Goal: Information Seeking & Learning: Learn about a topic

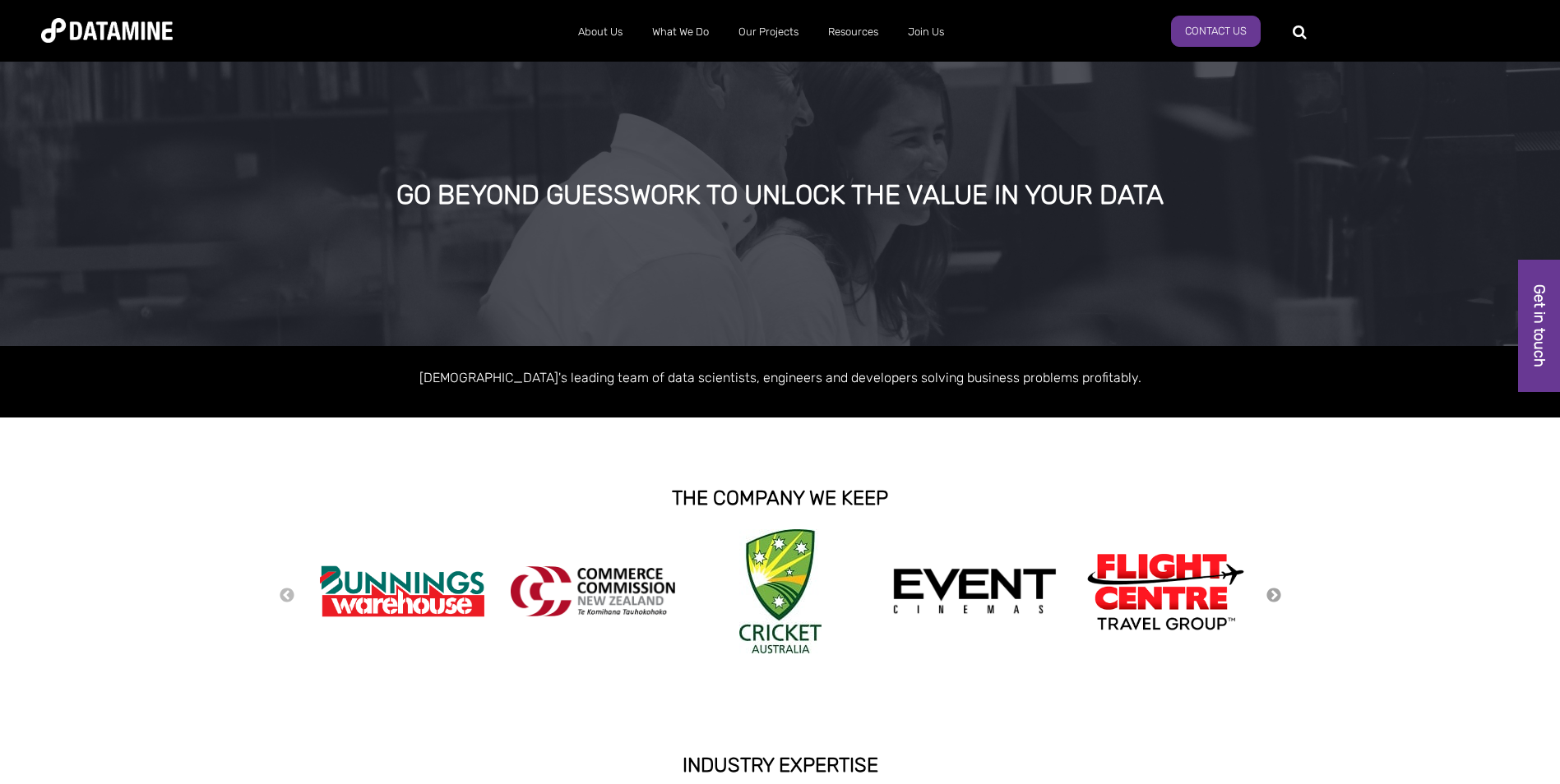
click at [1277, 596] on button "Next" at bounding box center [1274, 596] width 16 height 18
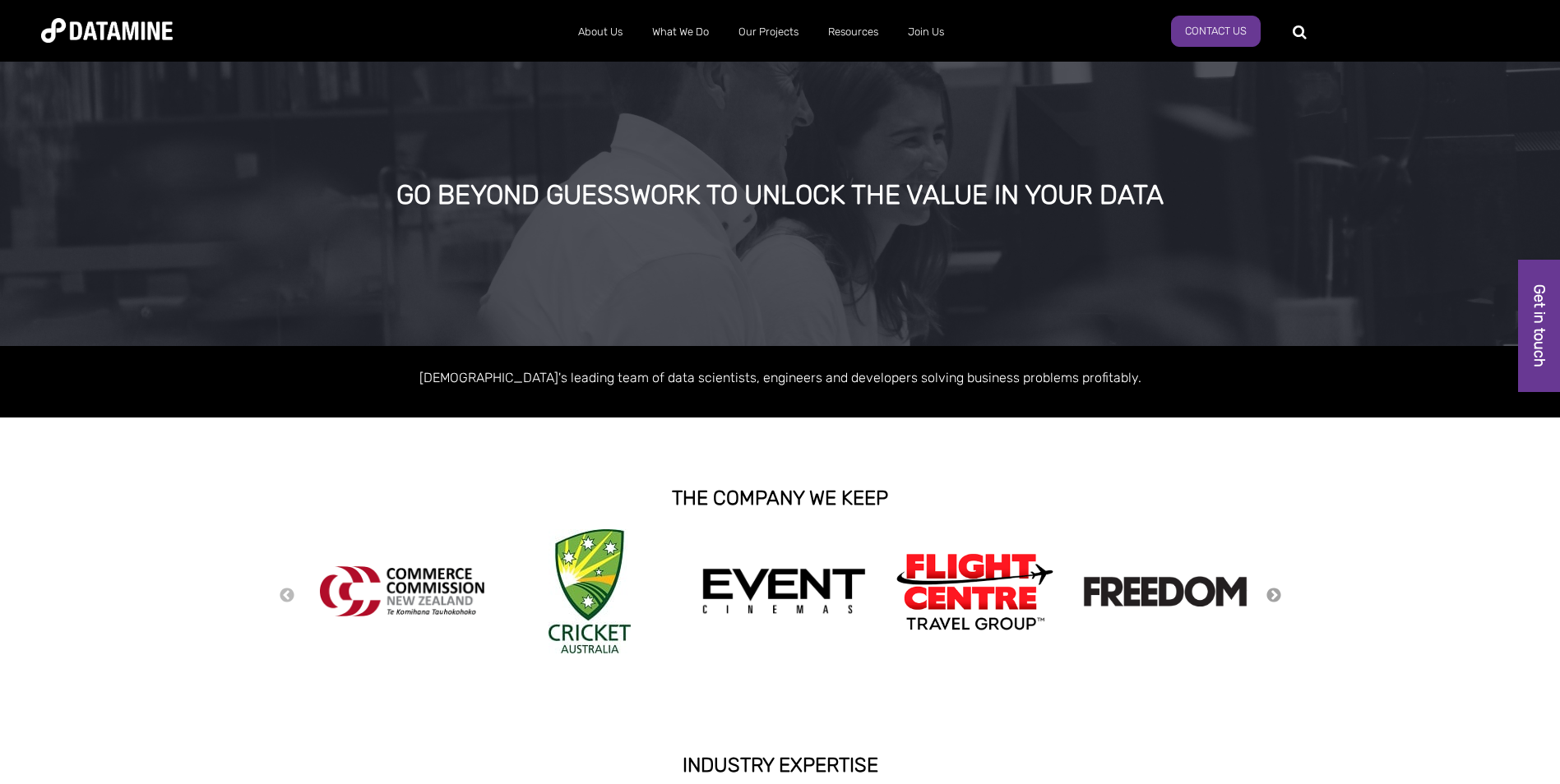
click at [1277, 596] on button "Next" at bounding box center [1274, 596] width 16 height 18
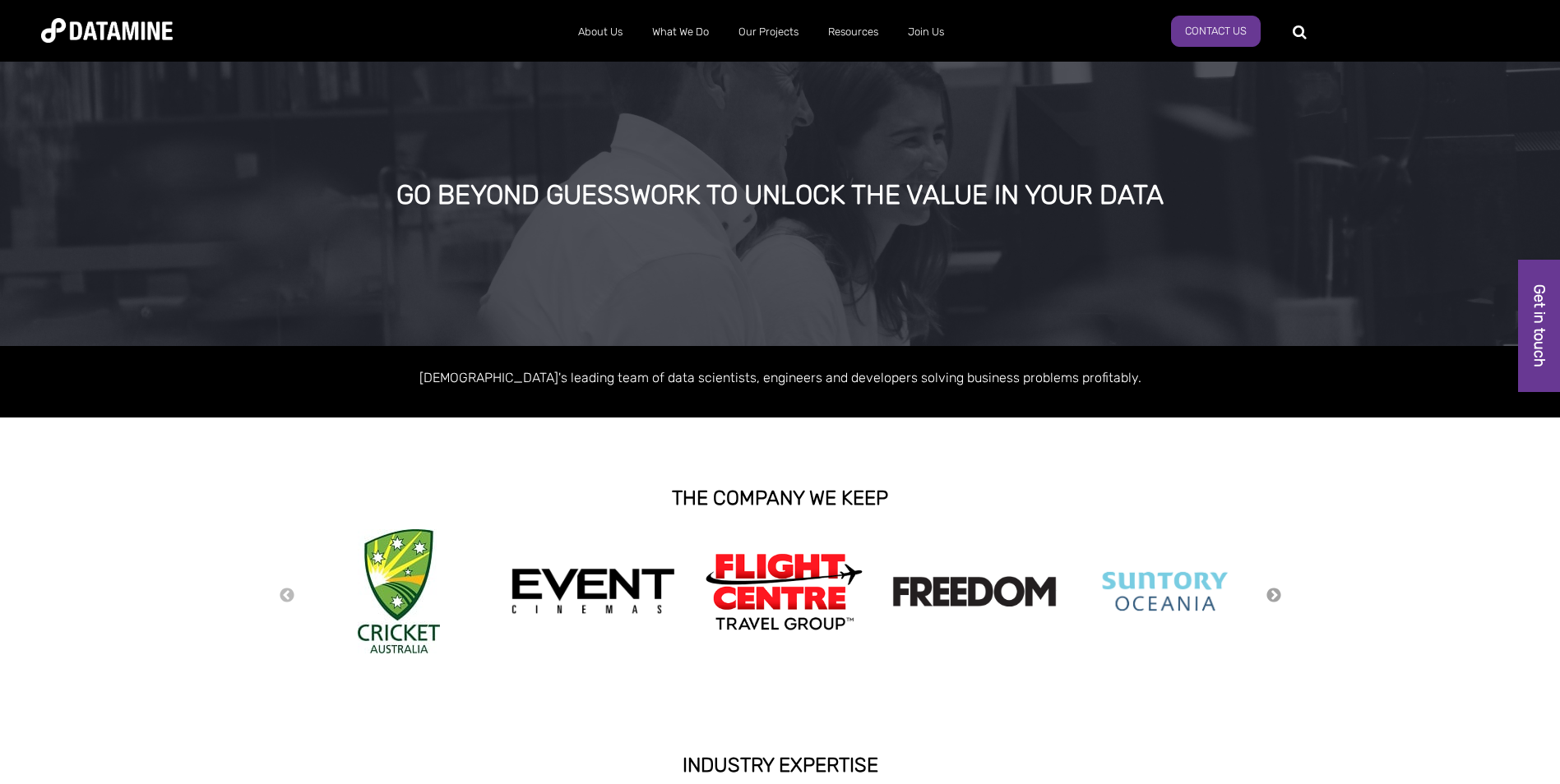
click at [1277, 596] on button "Next" at bounding box center [1274, 596] width 16 height 18
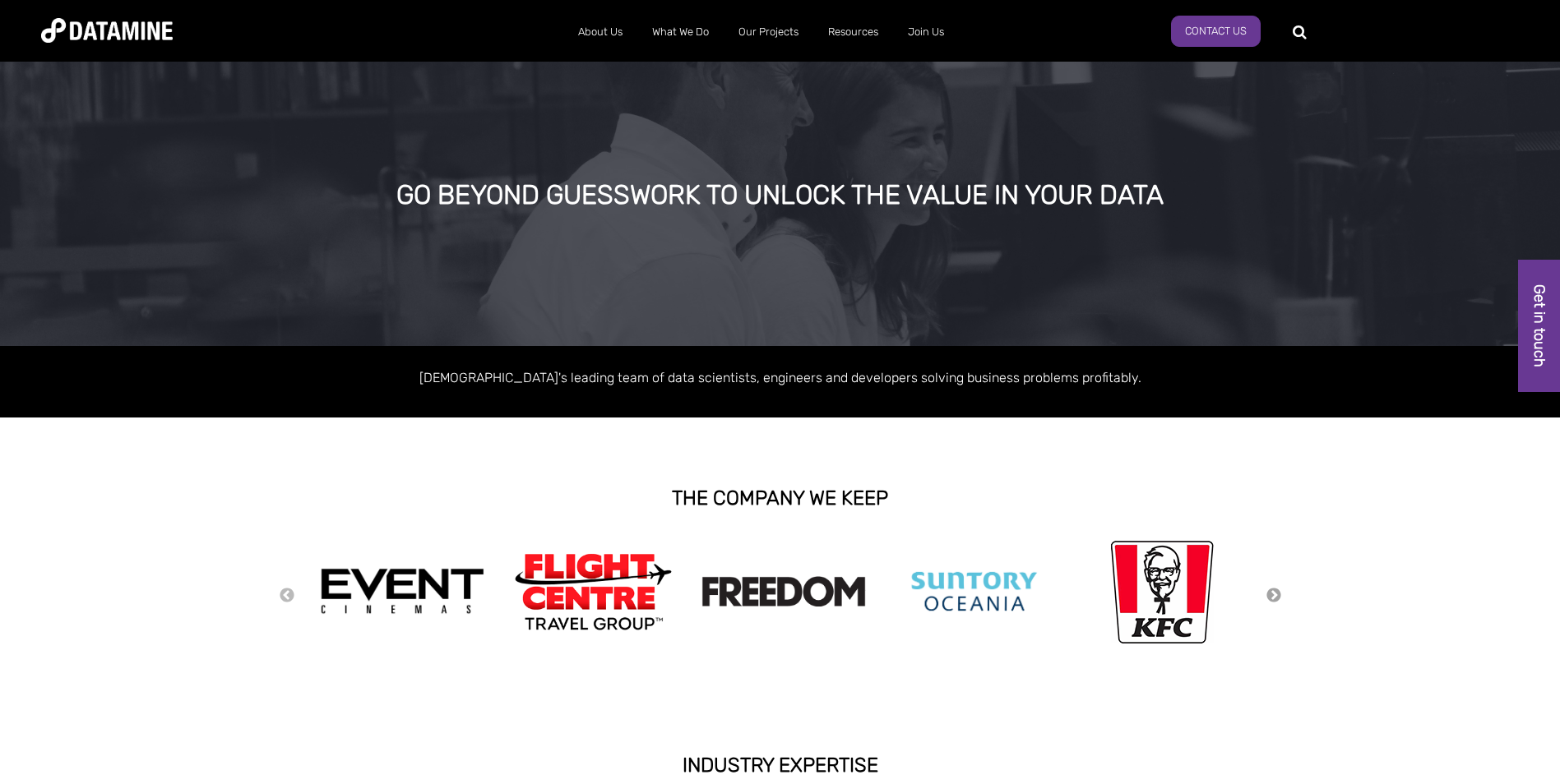
click at [1277, 596] on button "Next" at bounding box center [1274, 596] width 16 height 18
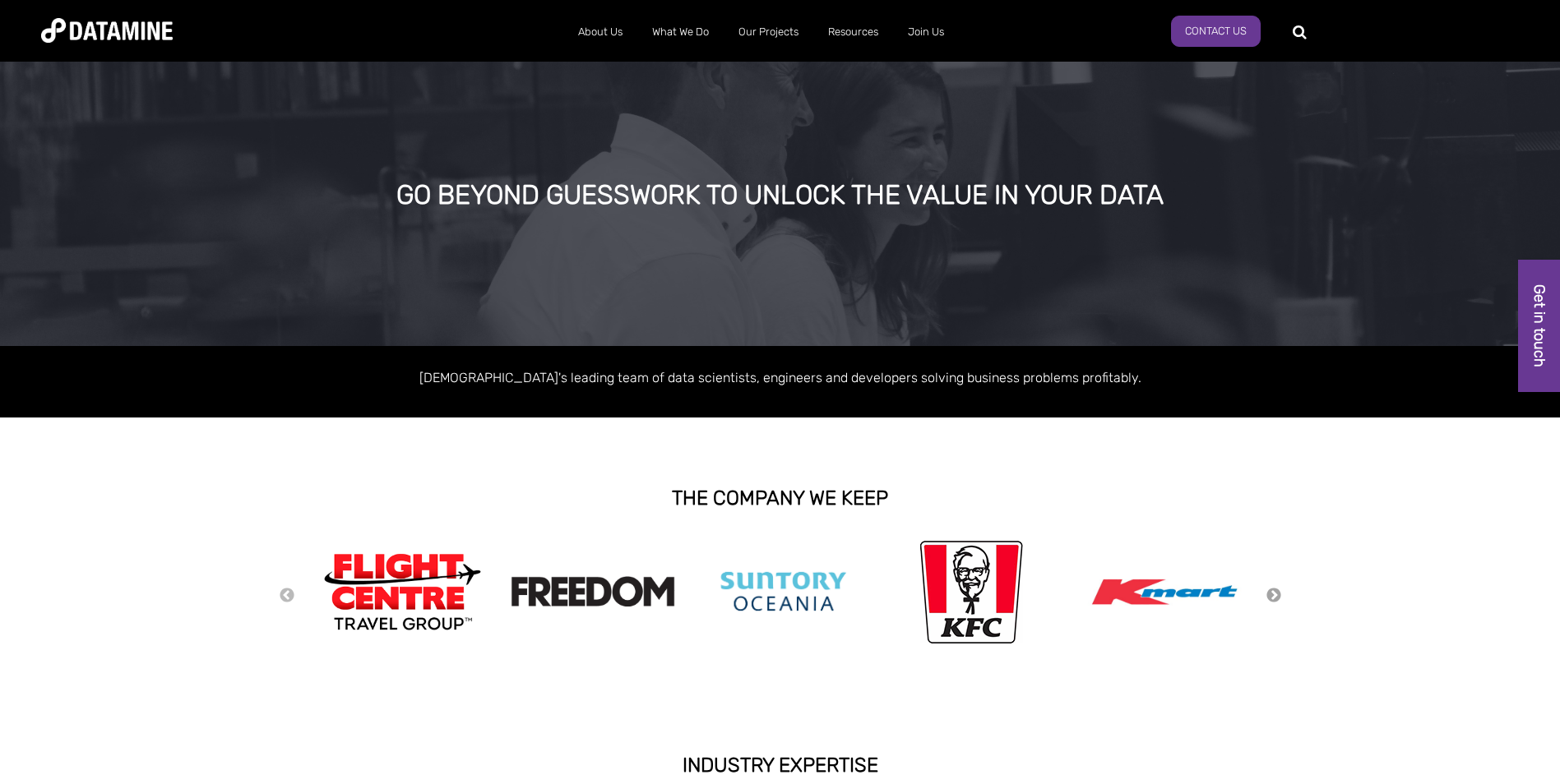
click at [1277, 596] on button "Next" at bounding box center [1274, 596] width 16 height 18
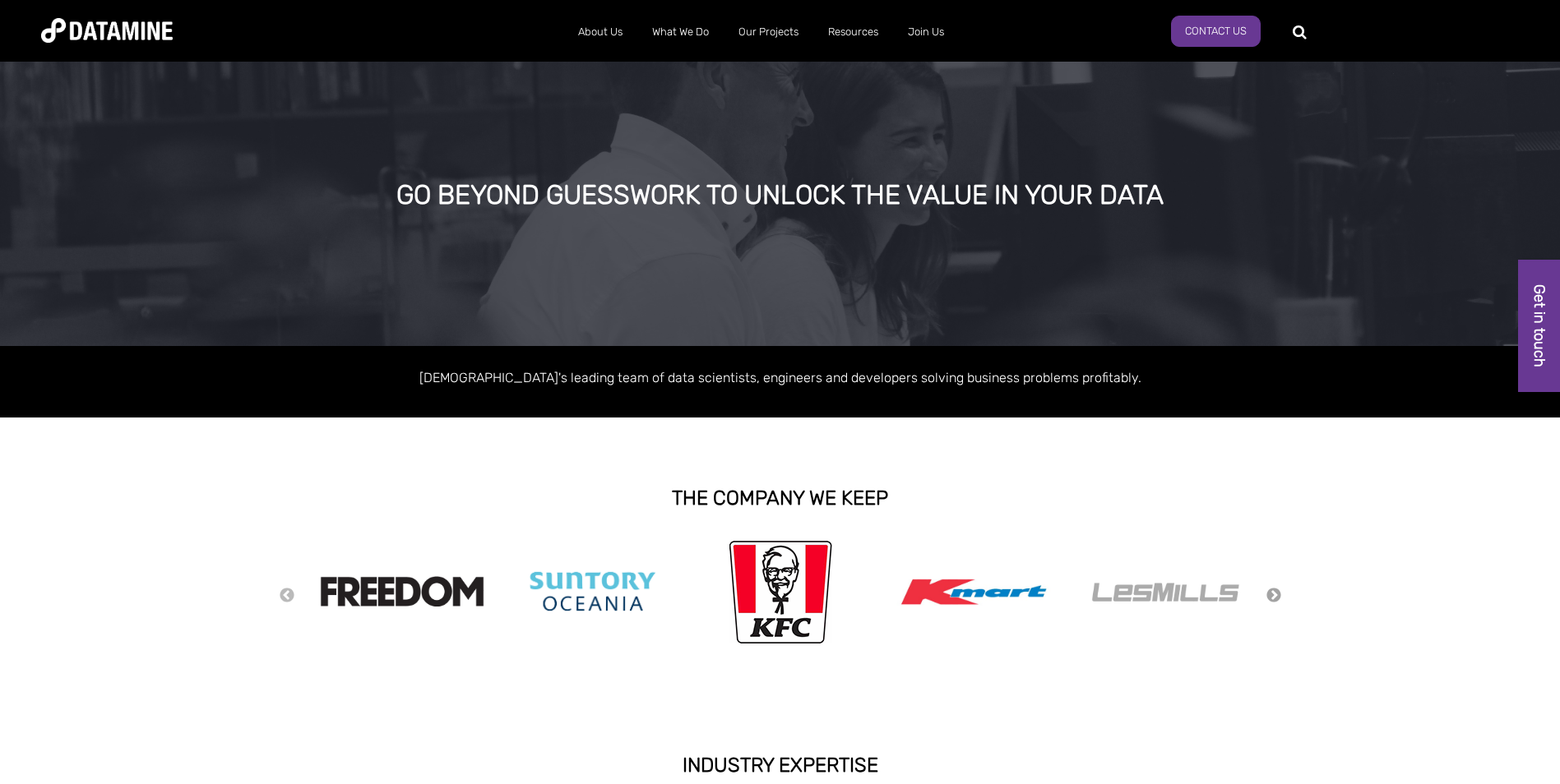
click at [1277, 596] on button "Next" at bounding box center [1274, 596] width 16 height 18
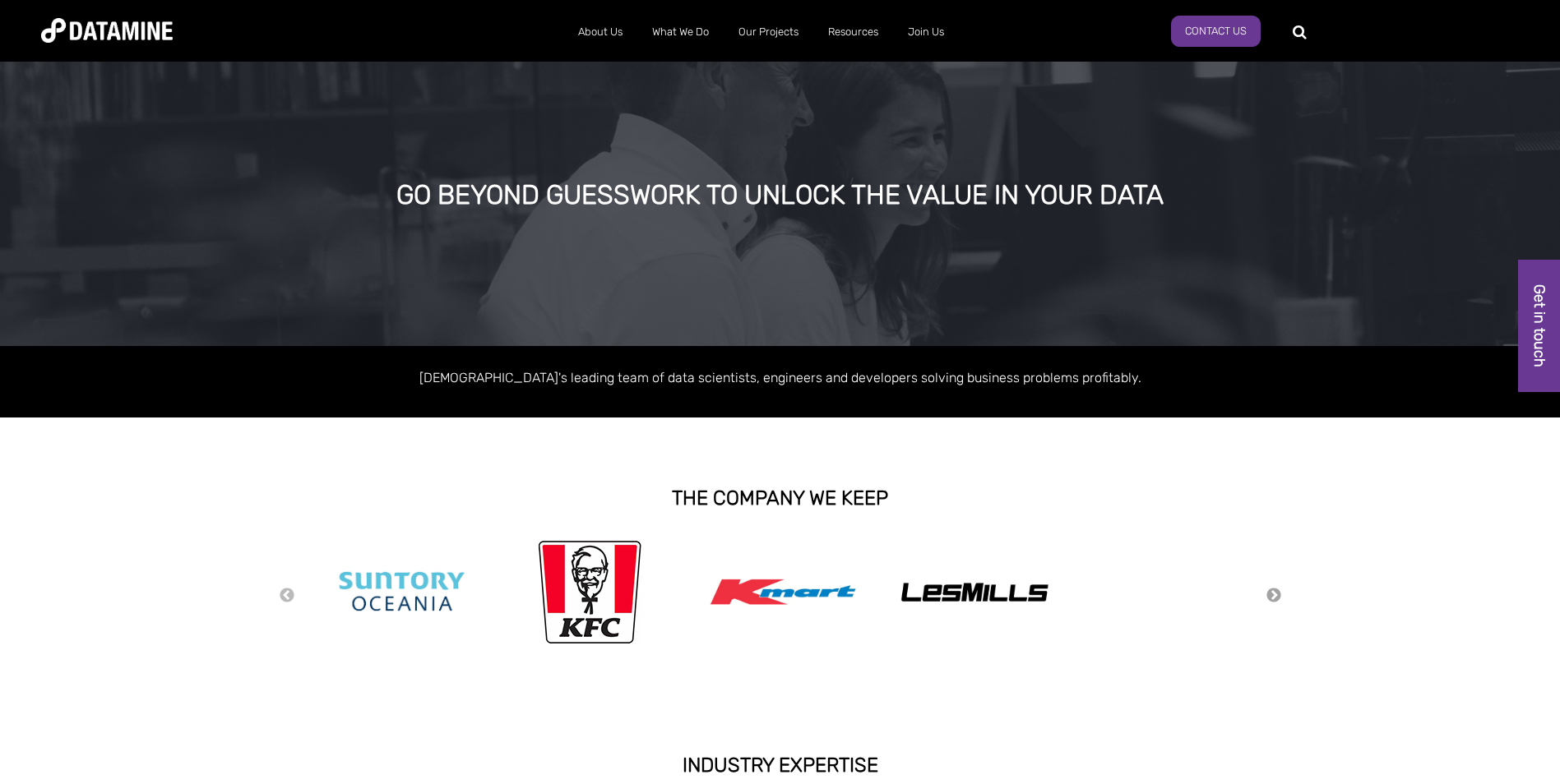
click at [1277, 596] on button "Next" at bounding box center [1274, 596] width 16 height 18
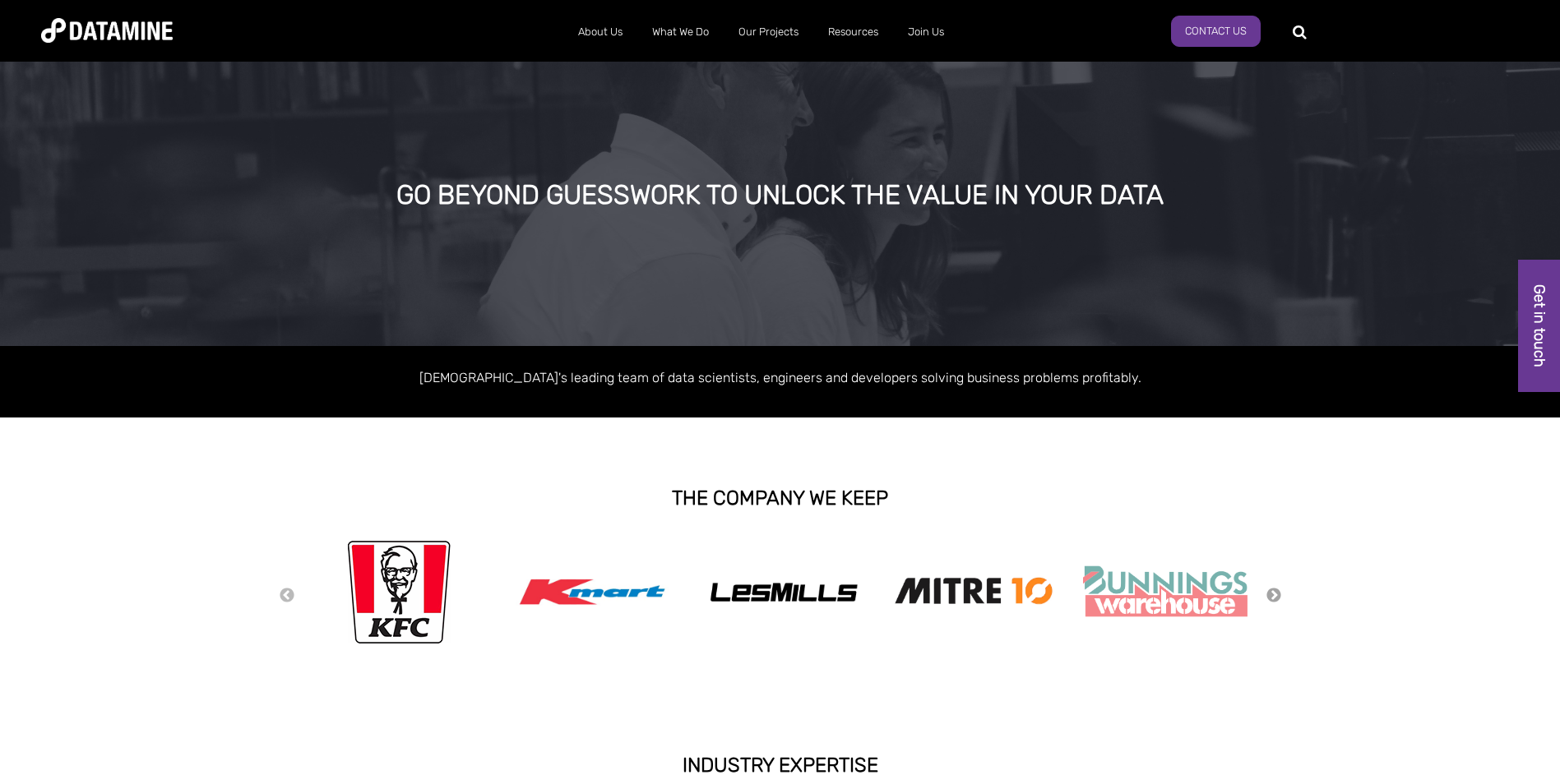
click at [1277, 596] on button "Next" at bounding box center [1274, 596] width 16 height 18
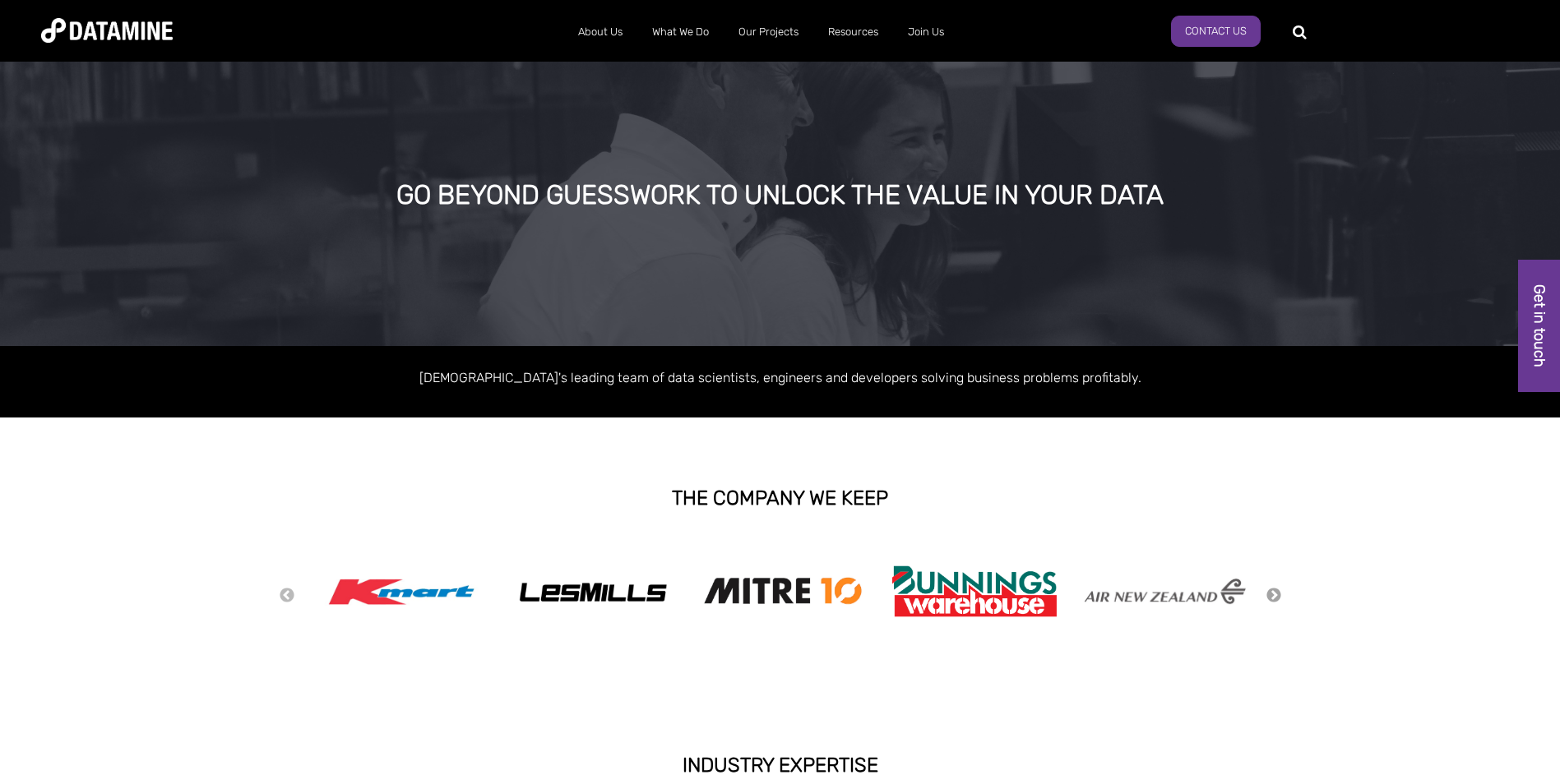
click at [1277, 596] on button "Next" at bounding box center [1274, 596] width 16 height 18
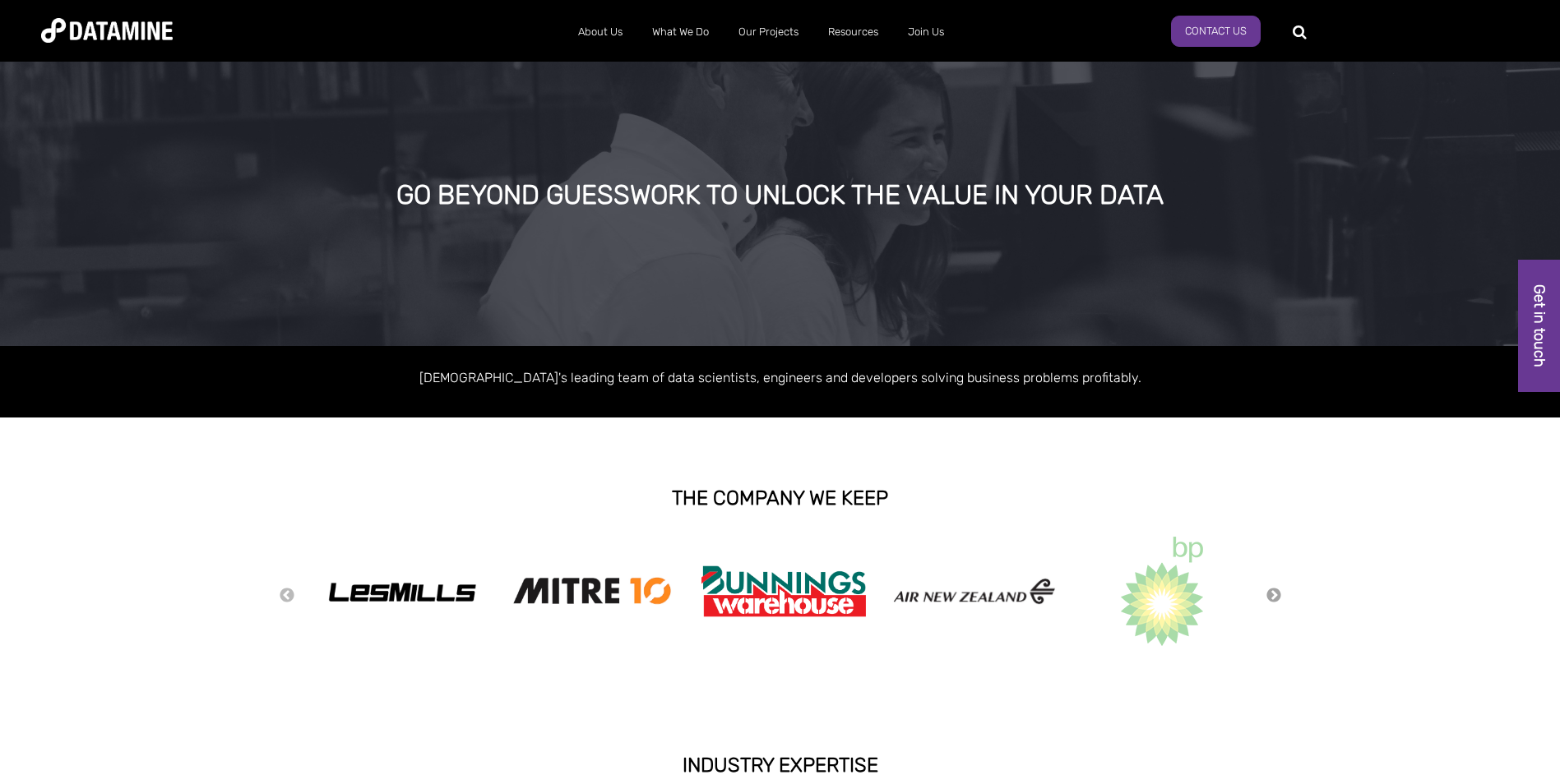
click at [1277, 596] on button "Next" at bounding box center [1274, 596] width 16 height 18
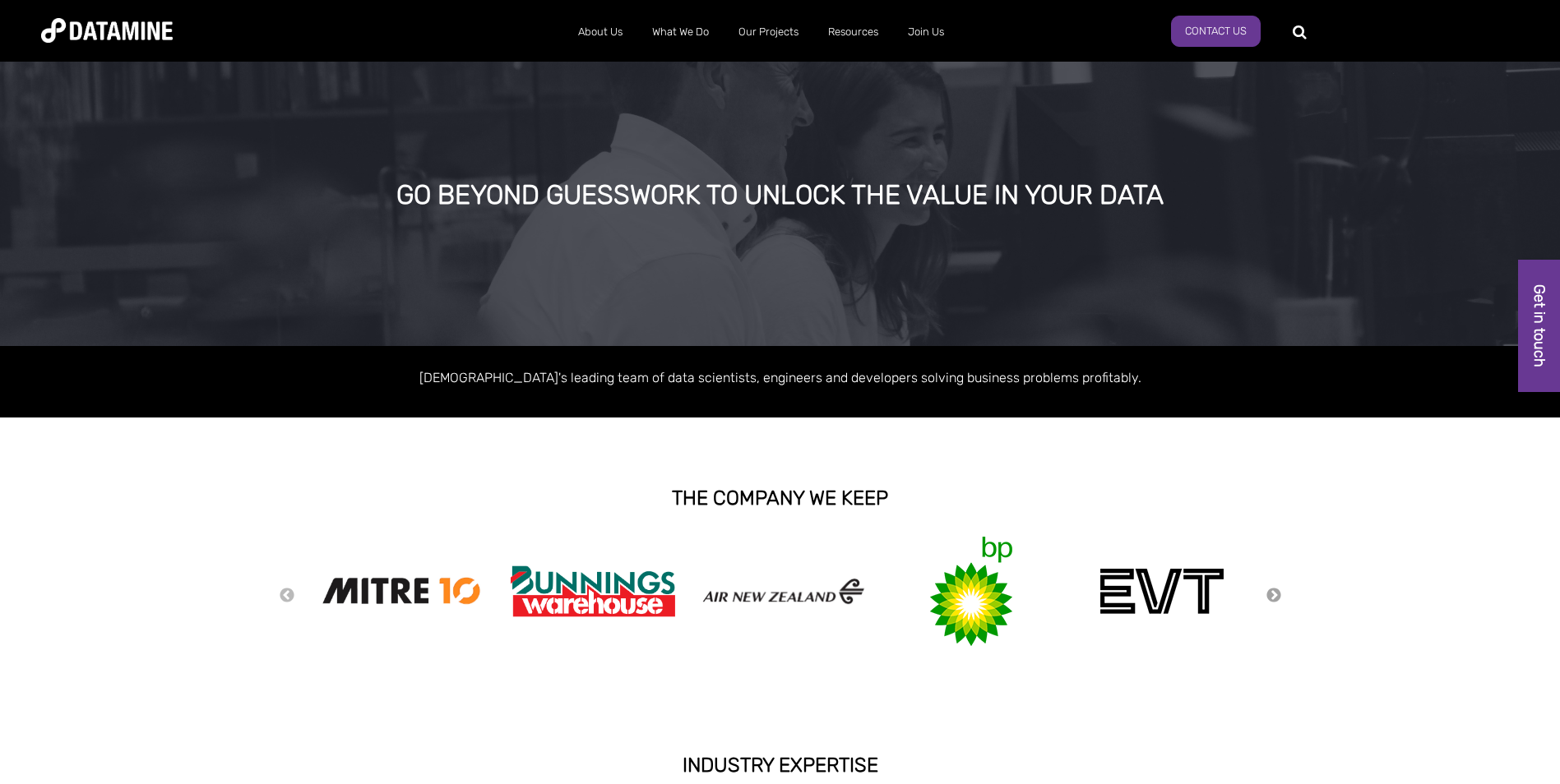
click at [1267, 592] on button "Next" at bounding box center [1274, 596] width 16 height 18
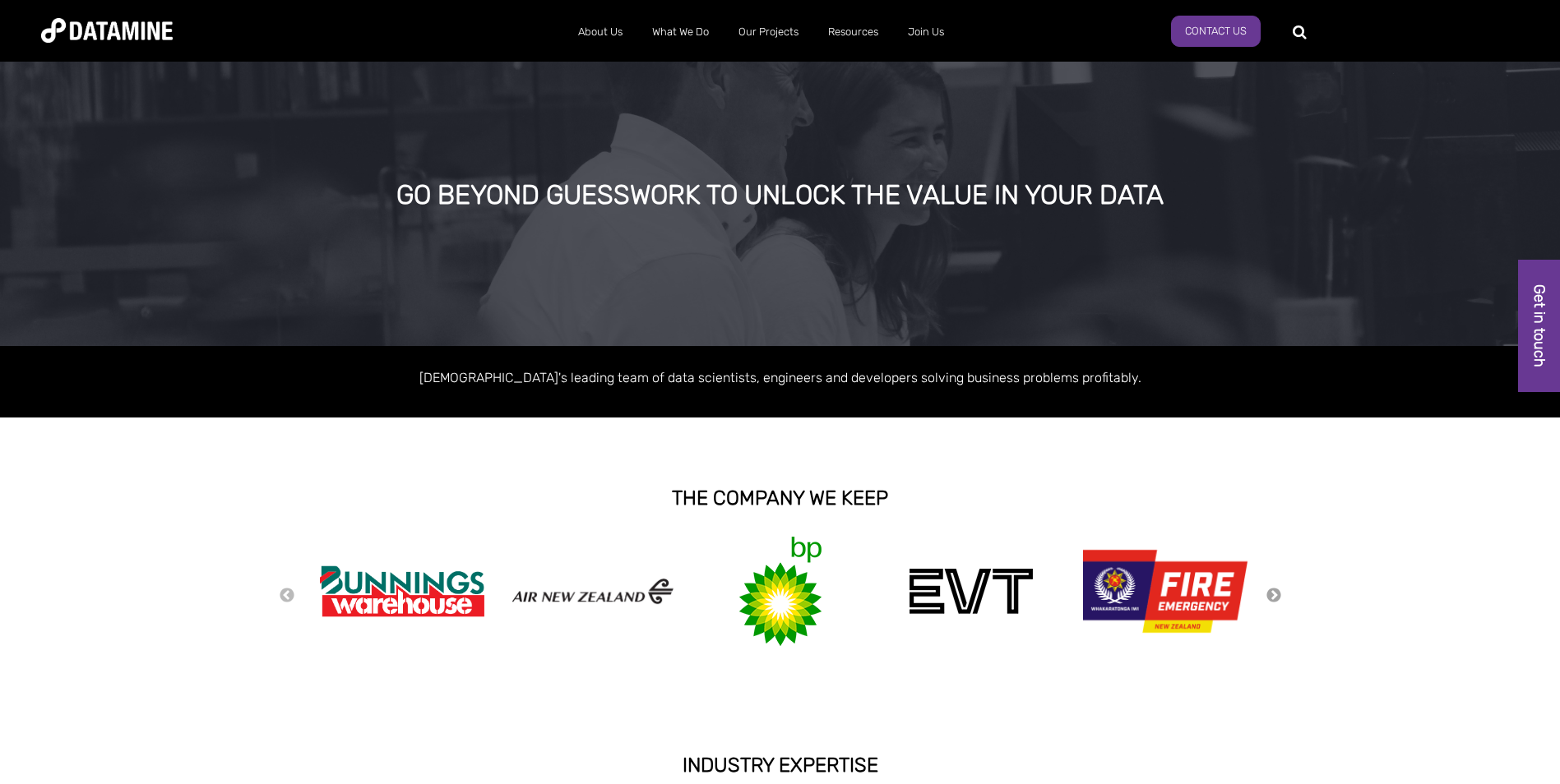
click at [1270, 591] on button "Next" at bounding box center [1274, 596] width 16 height 18
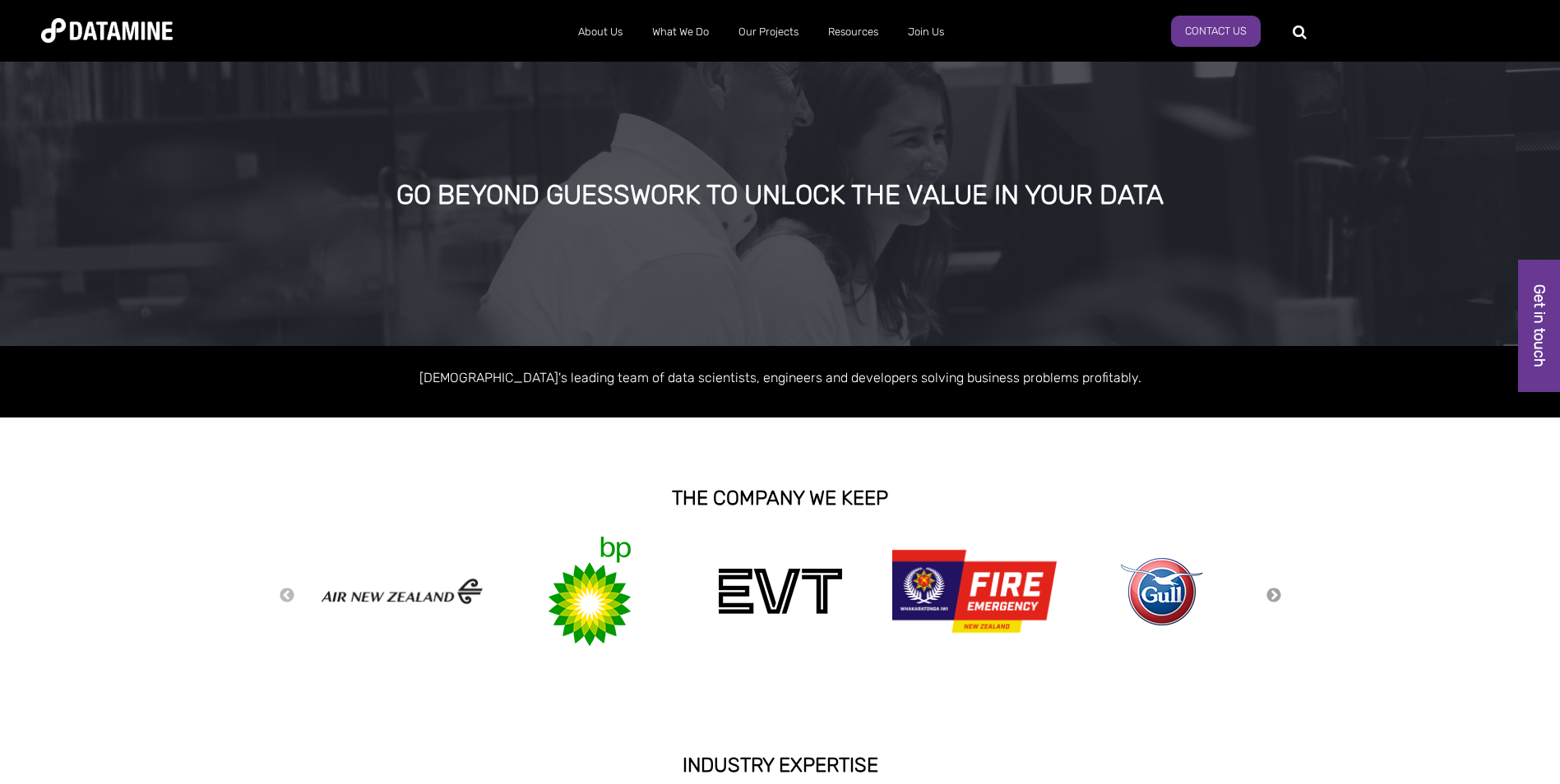
click at [1270, 591] on button "Next" at bounding box center [1274, 596] width 16 height 18
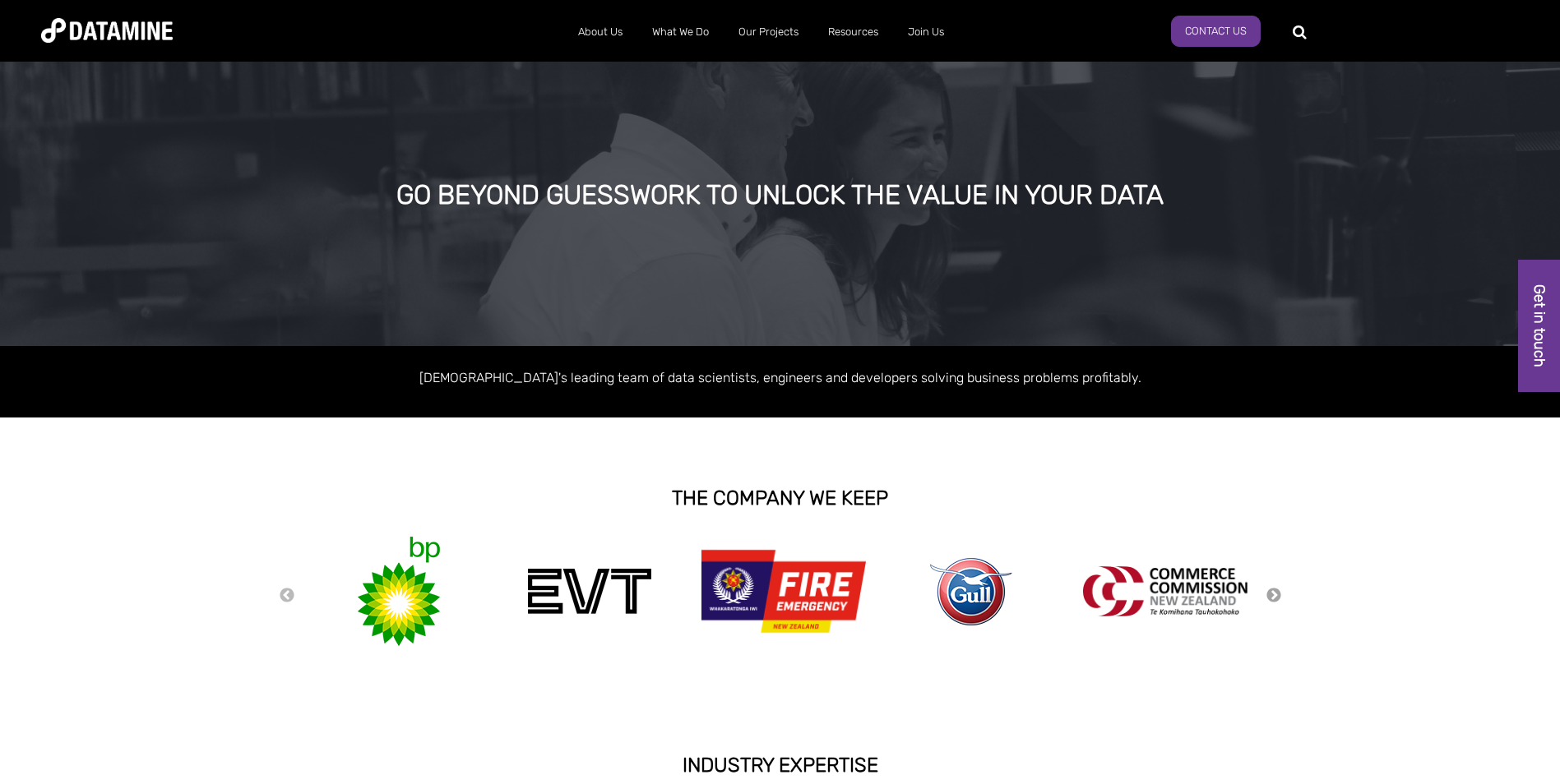
click at [1270, 591] on button "Next" at bounding box center [1274, 596] width 16 height 18
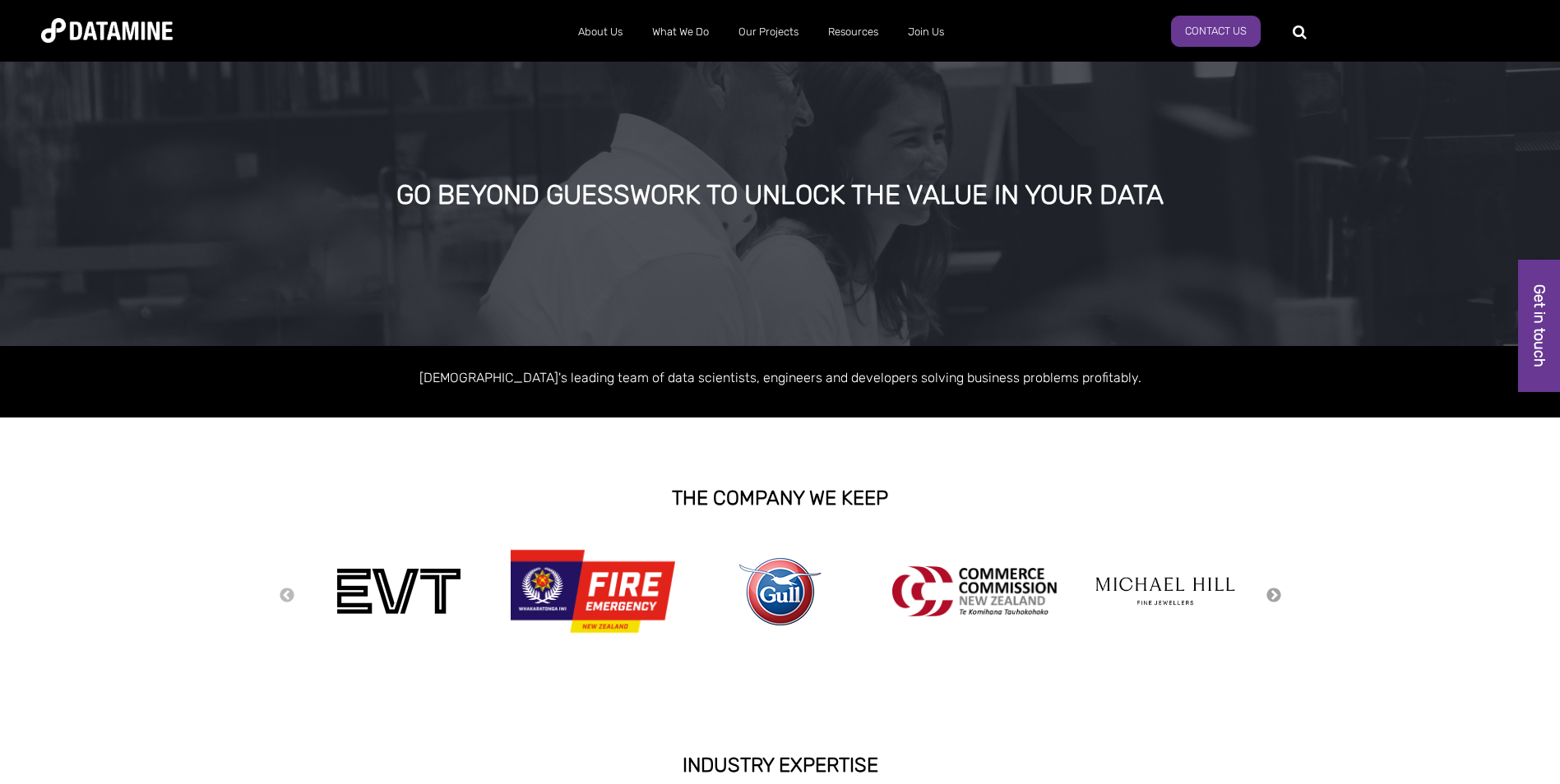
click at [1270, 591] on button "Next" at bounding box center [1274, 596] width 16 height 18
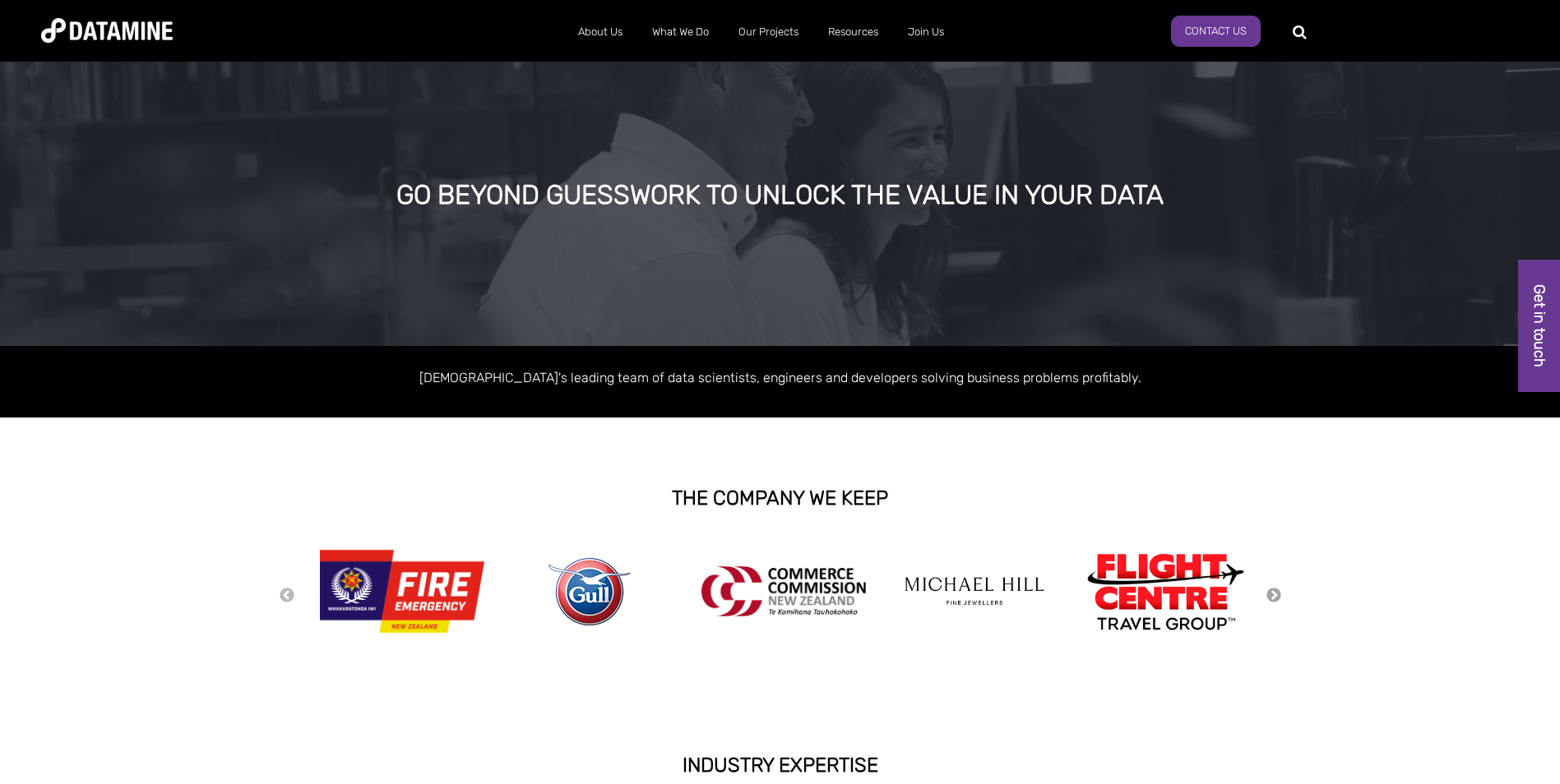
click at [1270, 591] on button "Next" at bounding box center [1274, 596] width 16 height 18
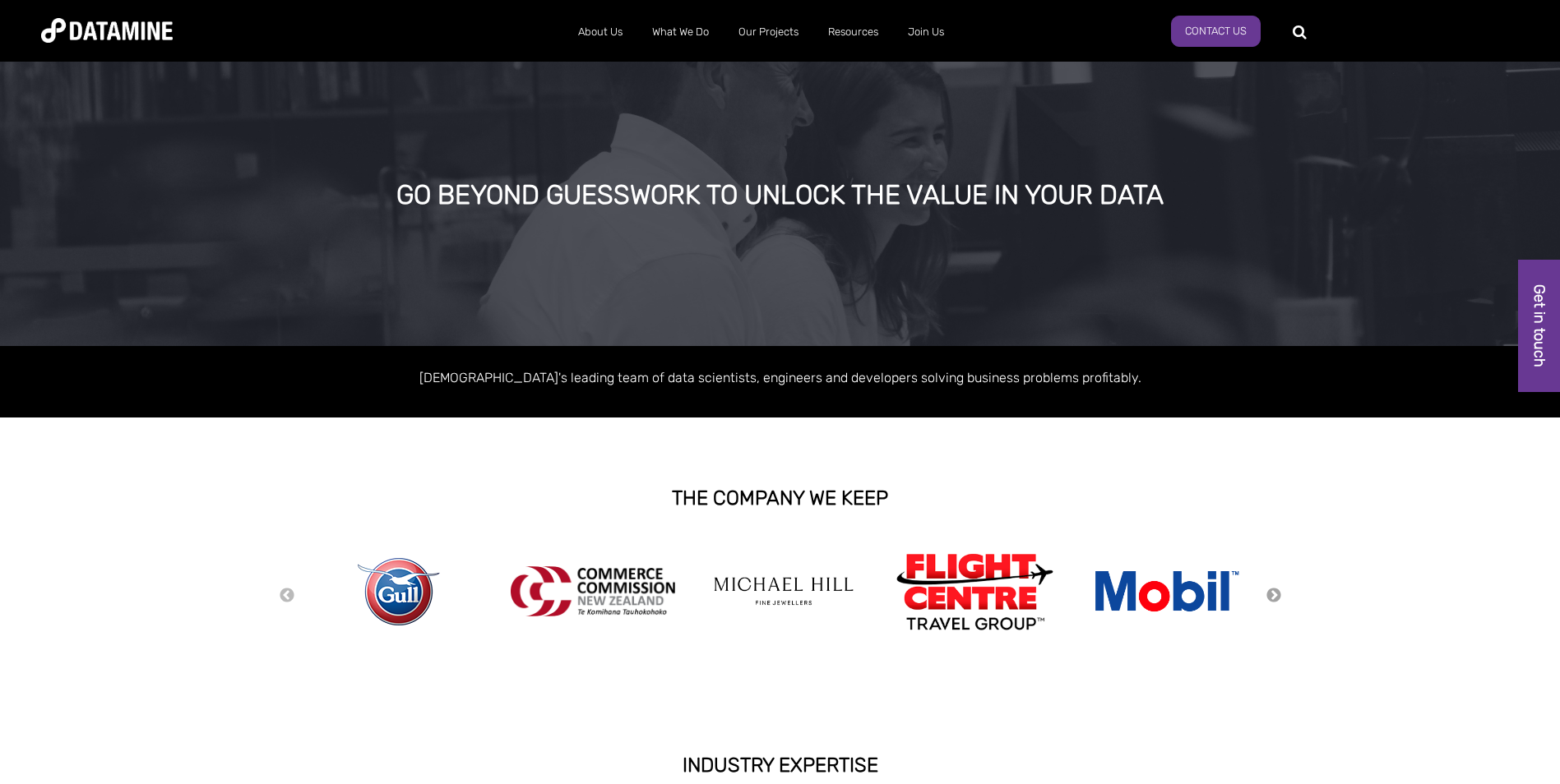
click at [1270, 591] on button "Next" at bounding box center [1274, 596] width 16 height 18
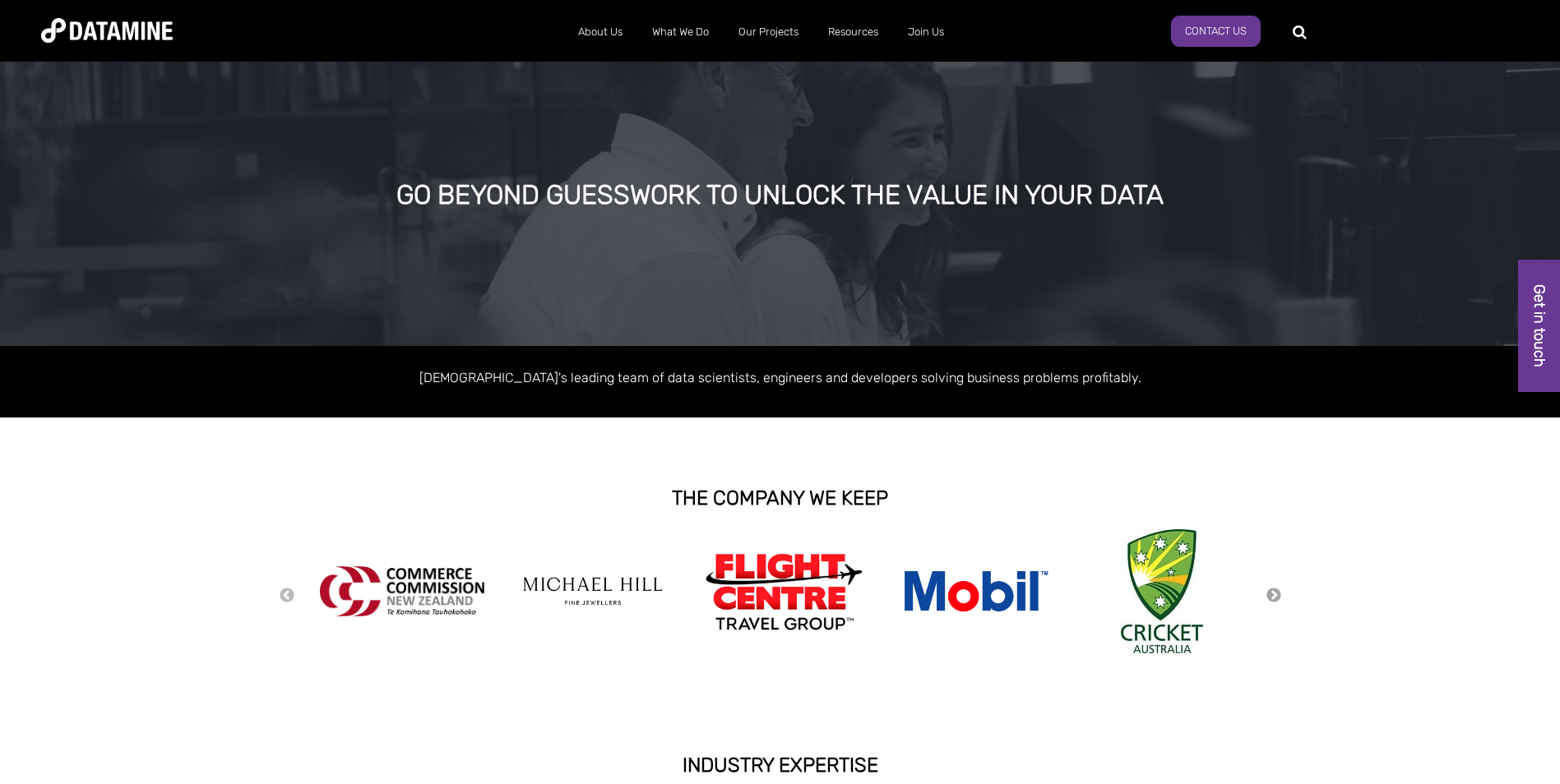
click at [1270, 591] on button "Next" at bounding box center [1274, 596] width 16 height 18
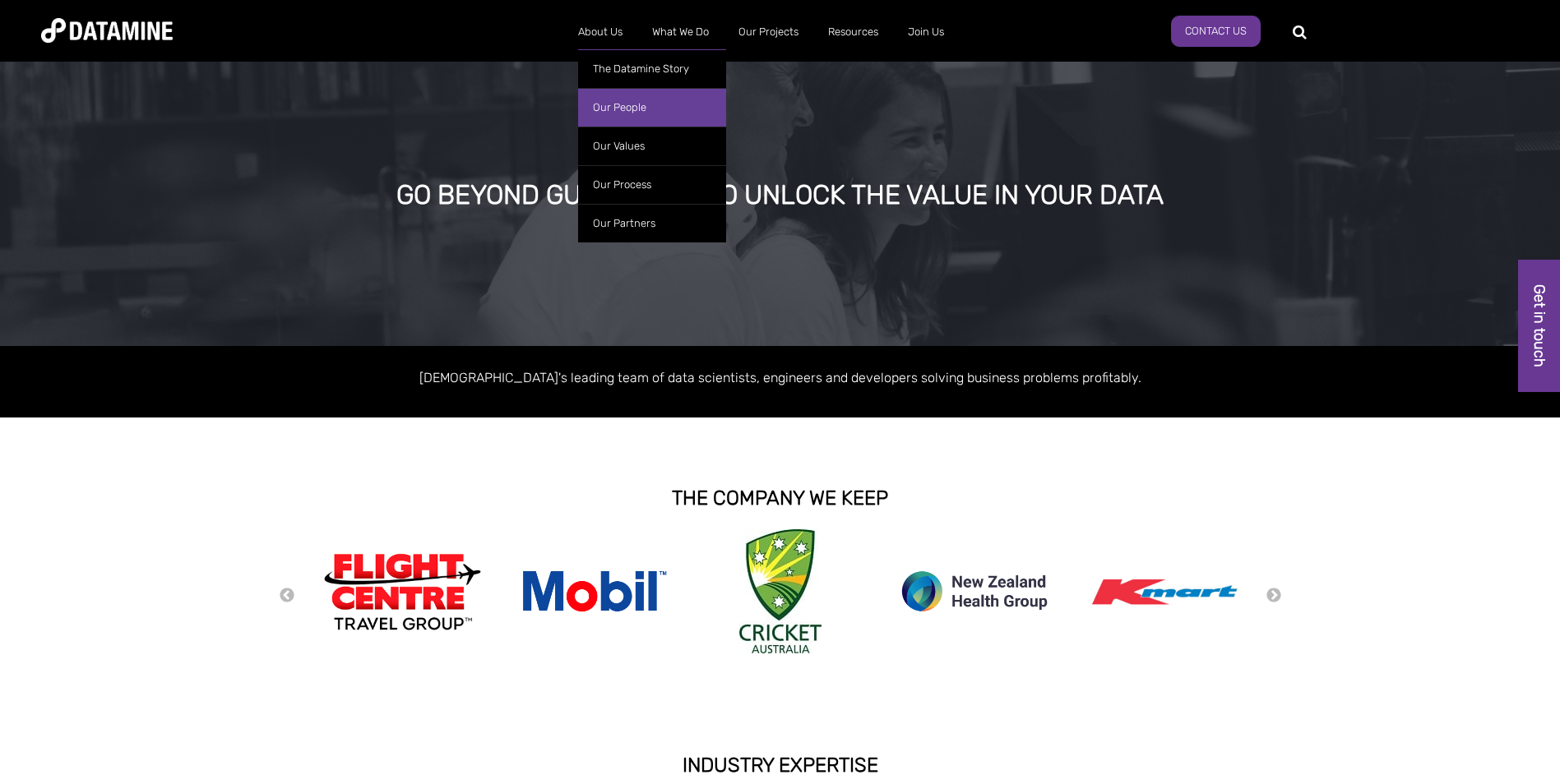
click at [607, 114] on link "Our People" at bounding box center [652, 107] width 148 height 38
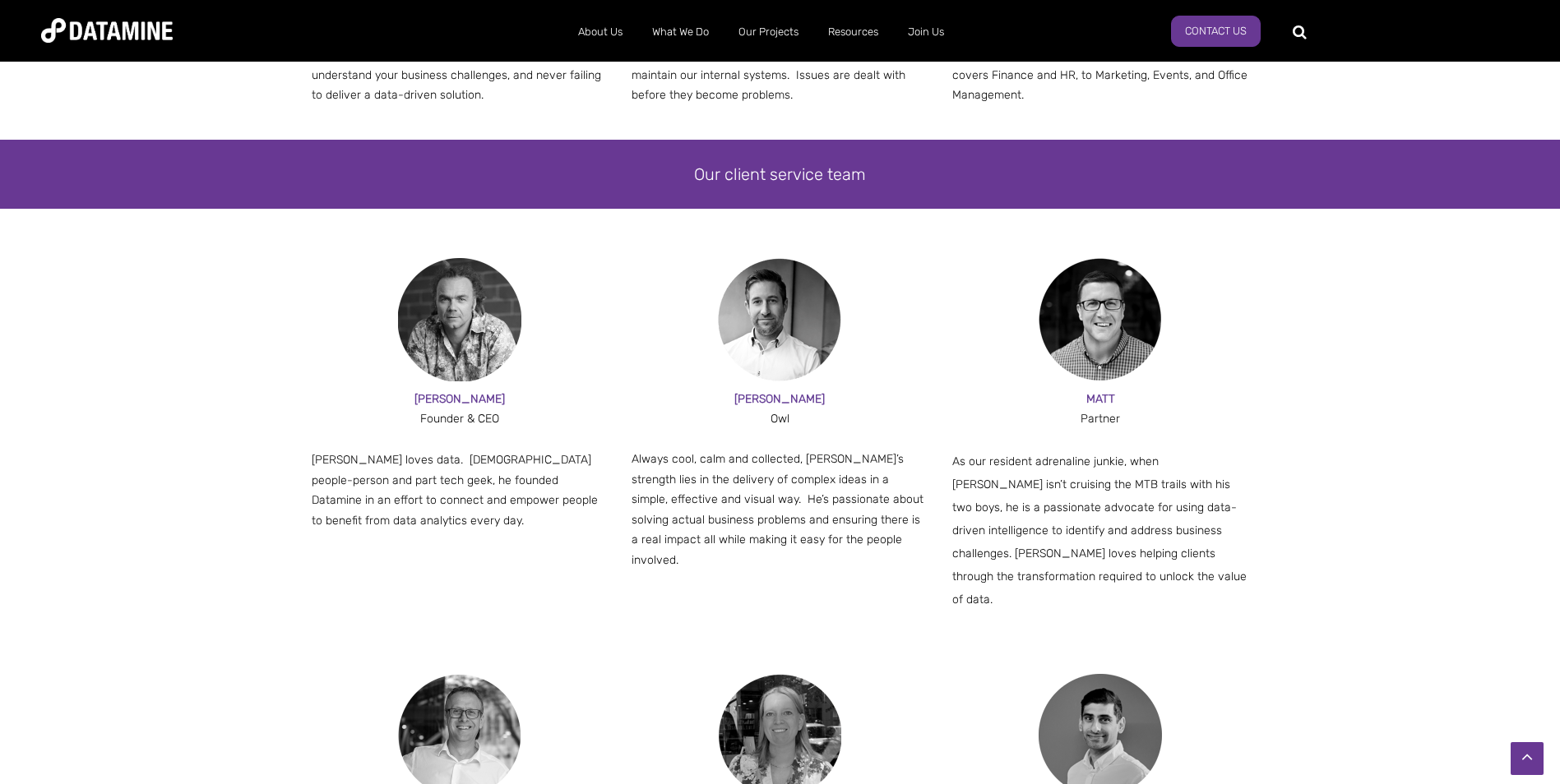
scroll to position [904, 0]
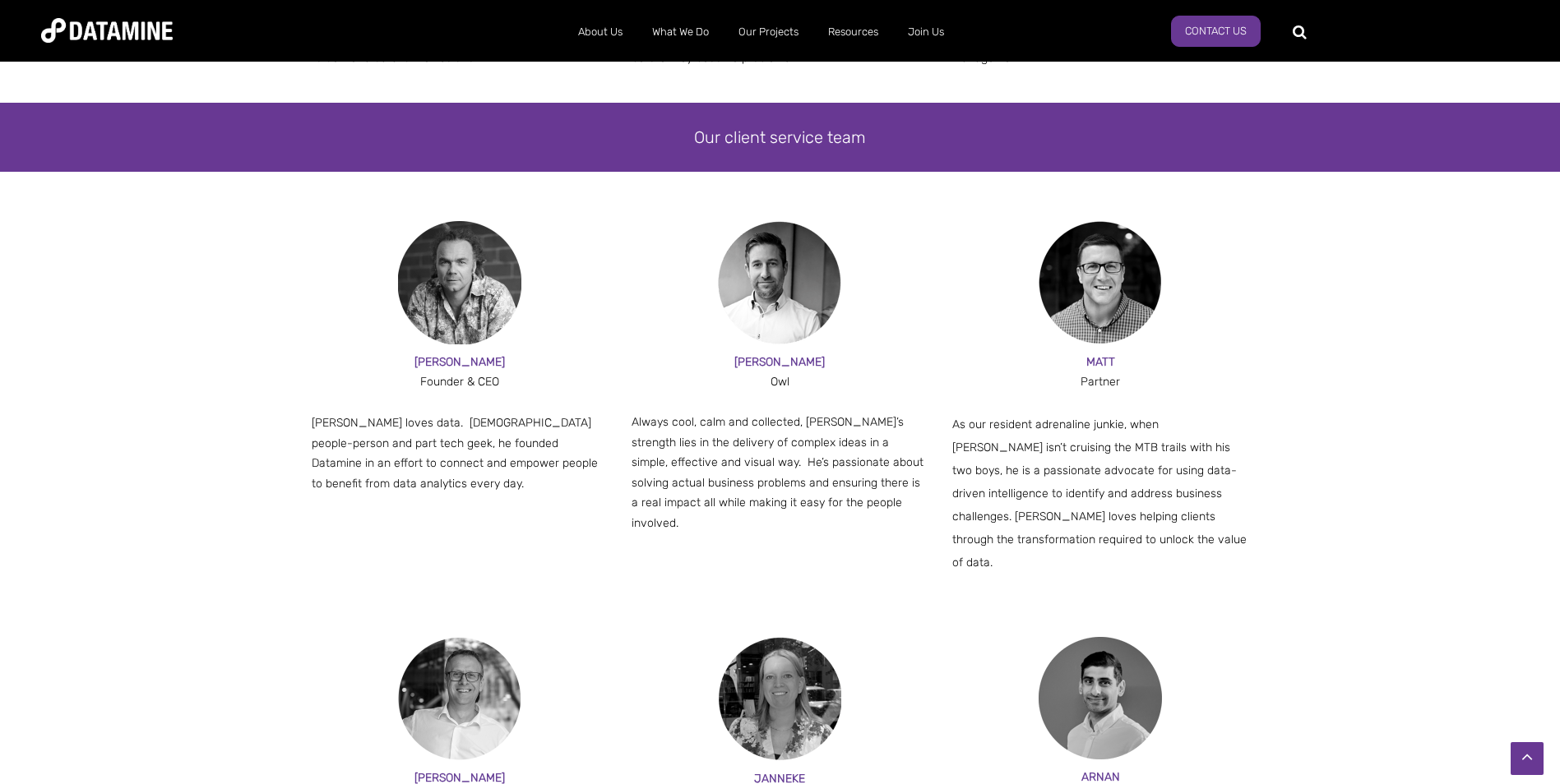
click at [337, 489] on p "Paul loves data. Part people-person and part tech geek, he founded Datamine in …" at bounding box center [460, 454] width 297 height 81
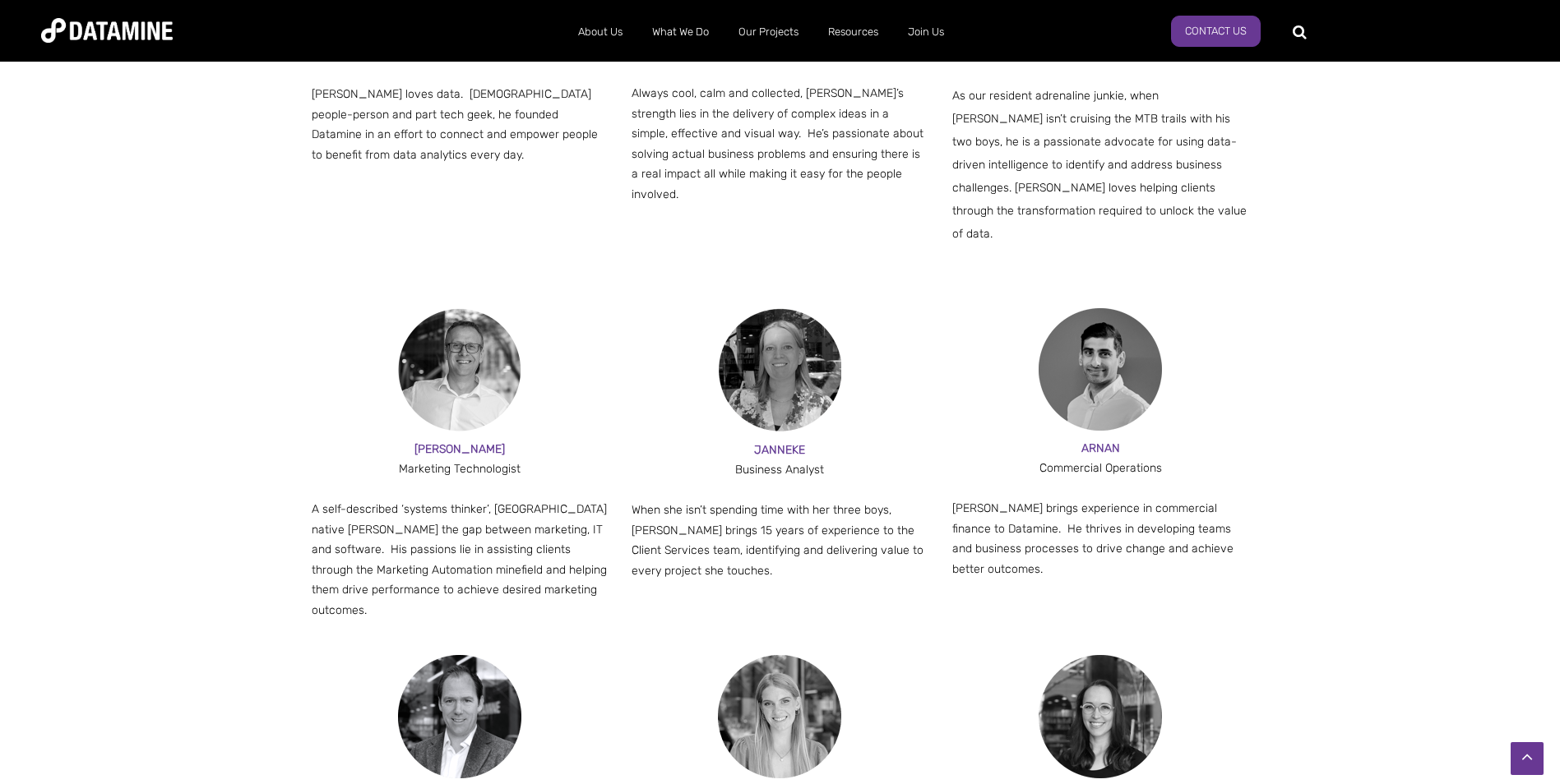
scroll to position [1316, 0]
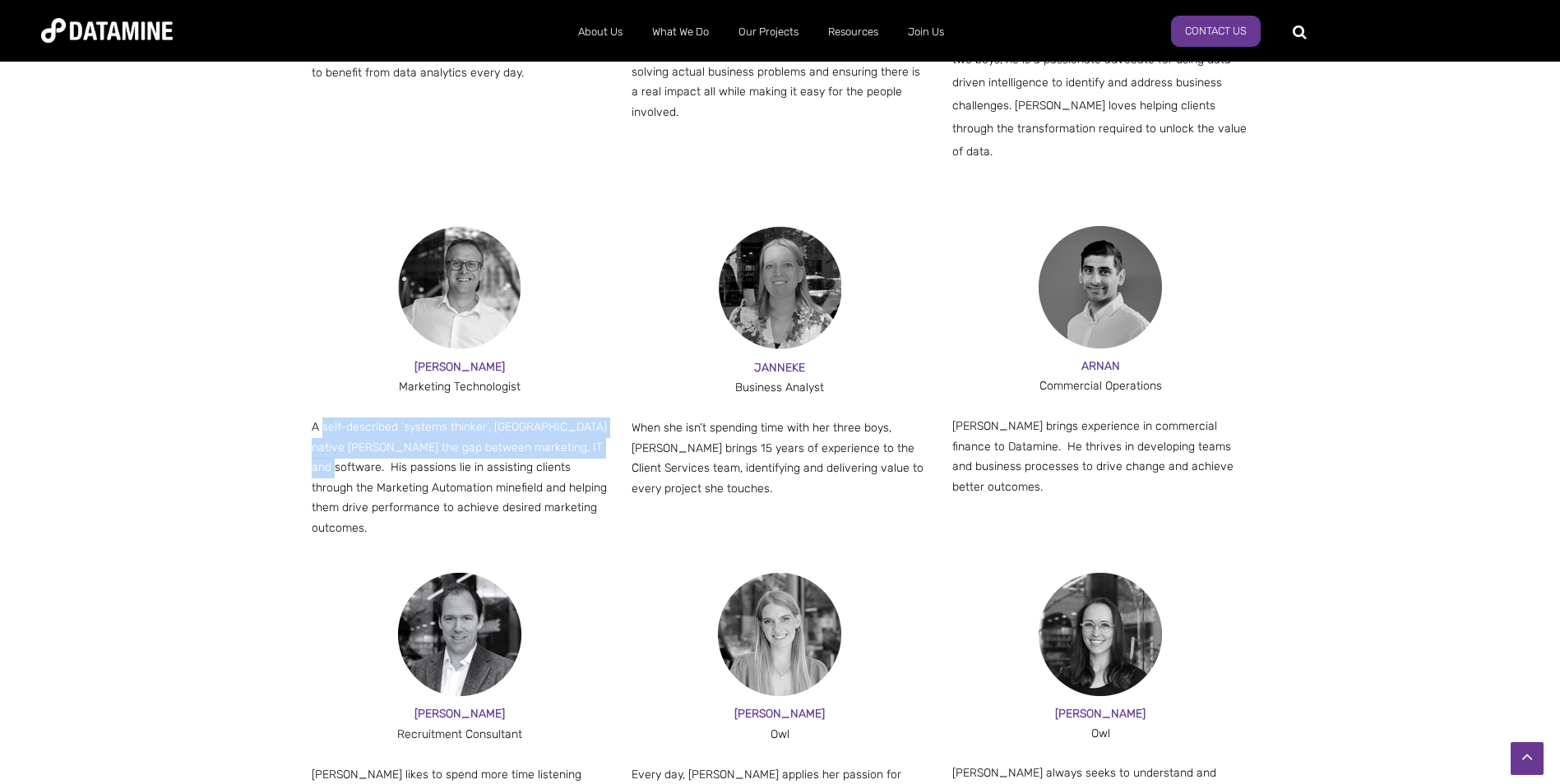
drag, startPoint x: 357, startPoint y: 447, endPoint x: 323, endPoint y: 412, distance: 48.8
click at [323, 418] on p "A self-described ‘systems thinker’, Manchester native Andy bridges the gap betw…" at bounding box center [460, 478] width 297 height 121
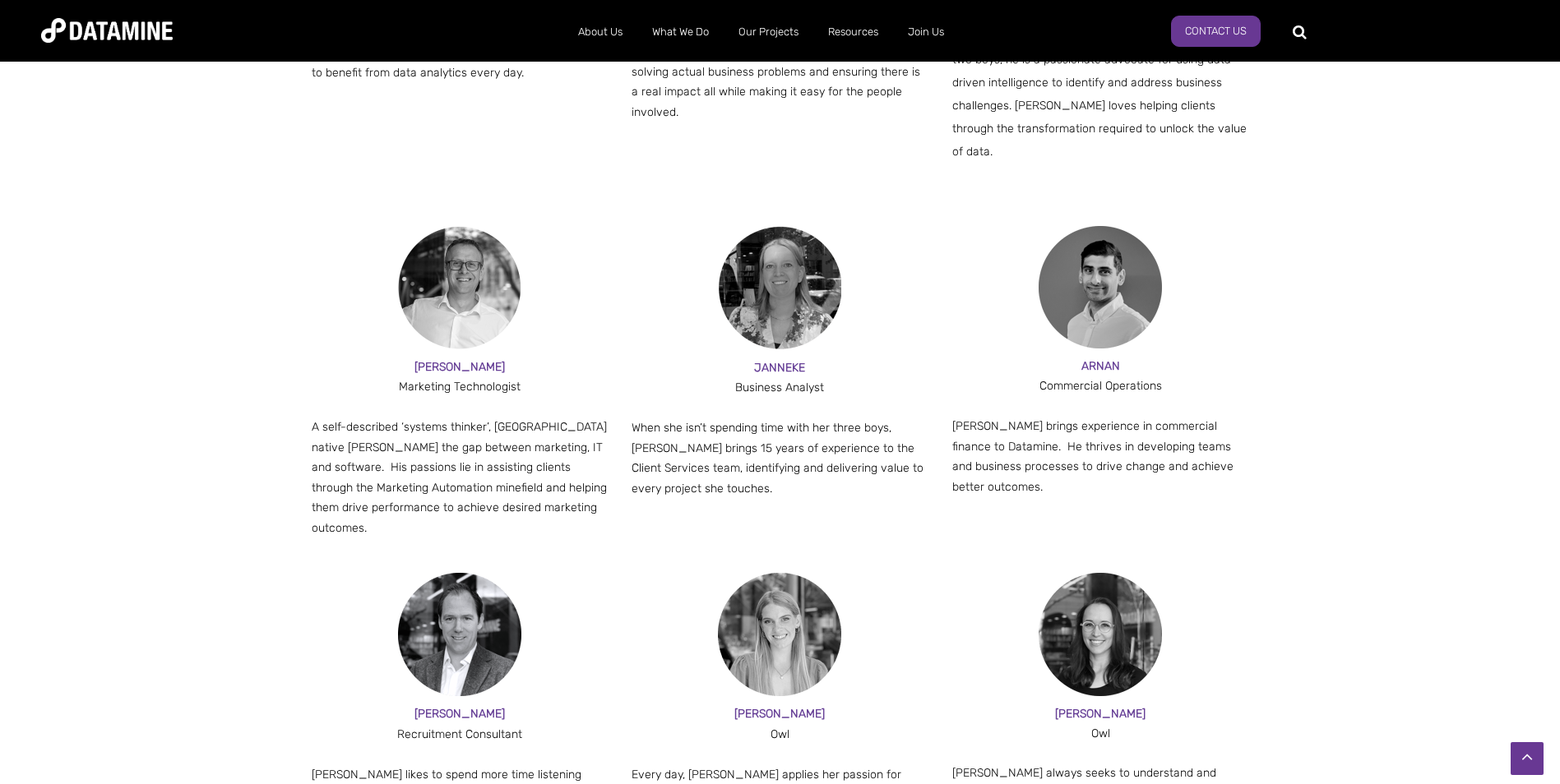
drag, startPoint x: 323, startPoint y: 412, endPoint x: 564, endPoint y: 476, distance: 249.4
click at [564, 476] on p "A self-described ‘systems thinker’, Manchester native Andy bridges the gap betw…" at bounding box center [460, 478] width 297 height 121
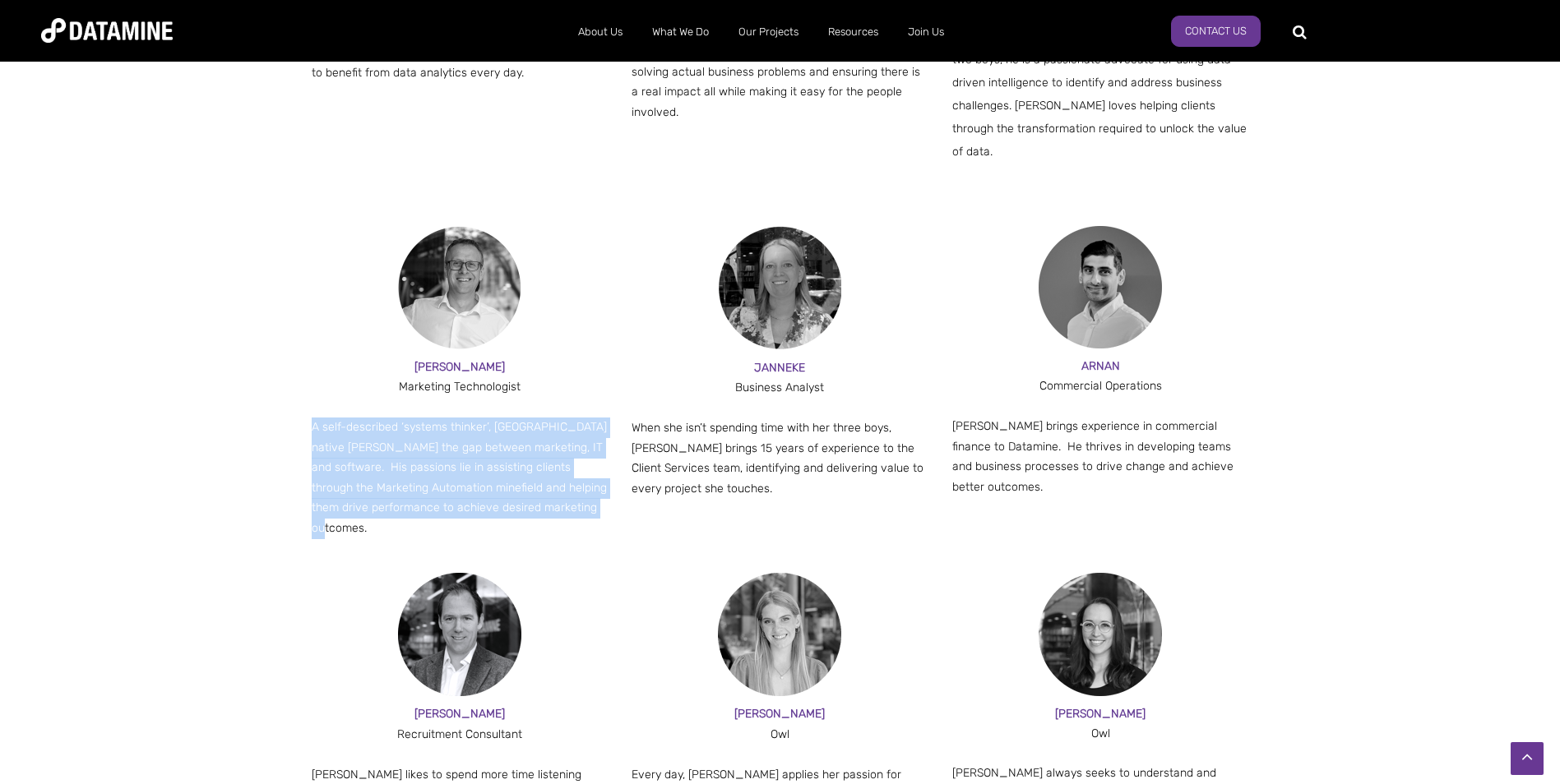
drag, startPoint x: 593, startPoint y: 485, endPoint x: 302, endPoint y: 398, distance: 303.7
click at [302, 398] on div "ANDY Marketing Technologist A self-described ‘systems thinker’, Manchester nati…" at bounding box center [780, 400] width 962 height 348
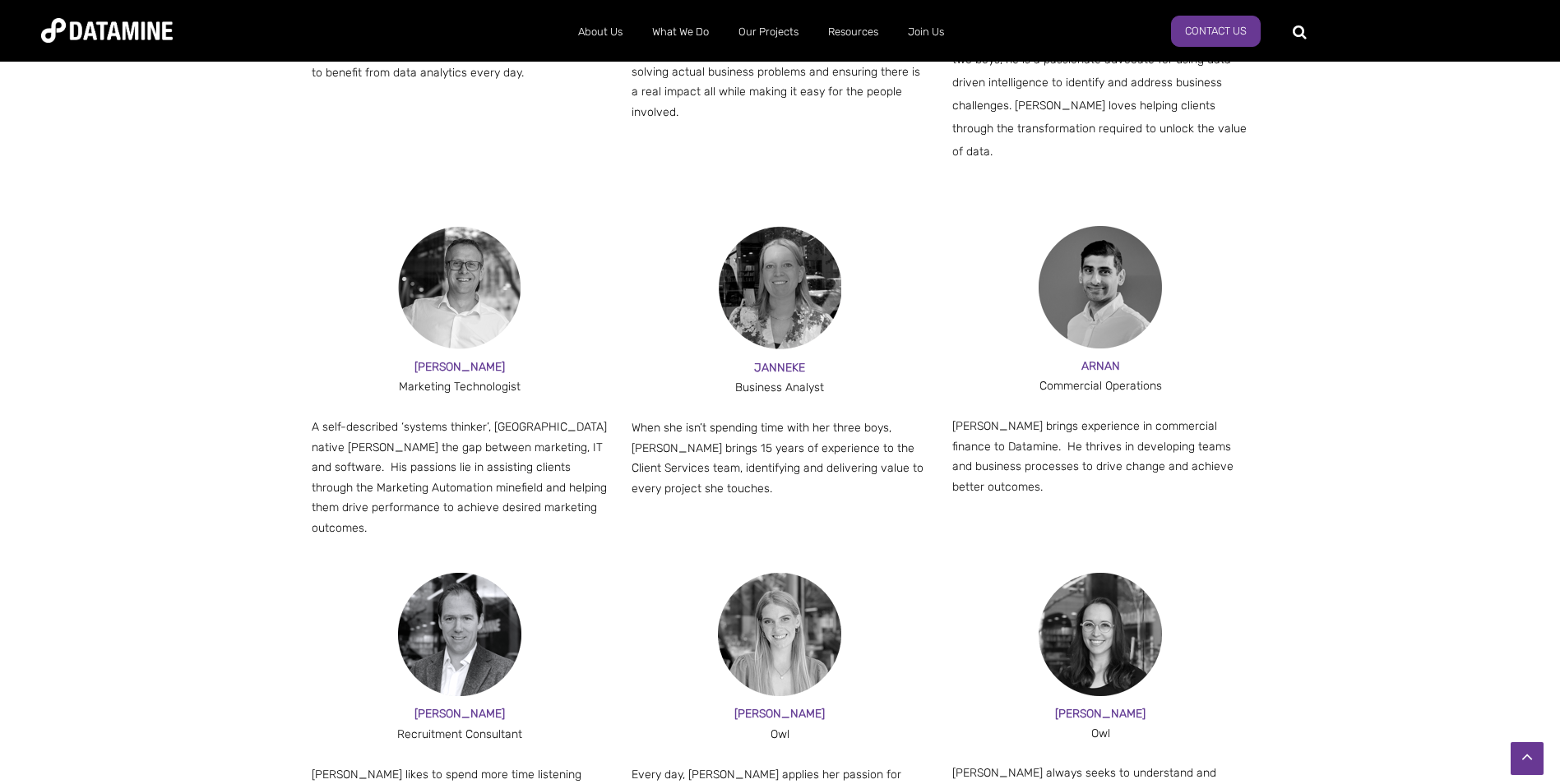
click at [789, 421] on span "When she isn’t spending time with her three boys, Janneke brings 15 years of ex…" at bounding box center [777, 458] width 292 height 75
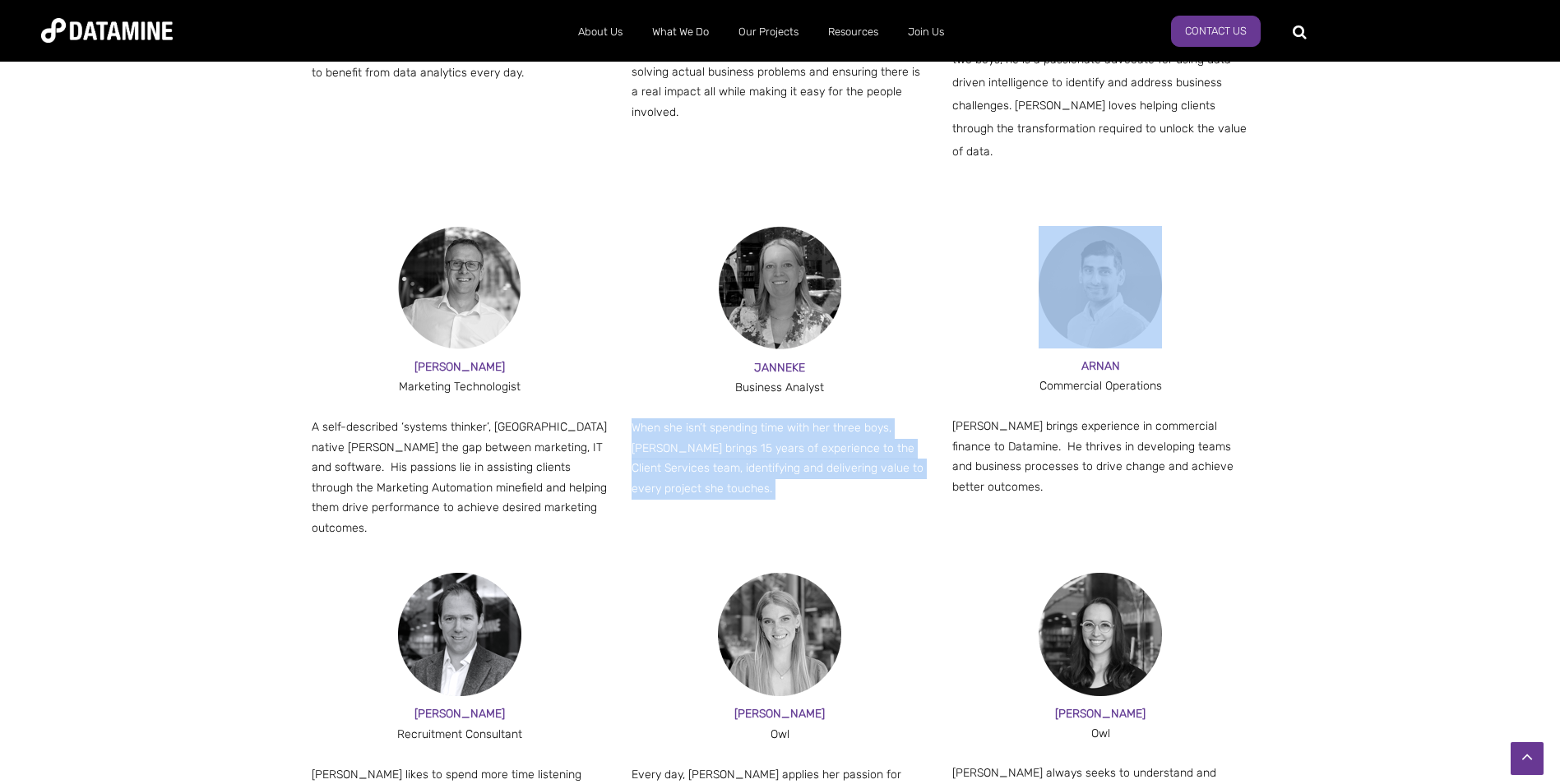
click at [789, 421] on span "When she isn’t spending time with her three boys, Janneke brings 15 years of ex…" at bounding box center [777, 458] width 292 height 75
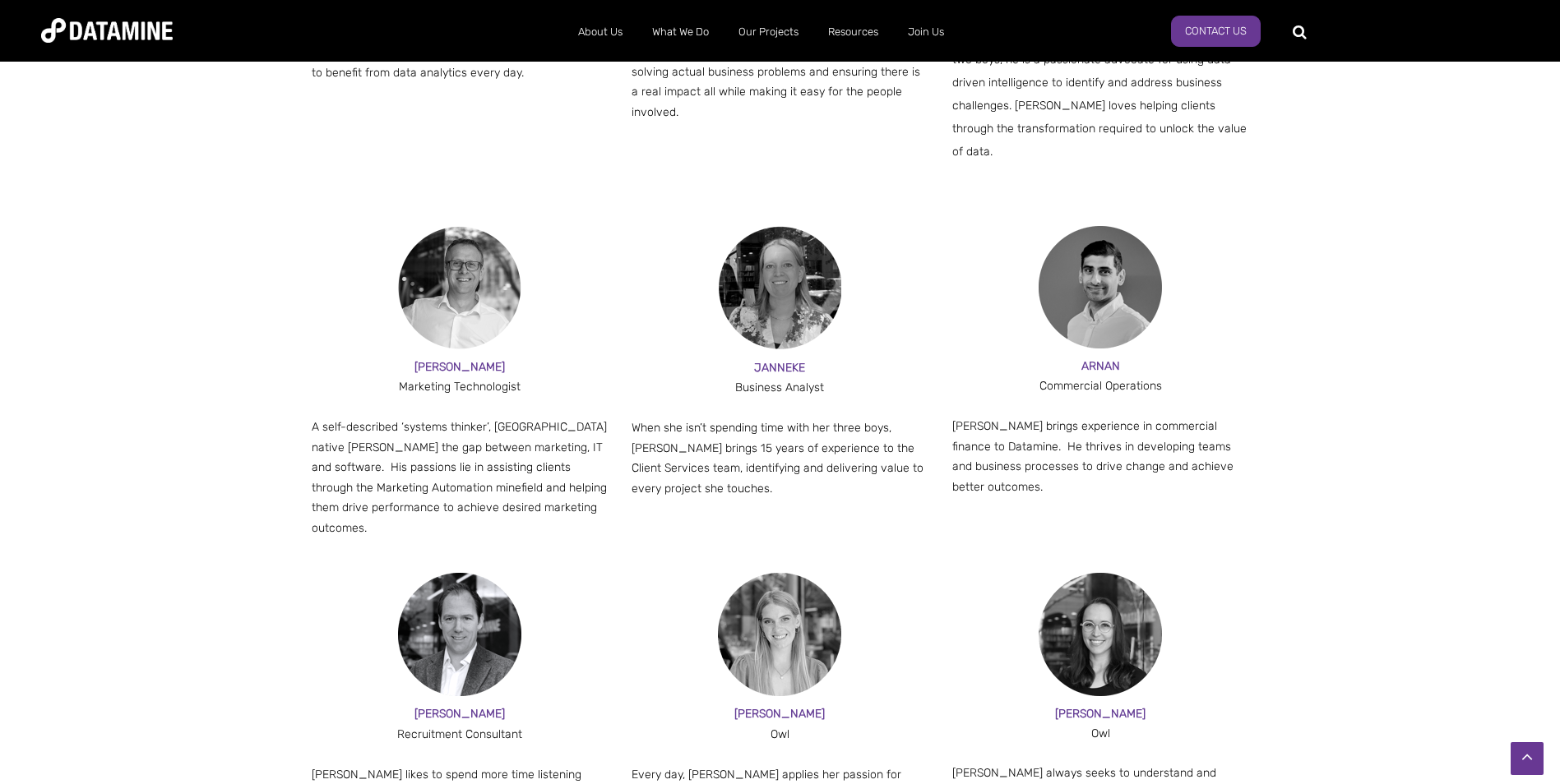
drag, startPoint x: 789, startPoint y: 419, endPoint x: 1149, endPoint y: 443, distance: 360.8
click at [1149, 443] on p "Arnan brings experience in commercial finance to Datamine. He thrives in develo…" at bounding box center [1101, 457] width 297 height 81
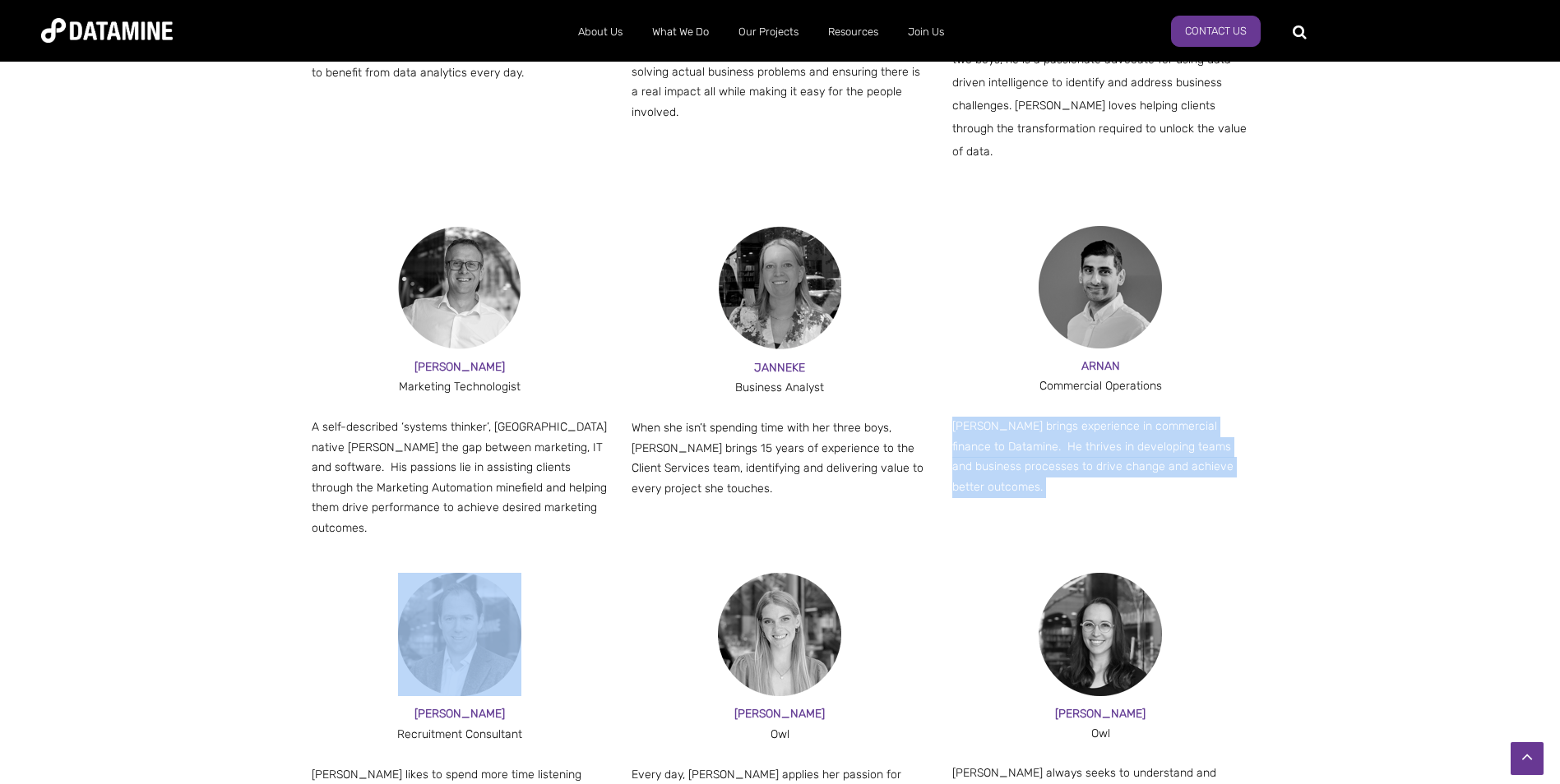
click at [1149, 443] on p "Arnan brings experience in commercial finance to Datamine. He thrives in develo…" at bounding box center [1101, 457] width 297 height 81
drag, startPoint x: 1149, startPoint y: 443, endPoint x: 1010, endPoint y: 508, distance: 153.4
click at [1012, 507] on div "ANDY Marketing Technologist A self-described ‘systems thinker’, Manchester nati…" at bounding box center [780, 400] width 937 height 348
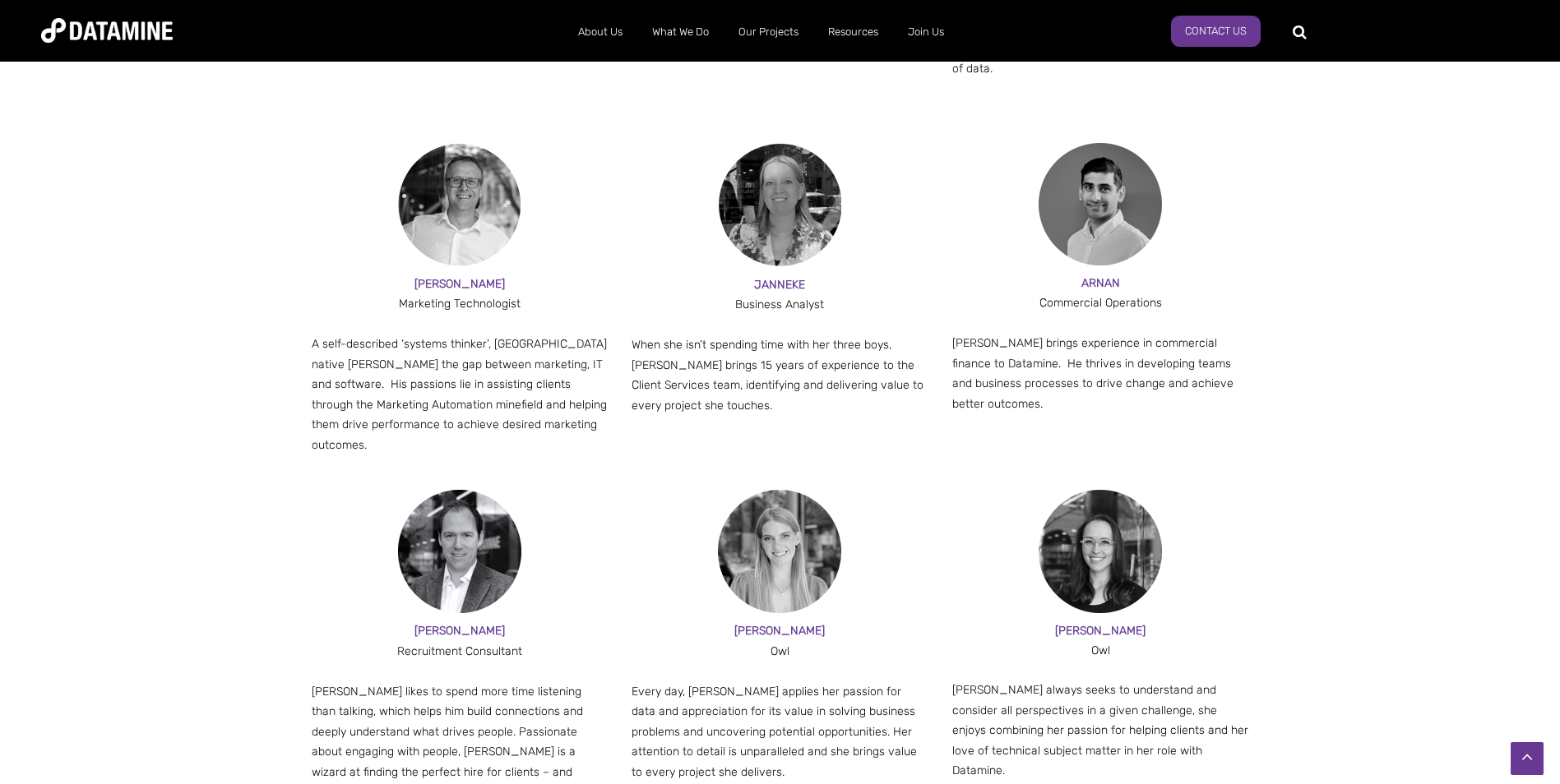
scroll to position [1644, 0]
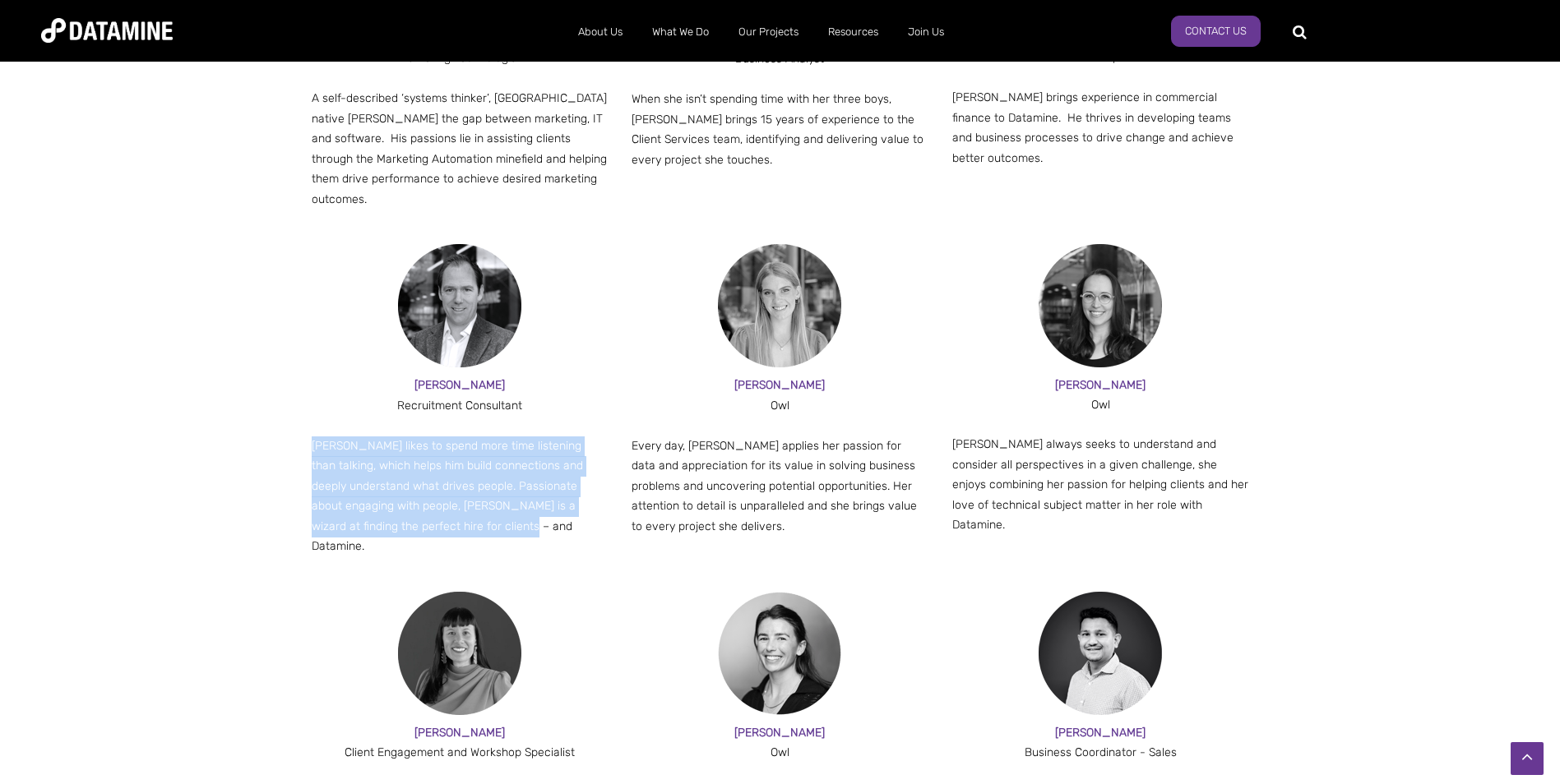
drag, startPoint x: 312, startPoint y: 396, endPoint x: 560, endPoint y: 490, distance: 265.2
click at [560, 490] on p "Jesse likes to spend more time listening than talking, which helps him build co…" at bounding box center [460, 497] width 297 height 121
drag, startPoint x: 560, startPoint y: 490, endPoint x: 540, endPoint y: 491, distance: 20.0
click at [540, 491] on p "Jesse likes to spend more time listening than talking, which helps him build co…" at bounding box center [460, 497] width 297 height 121
drag, startPoint x: 364, startPoint y: 473, endPoint x: 299, endPoint y: 415, distance: 87.1
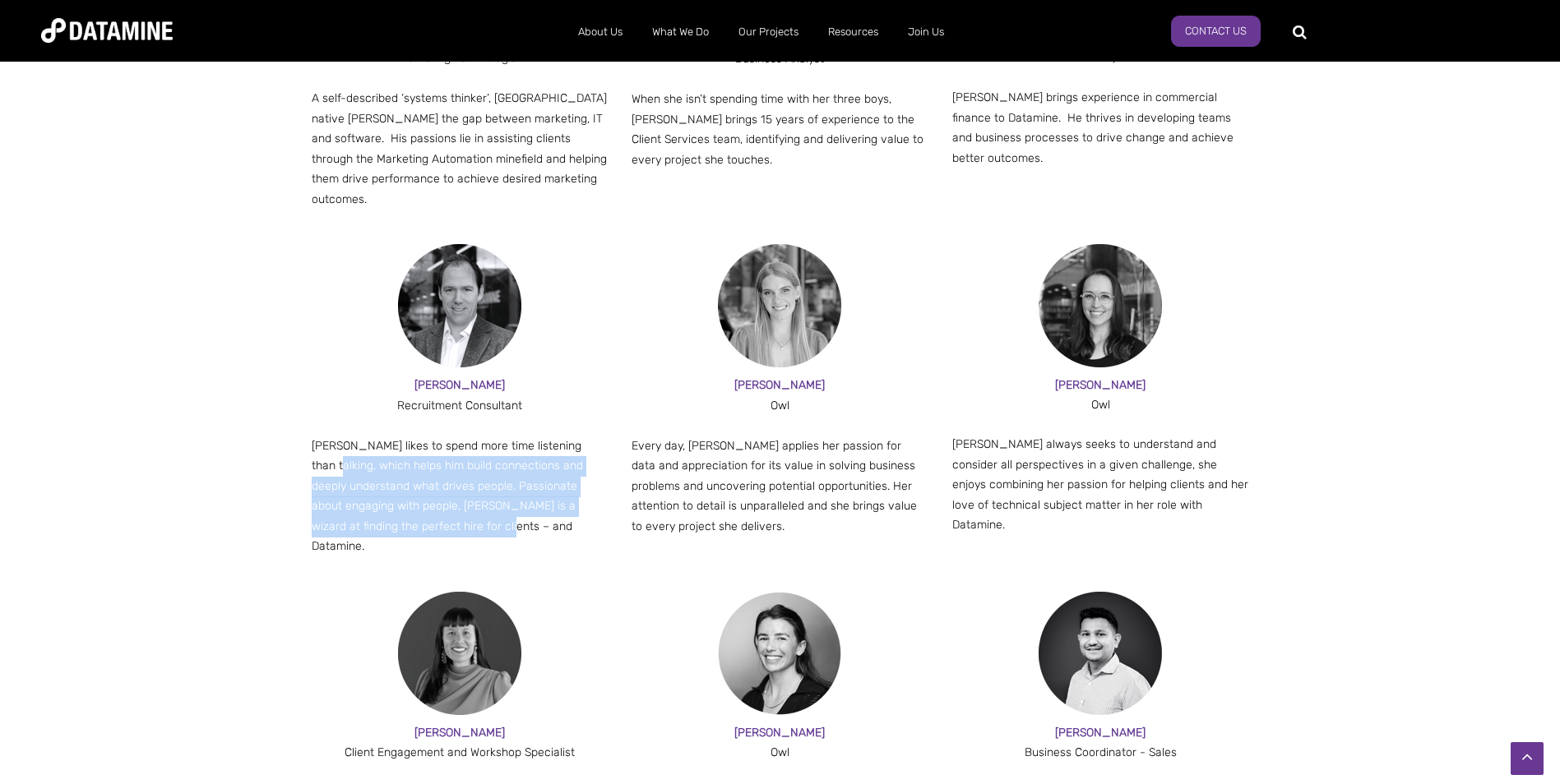
click at [299, 415] on div "JESSE Recruitment Consultant Jesse likes to spend more time listening than talk…" at bounding box center [780, 418] width 962 height 348
drag, startPoint x: 299, startPoint y: 415, endPoint x: 524, endPoint y: 458, distance: 229.1
click at [524, 458] on p "Jesse likes to spend more time listening than talking, which helps him build co…" at bounding box center [460, 497] width 297 height 121
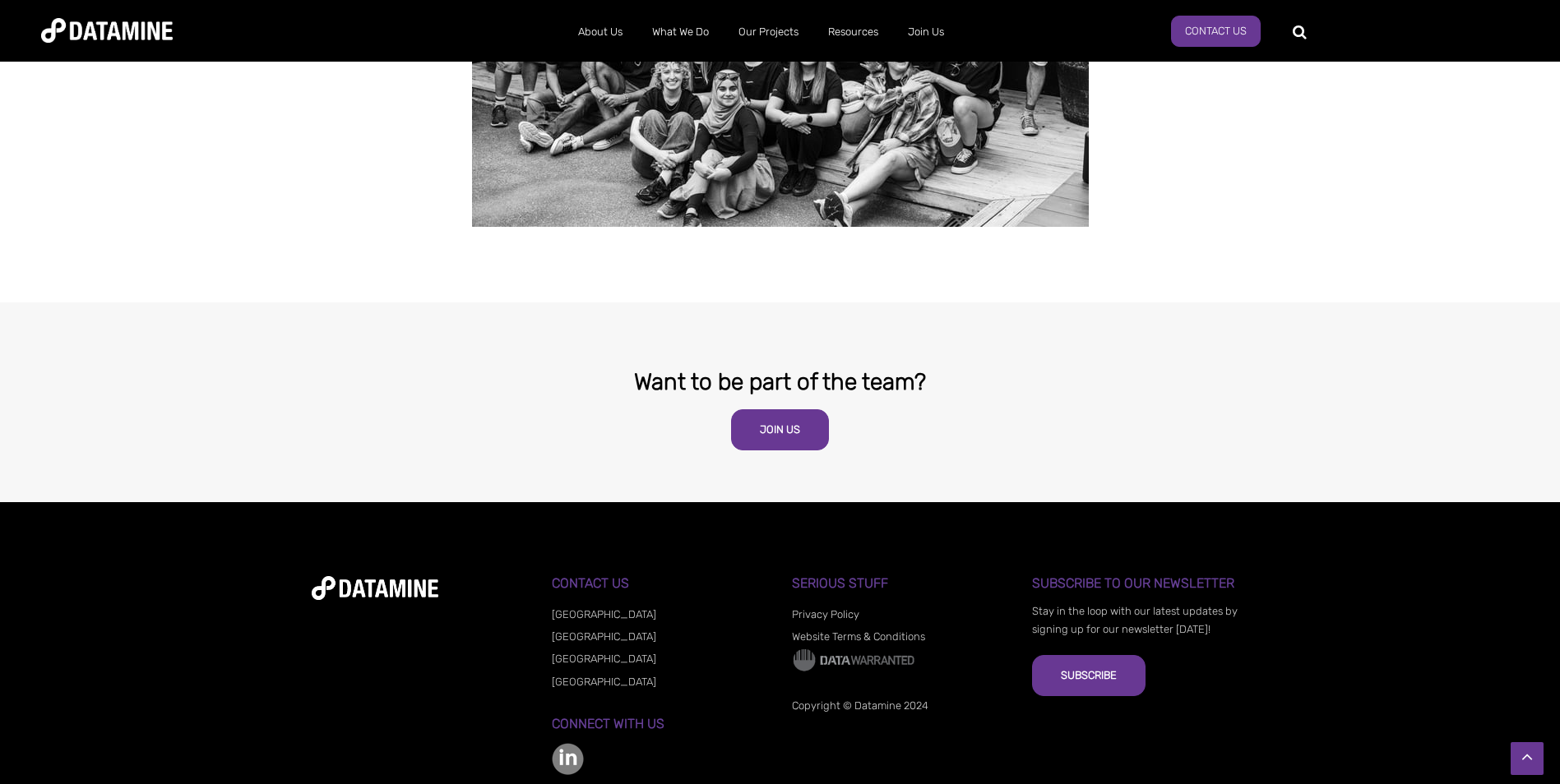
scroll to position [3134, 0]
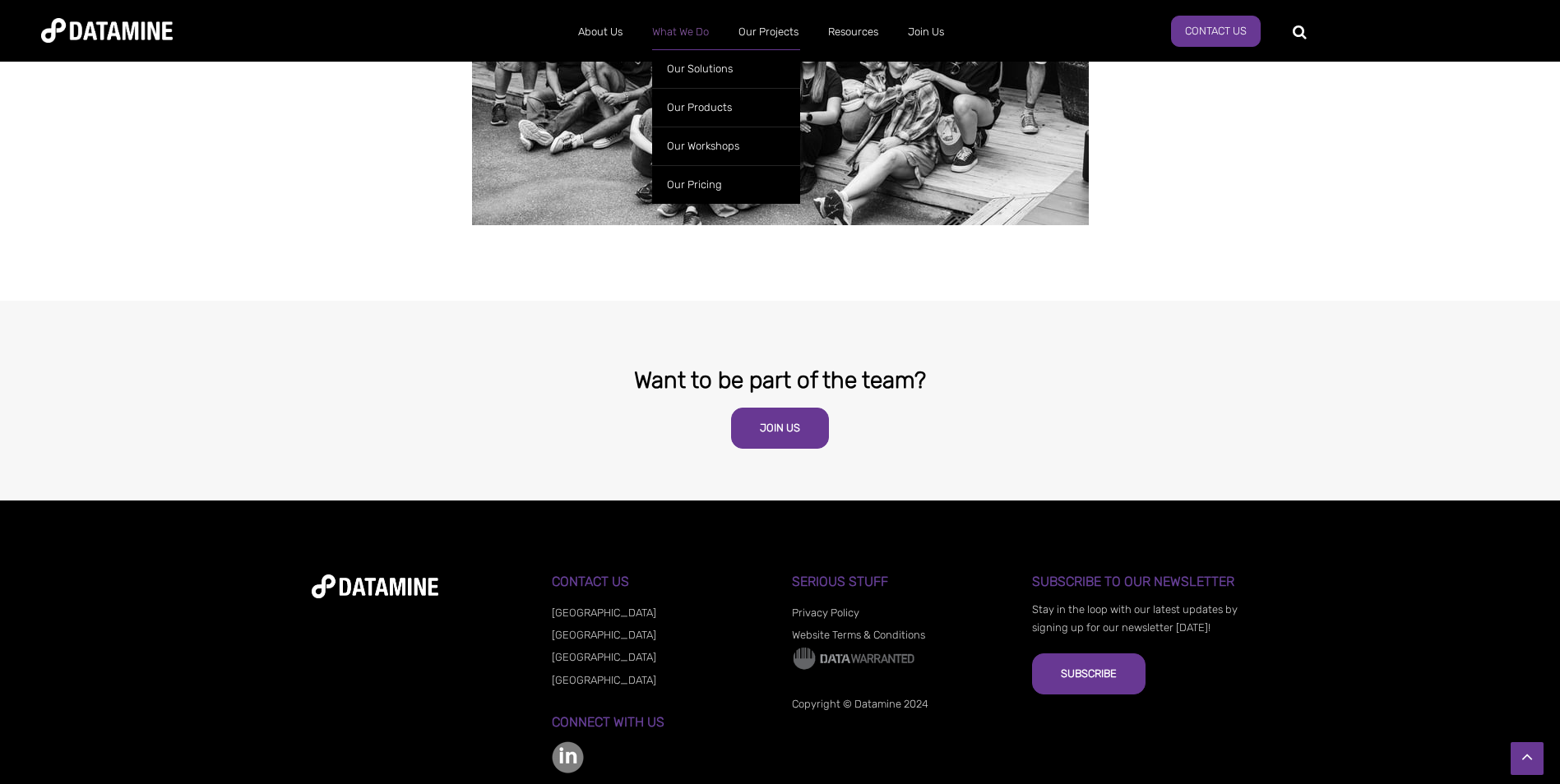
click at [685, 31] on link "What We Do" at bounding box center [680, 32] width 86 height 43
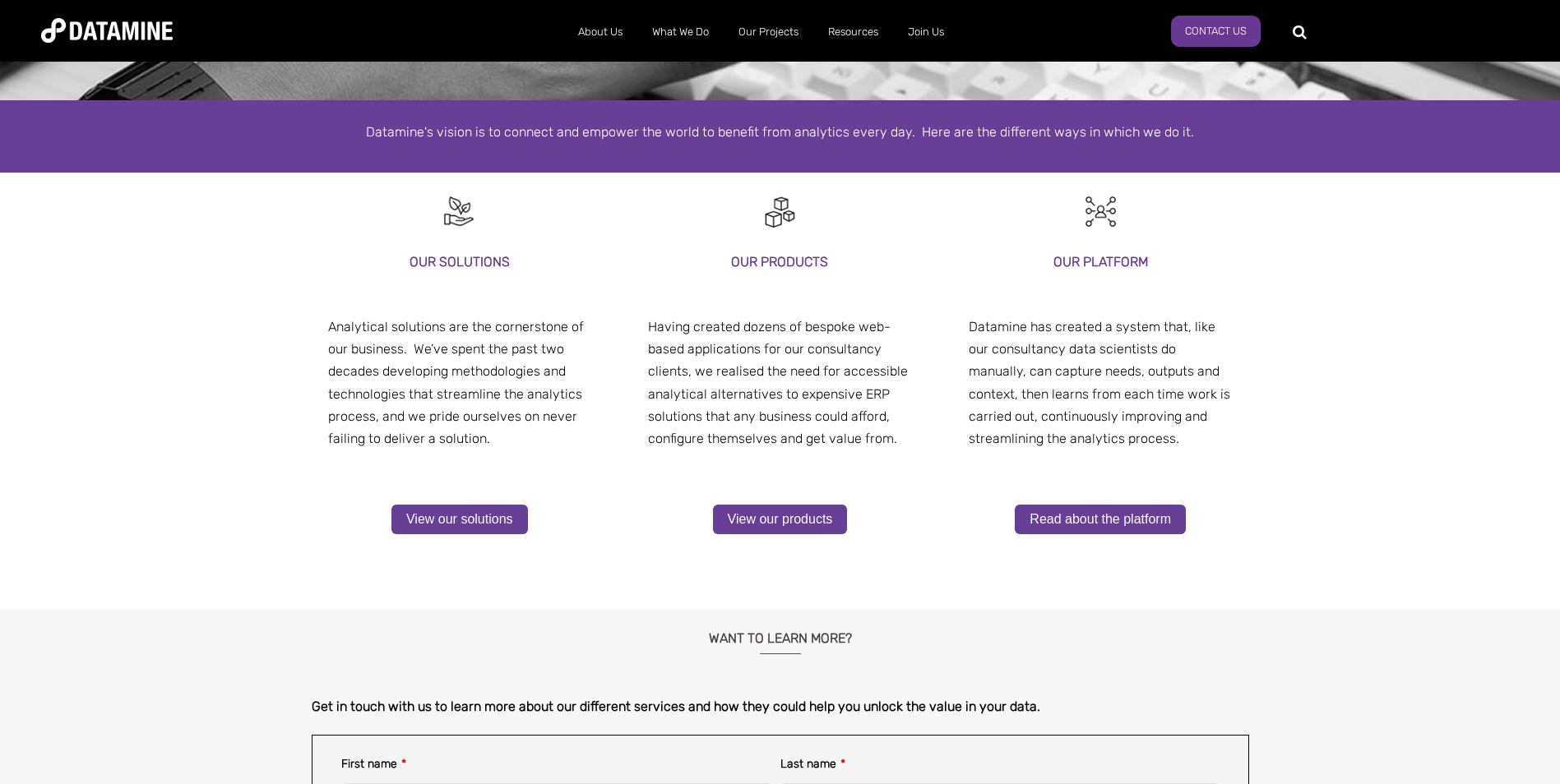
scroll to position [247, 0]
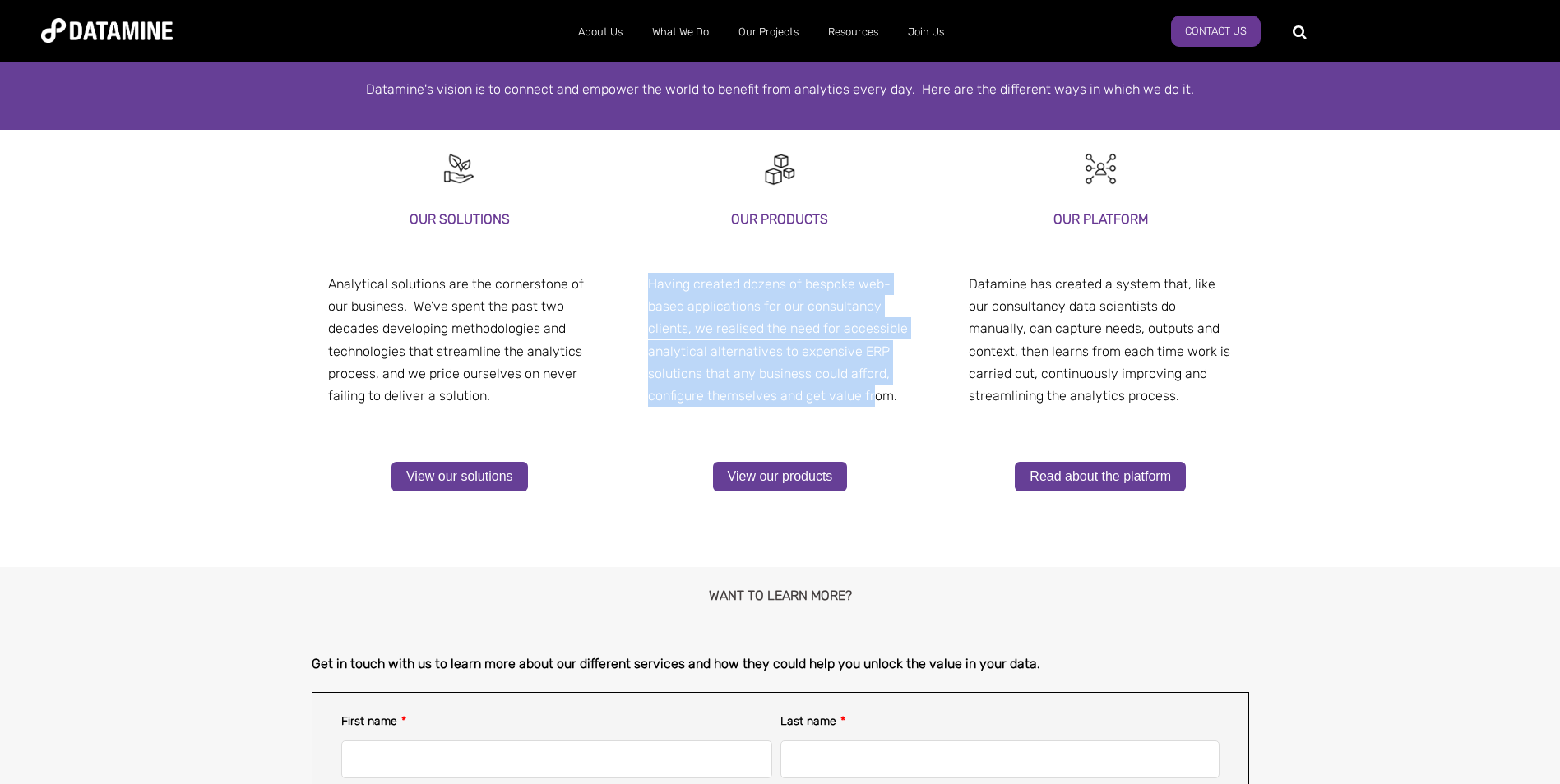
drag, startPoint x: 644, startPoint y: 294, endPoint x: 871, endPoint y: 389, distance: 246.1
click at [871, 389] on div "our products our platform Having created dozens of bespoke web-based applicatio…" at bounding box center [780, 349] width 297 height 439
drag, startPoint x: 871, startPoint y: 389, endPoint x: 753, endPoint y: 370, distance: 119.5
click at [753, 370] on span "Having created dozens of bespoke web-based applications for our consultancy cli…" at bounding box center [778, 340] width 260 height 127
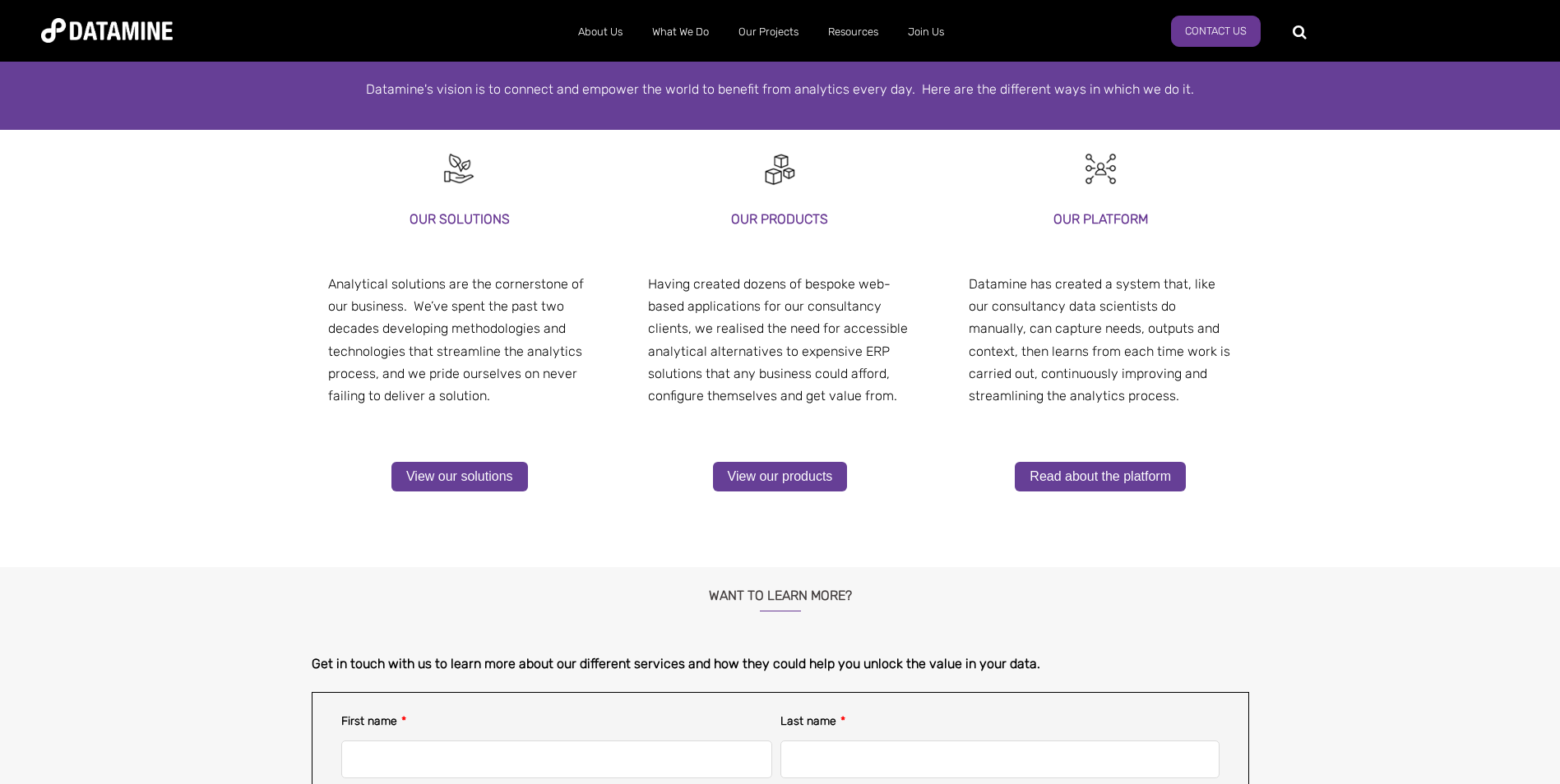
drag, startPoint x: 966, startPoint y: 285, endPoint x: 1234, endPoint y: 402, distance: 292.4
click at [1234, 402] on div "our platform our platform Datamine has created a system that, like our consulta…" at bounding box center [1101, 334] width 297 height 408
click at [1044, 356] on span "Datamine has created a system that, like our consultancy data scientists do man…" at bounding box center [1099, 340] width 261 height 127
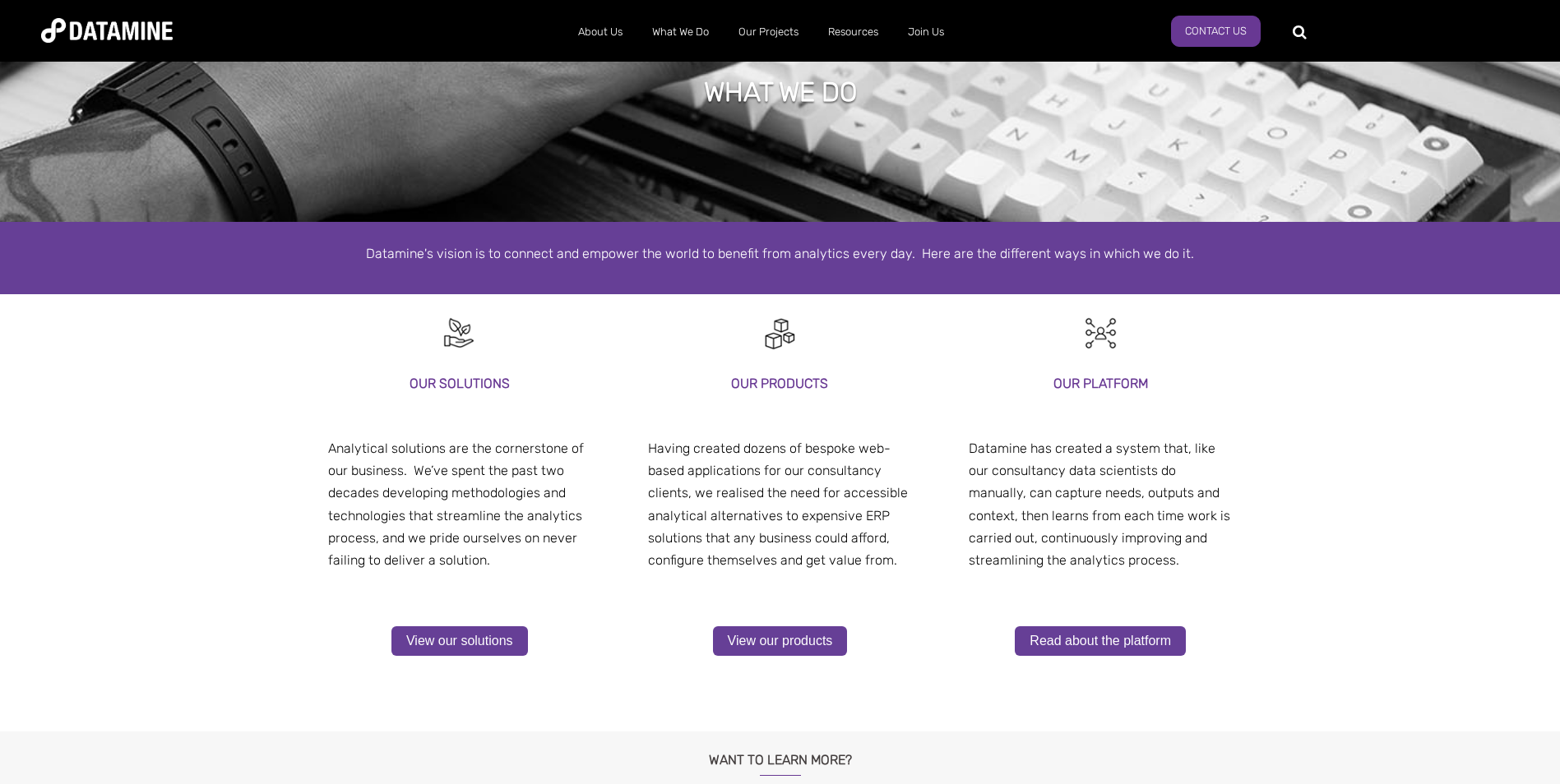
scroll to position [165, 0]
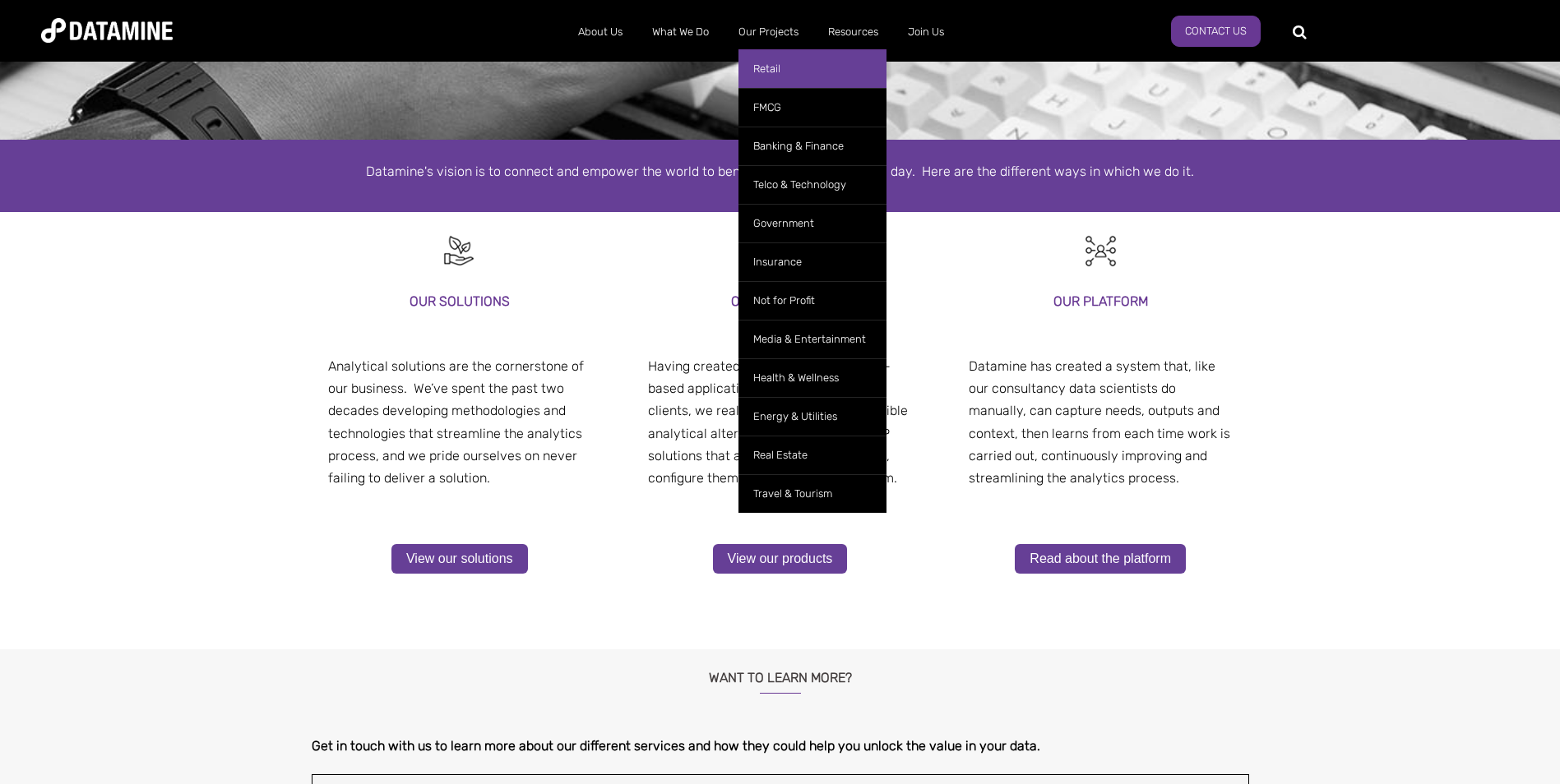
click at [771, 65] on link "Retail" at bounding box center [812, 68] width 148 height 38
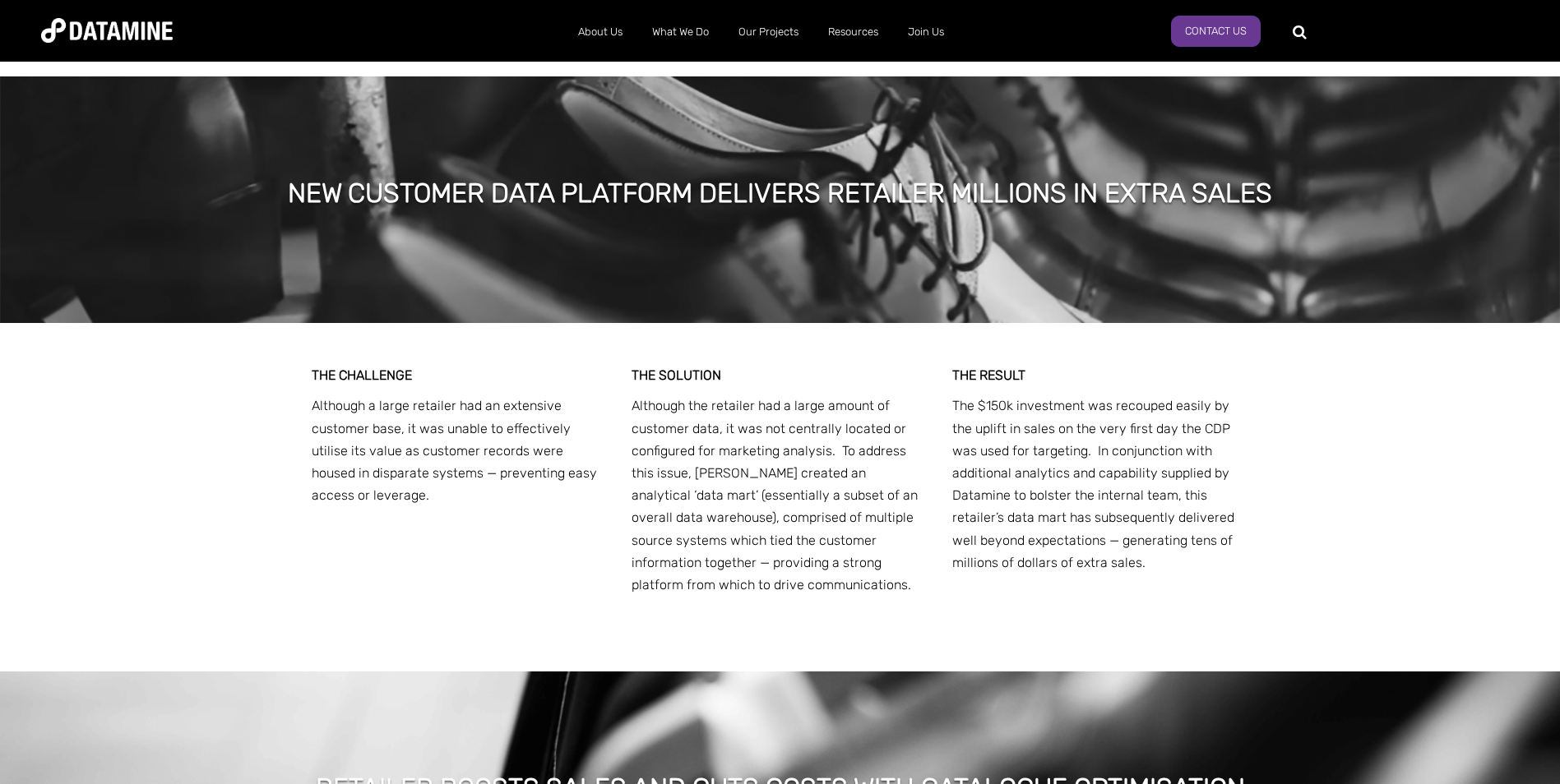
scroll to position [4768, 0]
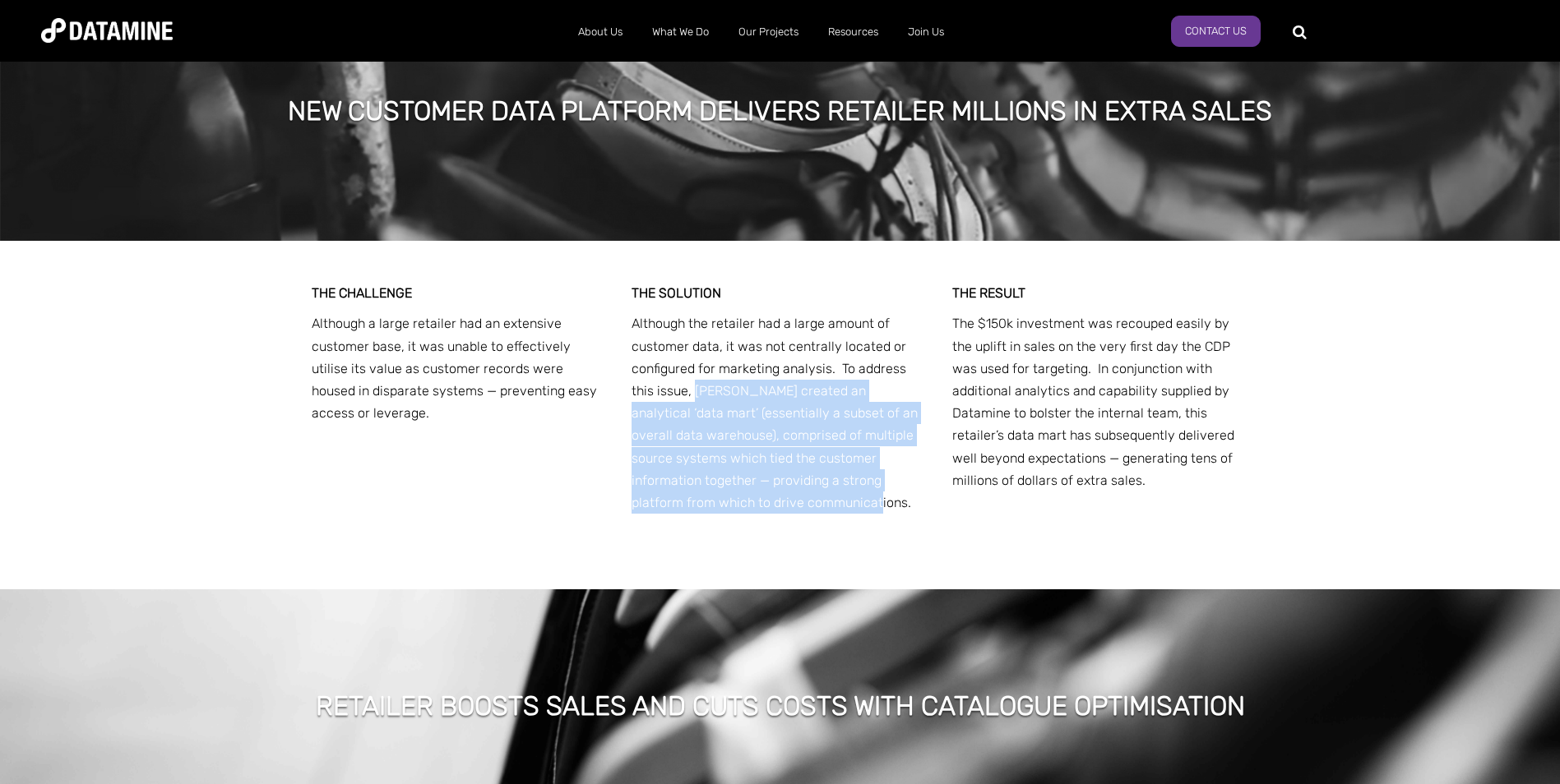
drag, startPoint x: 671, startPoint y: 345, endPoint x: 904, endPoint y: 468, distance: 263.5
click at [904, 468] on p "Although the retailer had a large amount of customer data, it was not centrally…" at bounding box center [780, 413] width 297 height 201
drag, startPoint x: 904, startPoint y: 468, endPoint x: 1096, endPoint y: 285, distance: 265.2
click at [1086, 312] on p "The $150k investment was recouped easily by the uplift in sales on the very fir…" at bounding box center [1101, 402] width 297 height 179
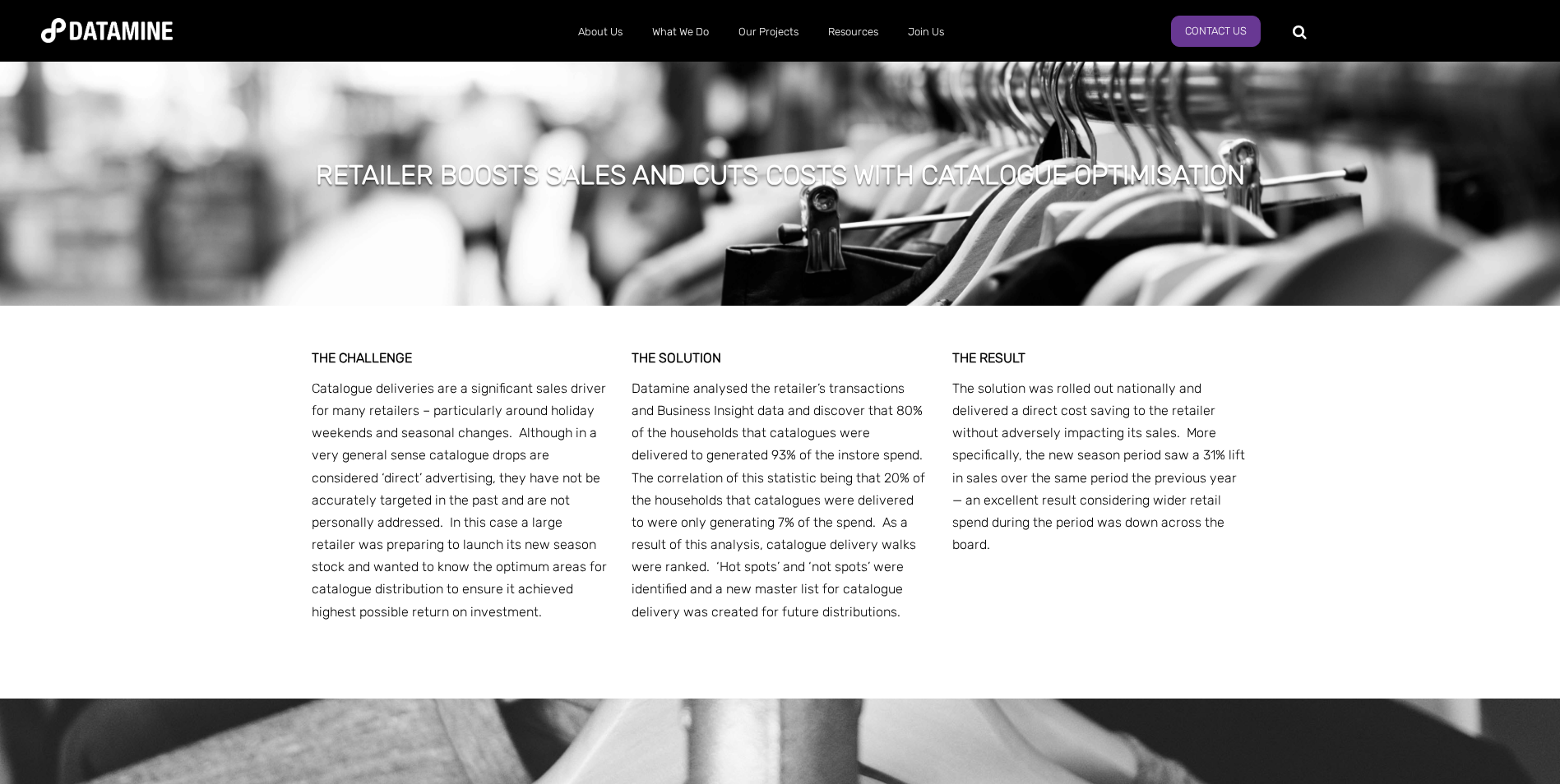
scroll to position [5262, 0]
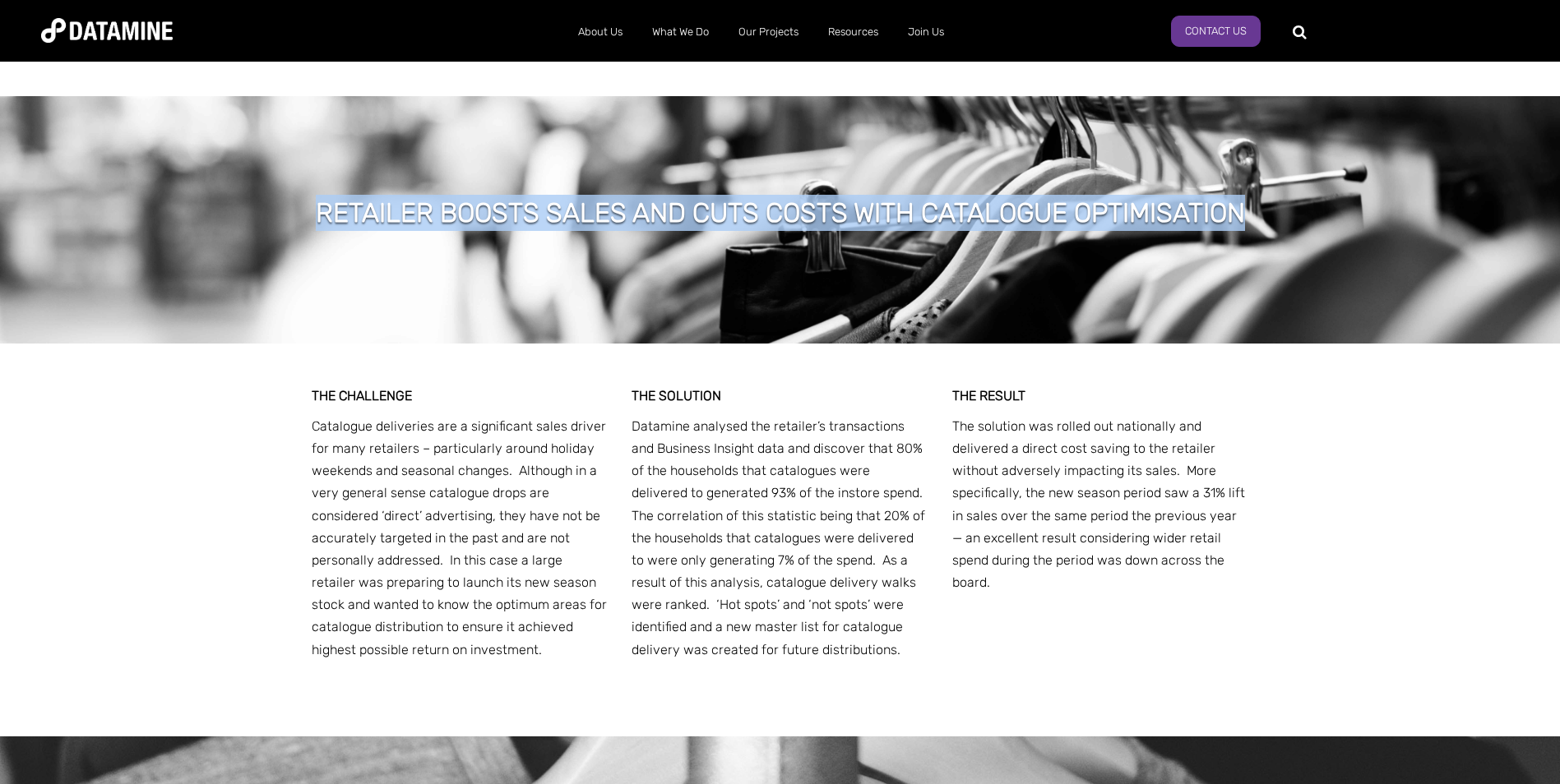
drag, startPoint x: 319, startPoint y: 167, endPoint x: 1345, endPoint y: 182, distance: 1026.1
click at [1345, 182] on div "RETAILER BOOSTS SALES AND CUTS COSTS WITH CATALOGUE OPTIMISATION" at bounding box center [780, 219] width 1560 height 247
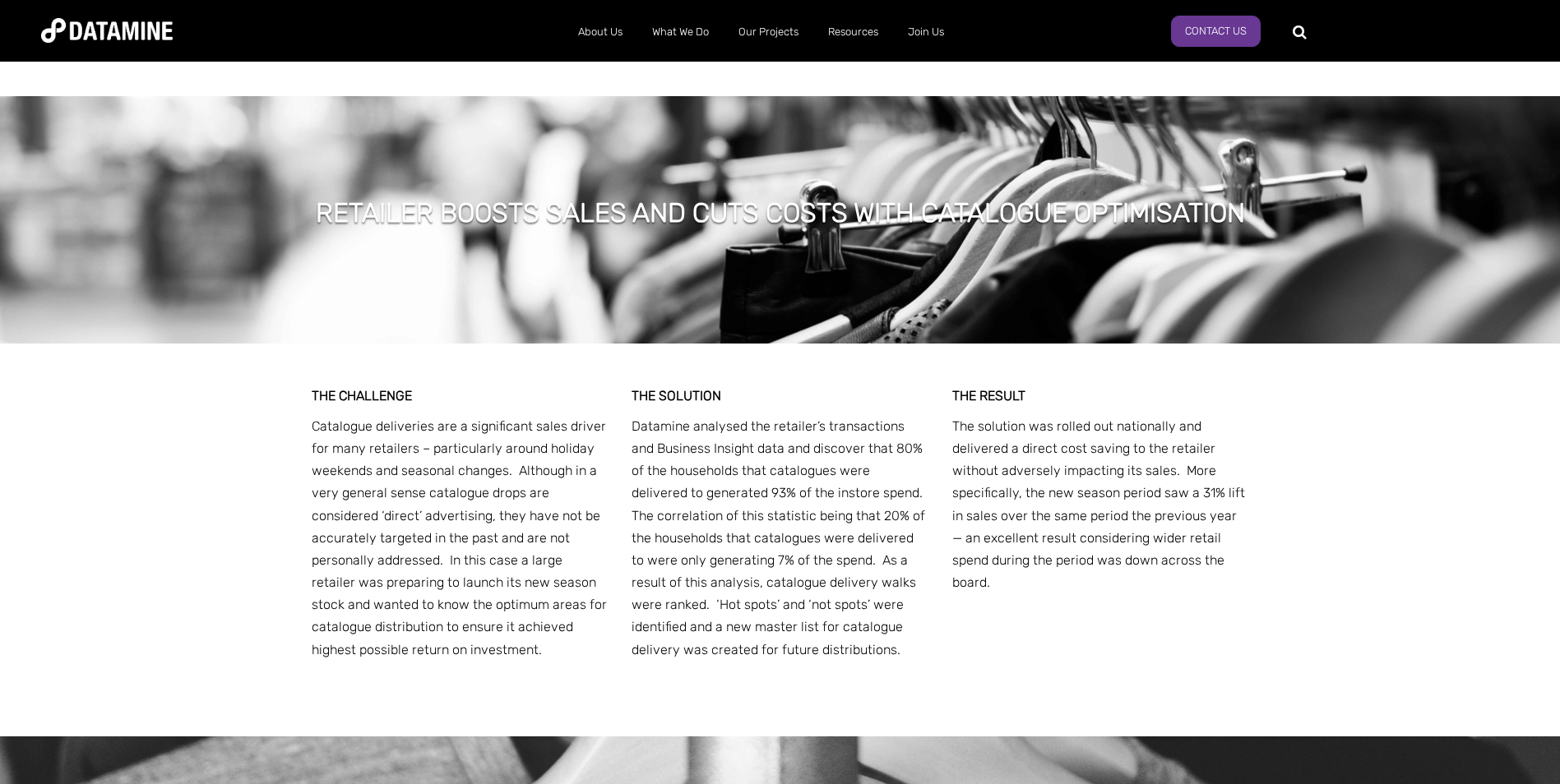
drag, startPoint x: 1345, startPoint y: 182, endPoint x: 662, endPoint y: 474, distance: 742.8
click at [662, 474] on span "Datamine analysed the retailer’s transactions and Business Insight data and dis…" at bounding box center [778, 538] width 294 height 239
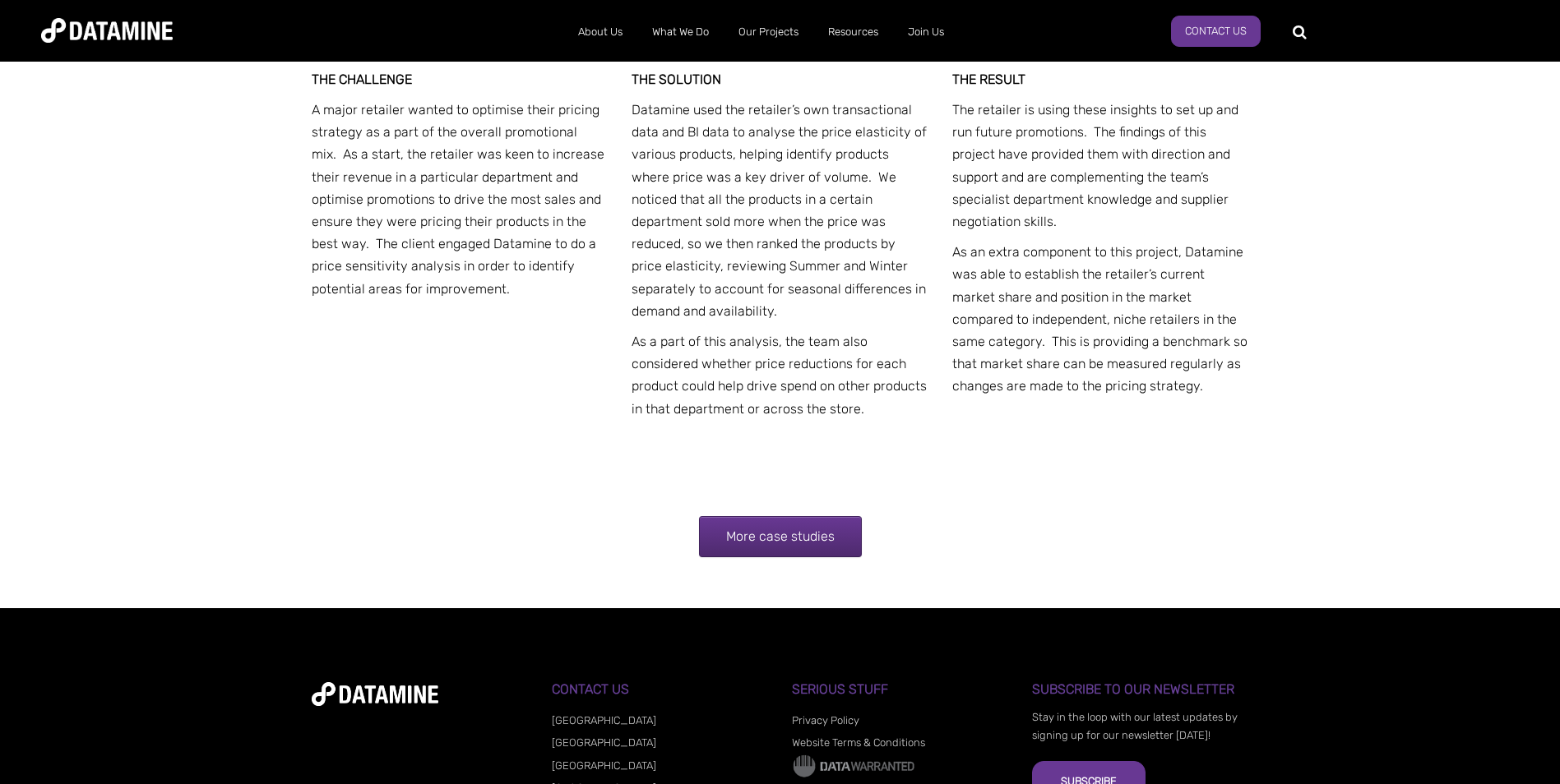
scroll to position [9549, 0]
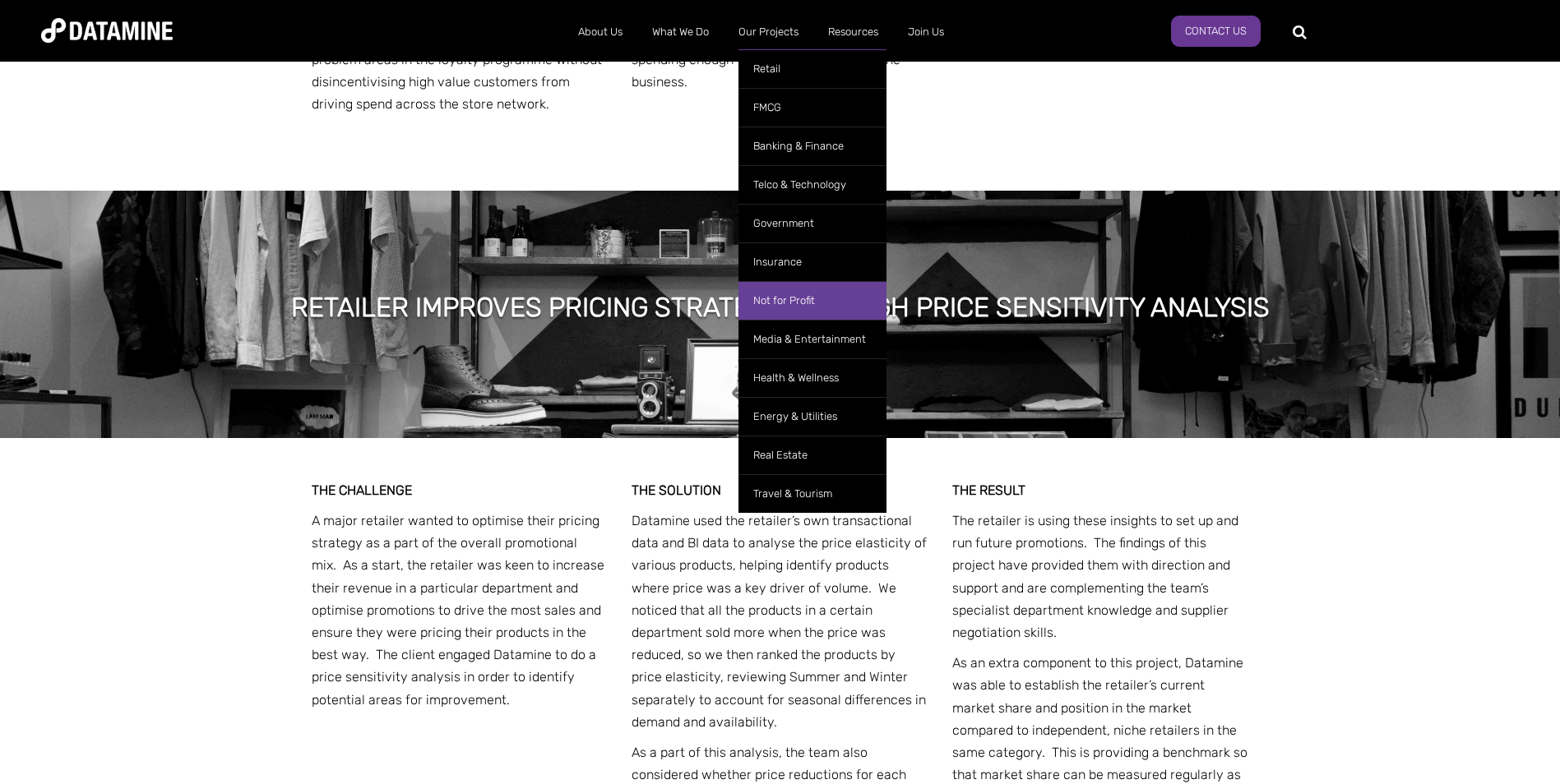
click at [775, 298] on link "Not for Profit" at bounding box center [812, 300] width 148 height 38
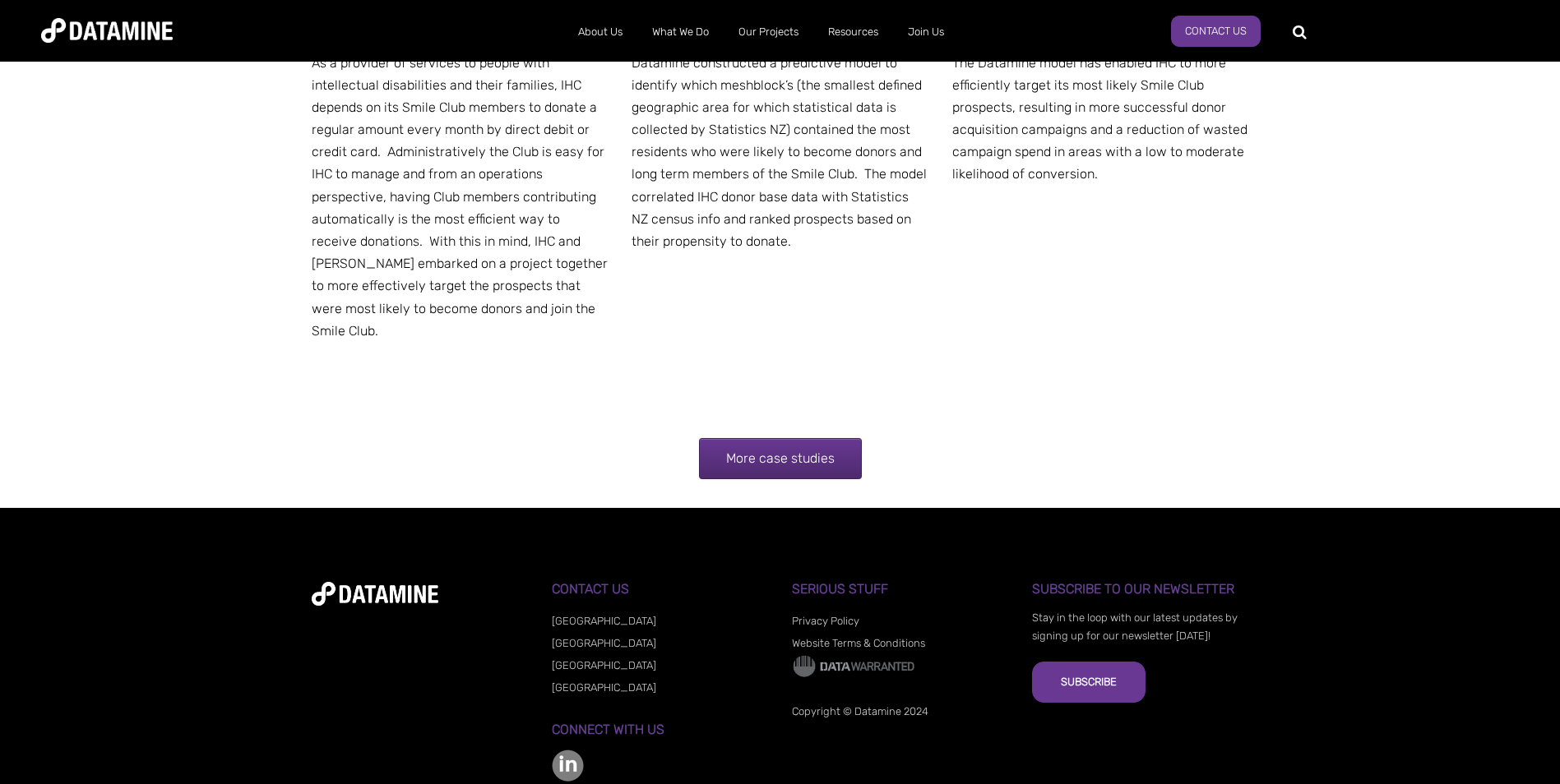
scroll to position [3169, 0]
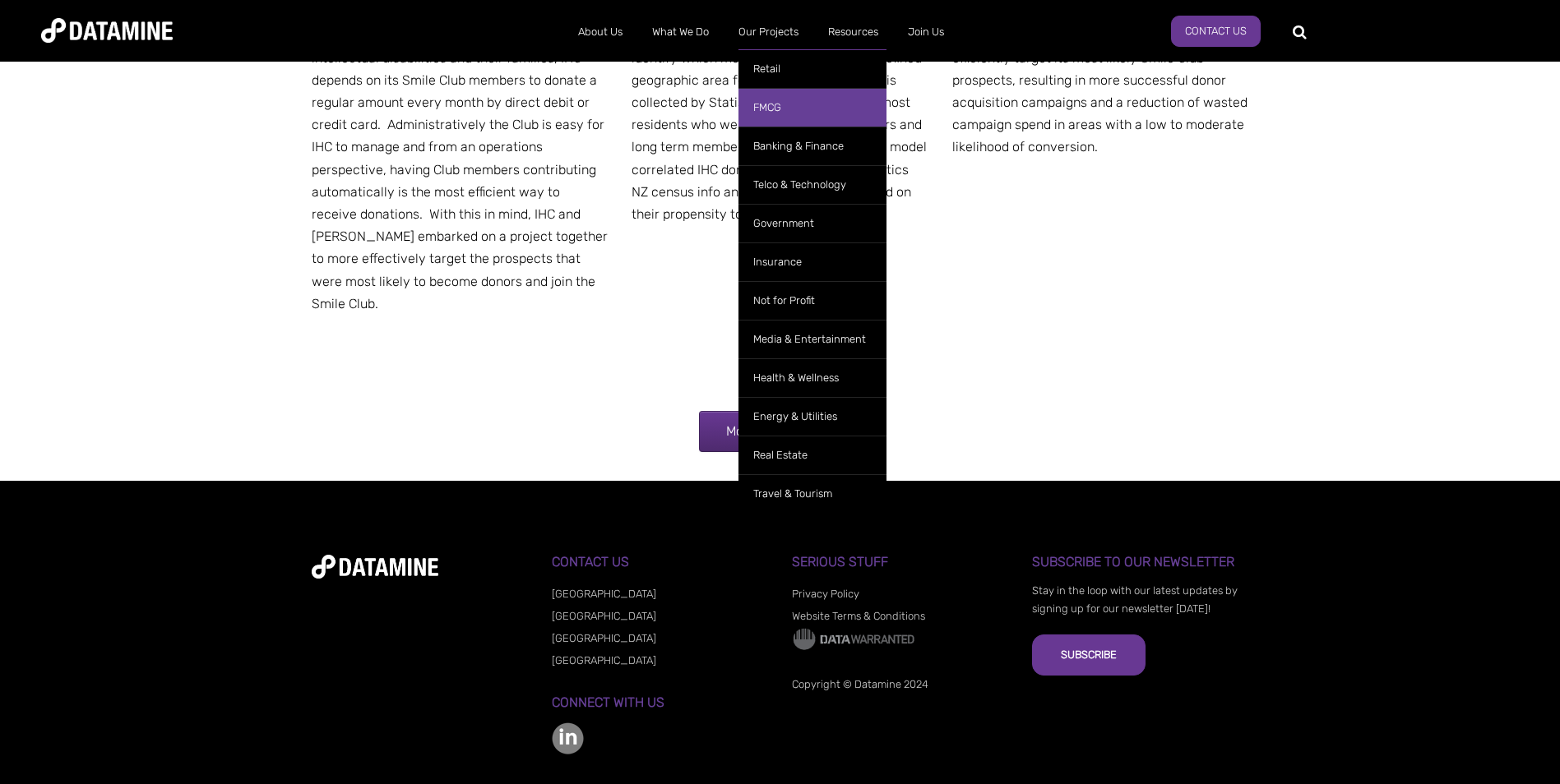
click at [774, 109] on link "FMCG" at bounding box center [812, 107] width 148 height 38
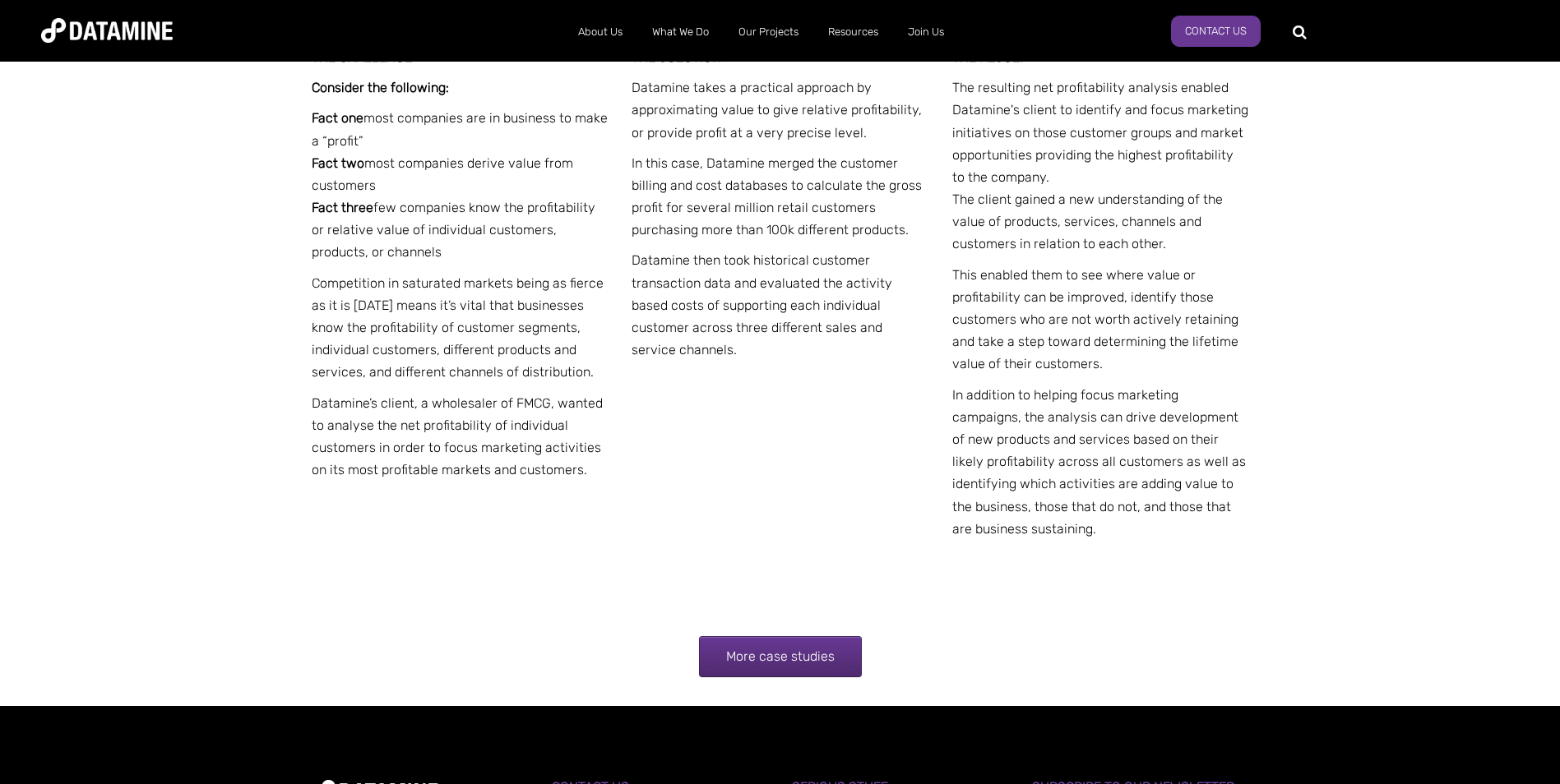
scroll to position [3124, 0]
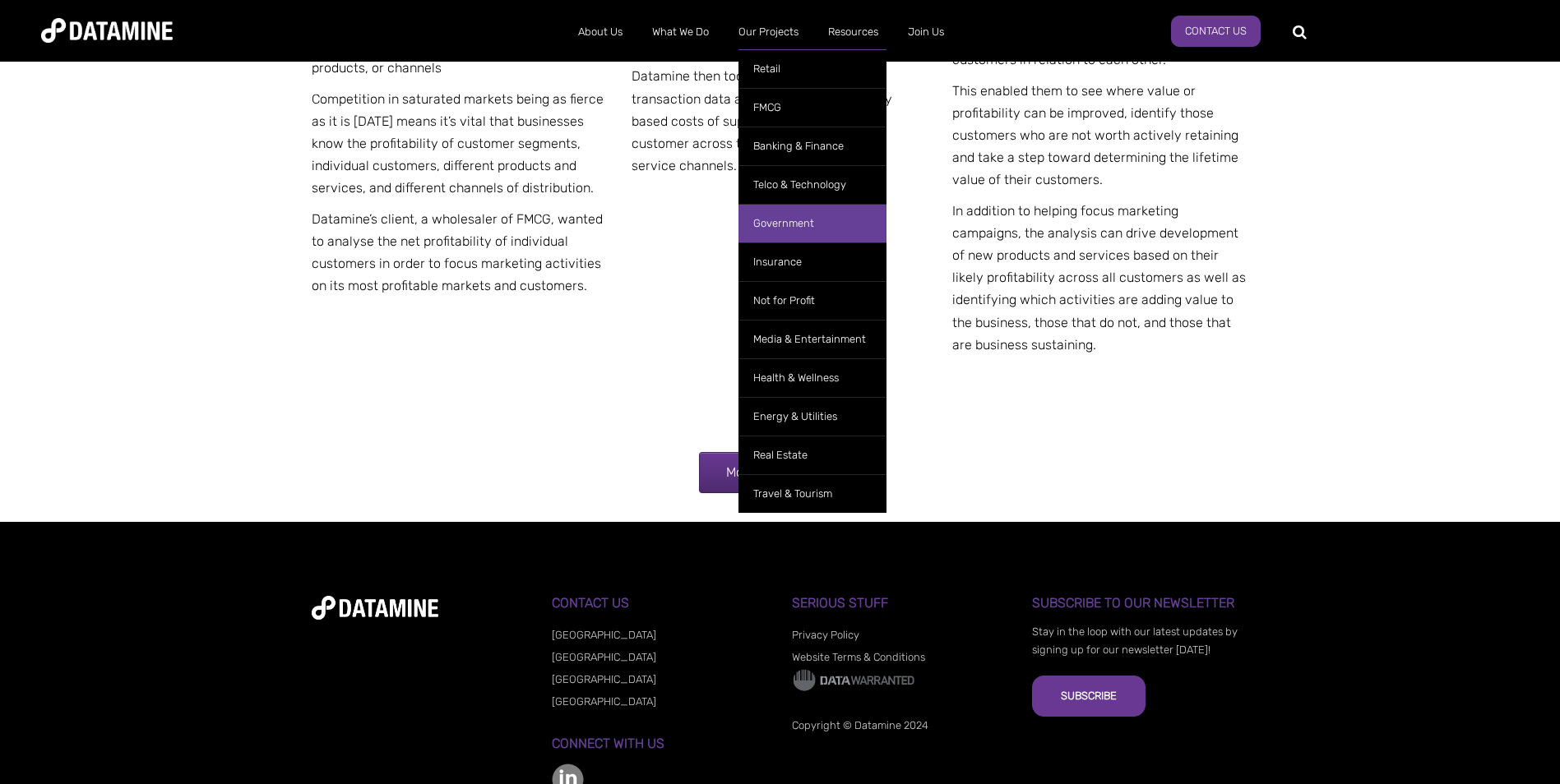
click at [800, 217] on link "Government" at bounding box center [812, 223] width 148 height 38
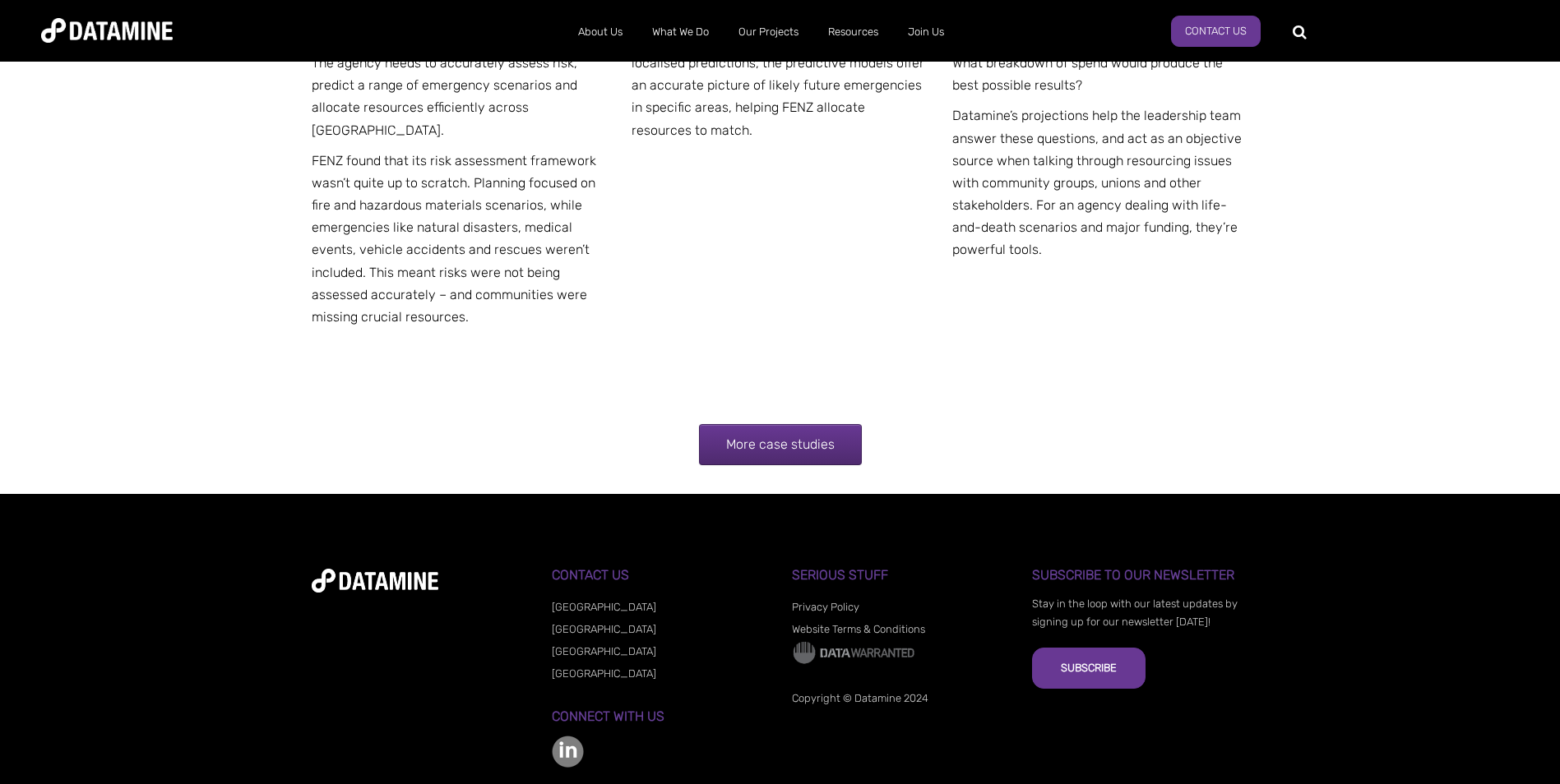
scroll to position [6689, 0]
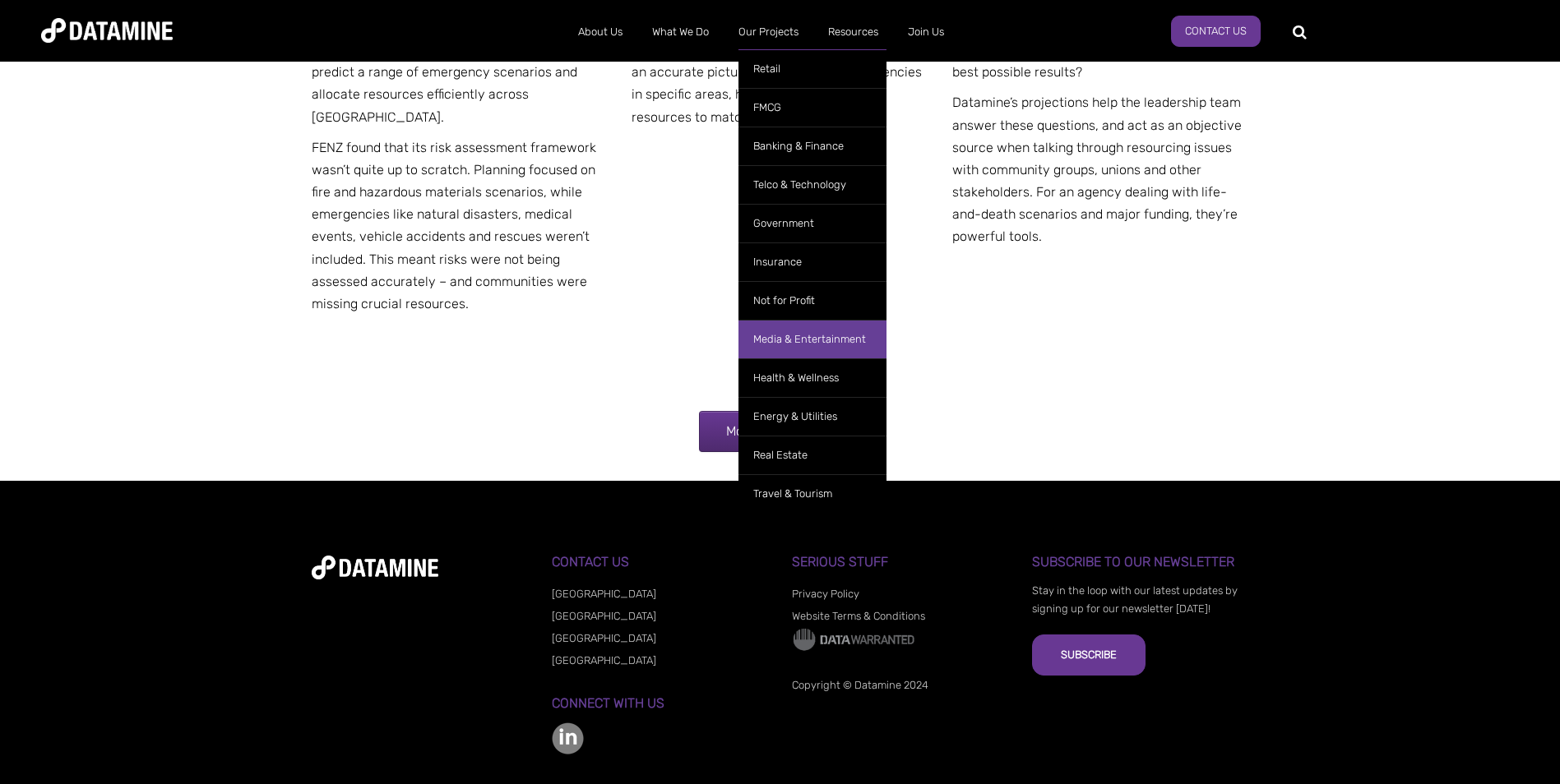
click at [816, 338] on link "Media & Entertainment" at bounding box center [812, 338] width 148 height 38
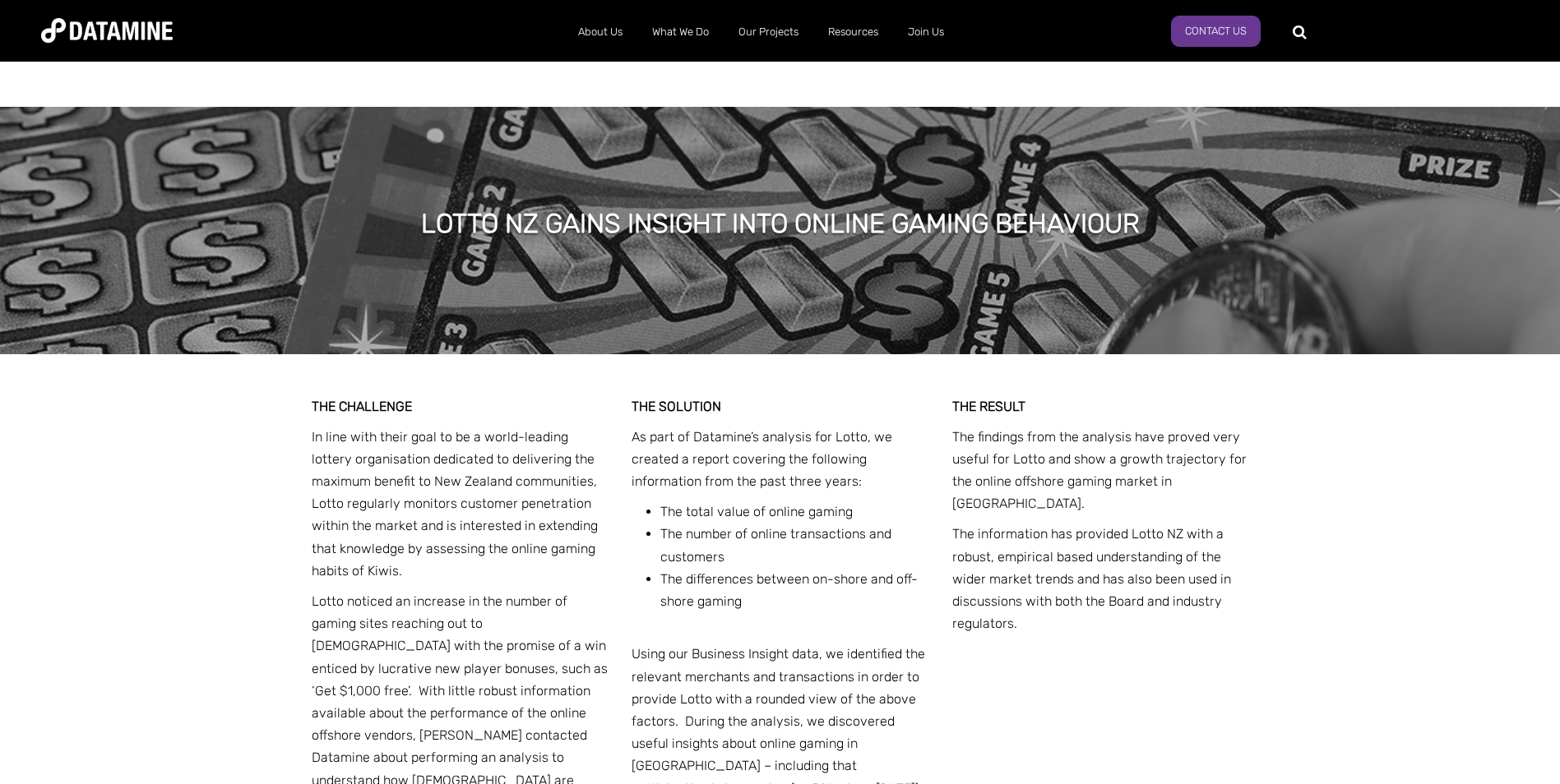
scroll to position [1644, 0]
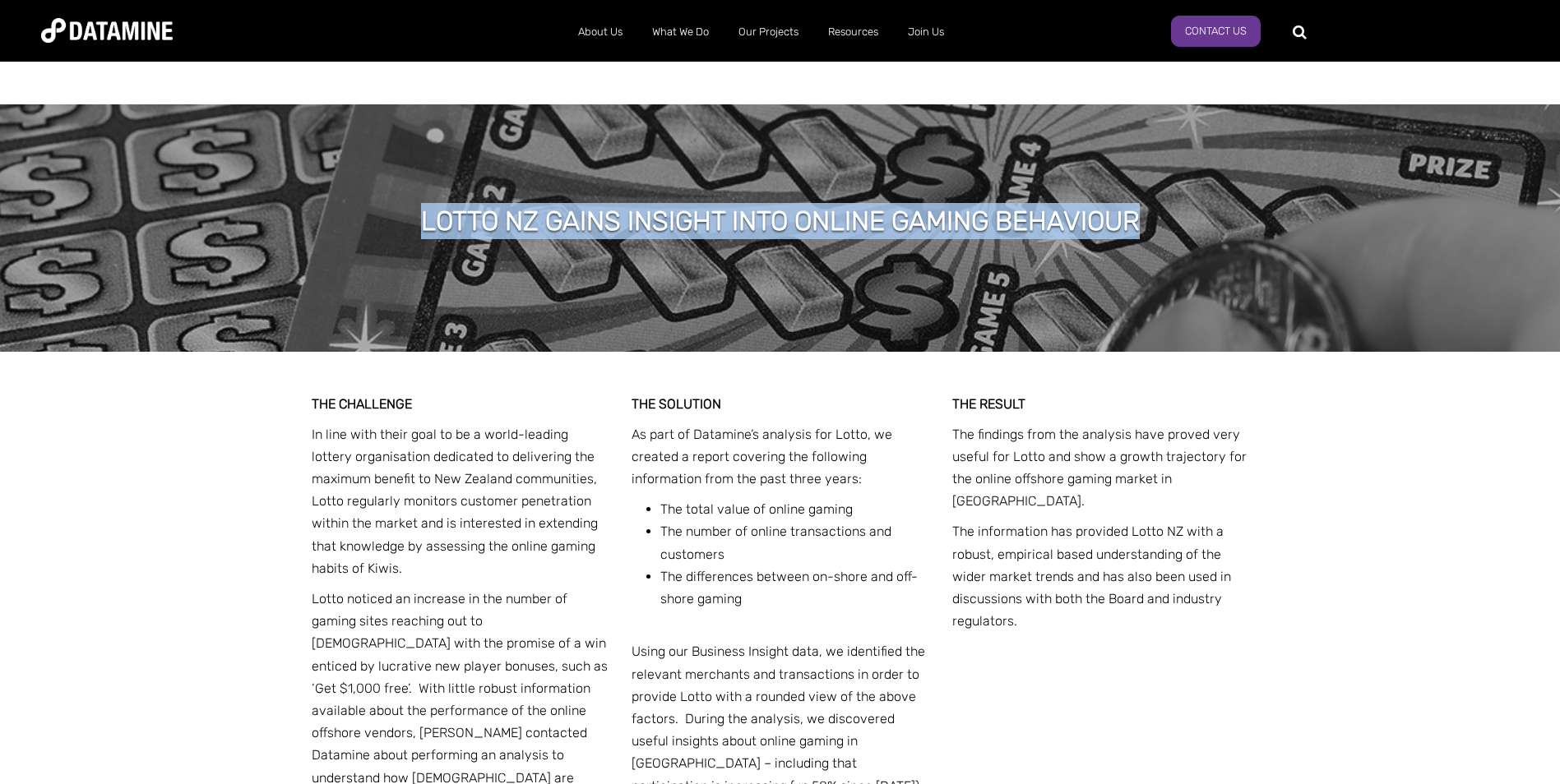
drag, startPoint x: 414, startPoint y: 199, endPoint x: 1155, endPoint y: 184, distance: 741.2
click at [1155, 203] on div "LOTTO NZ GAINS INSIGHT INTO ONLINE GAMING BEHAVIOUR" at bounding box center [780, 224] width 768 height 41
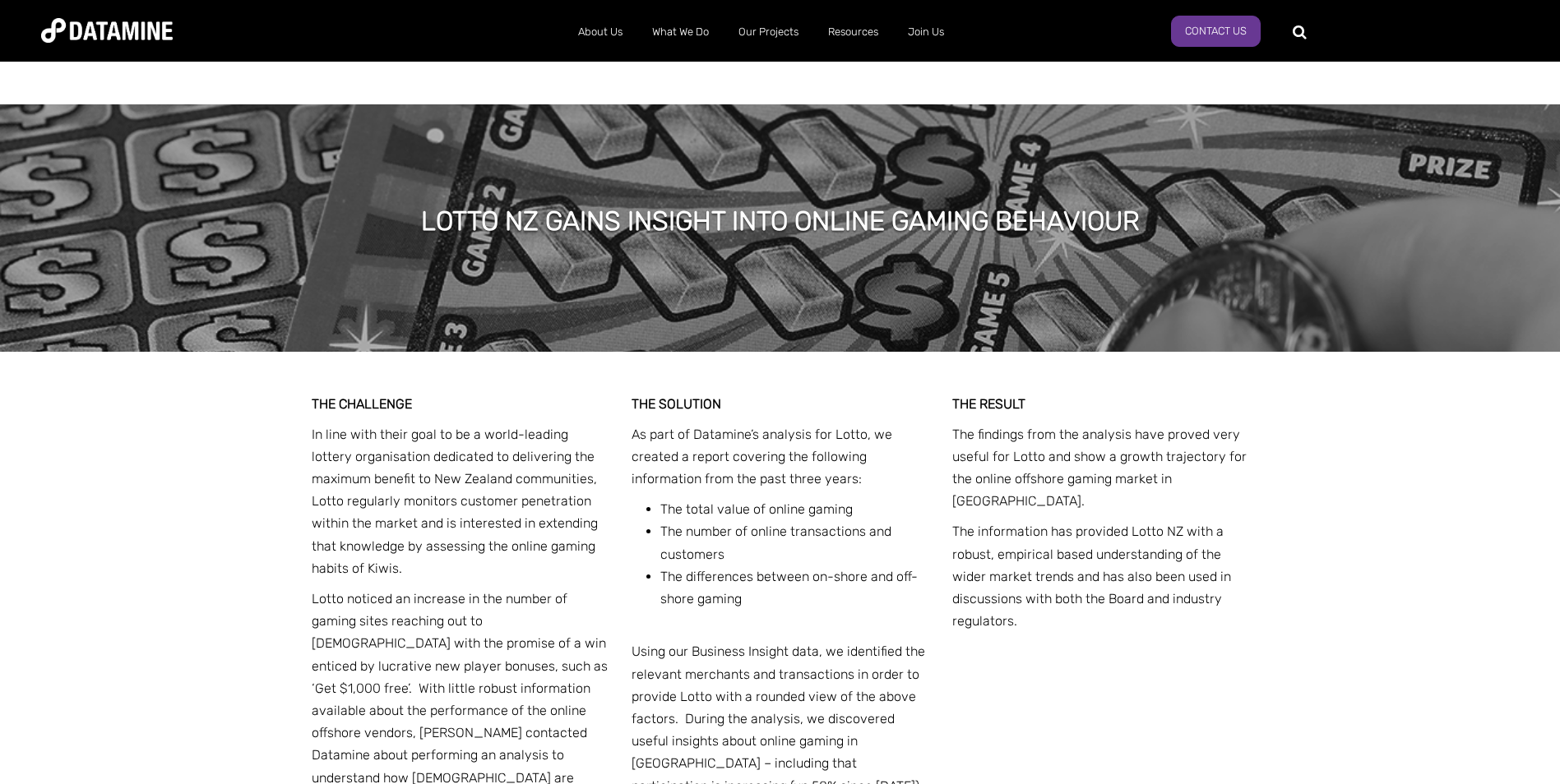
click at [508, 465] on p "In line with their goal to be a world-leading lottery organisation dedicated to…" at bounding box center [460, 501] width 297 height 157
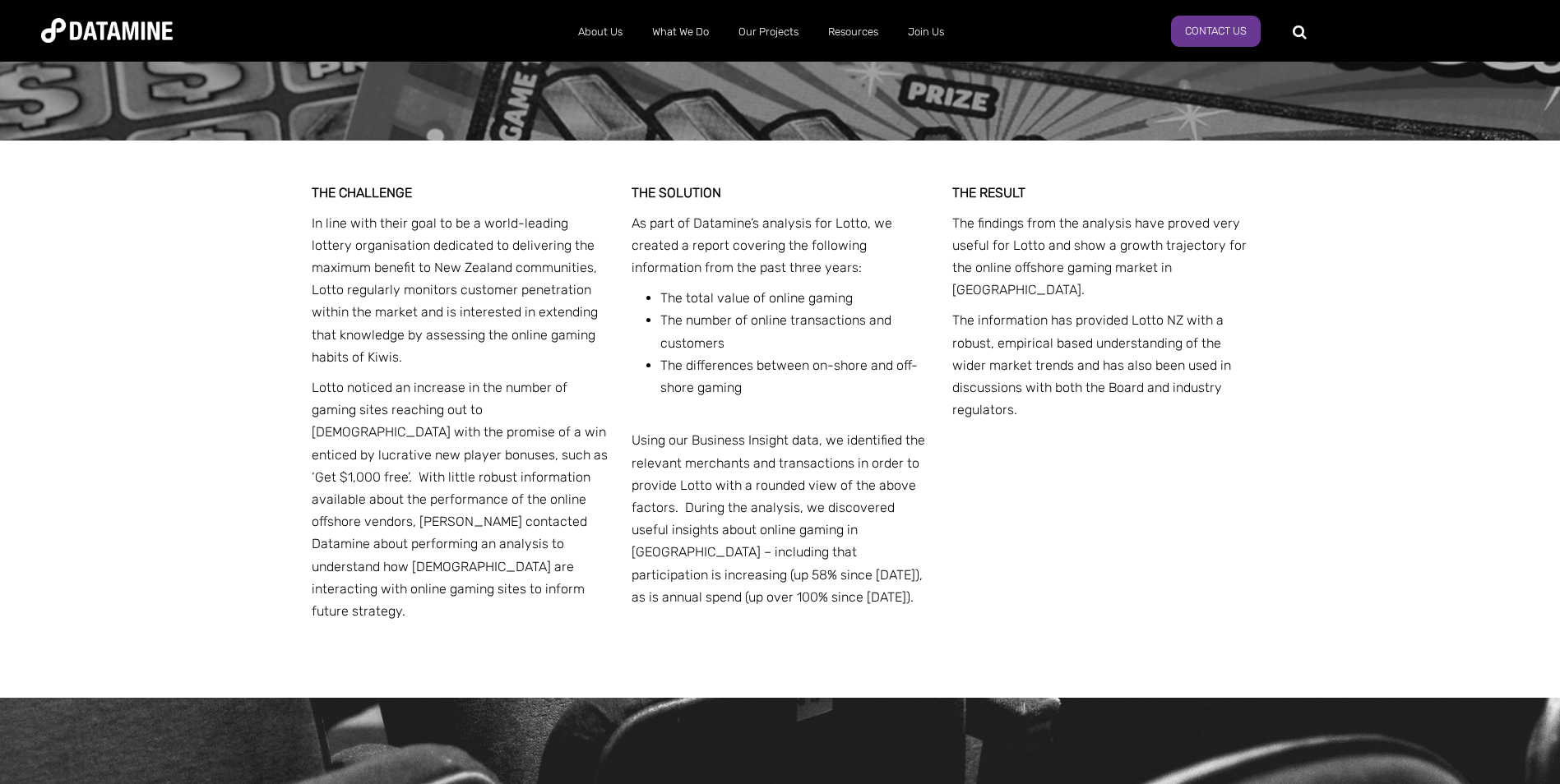
scroll to position [1891, 0]
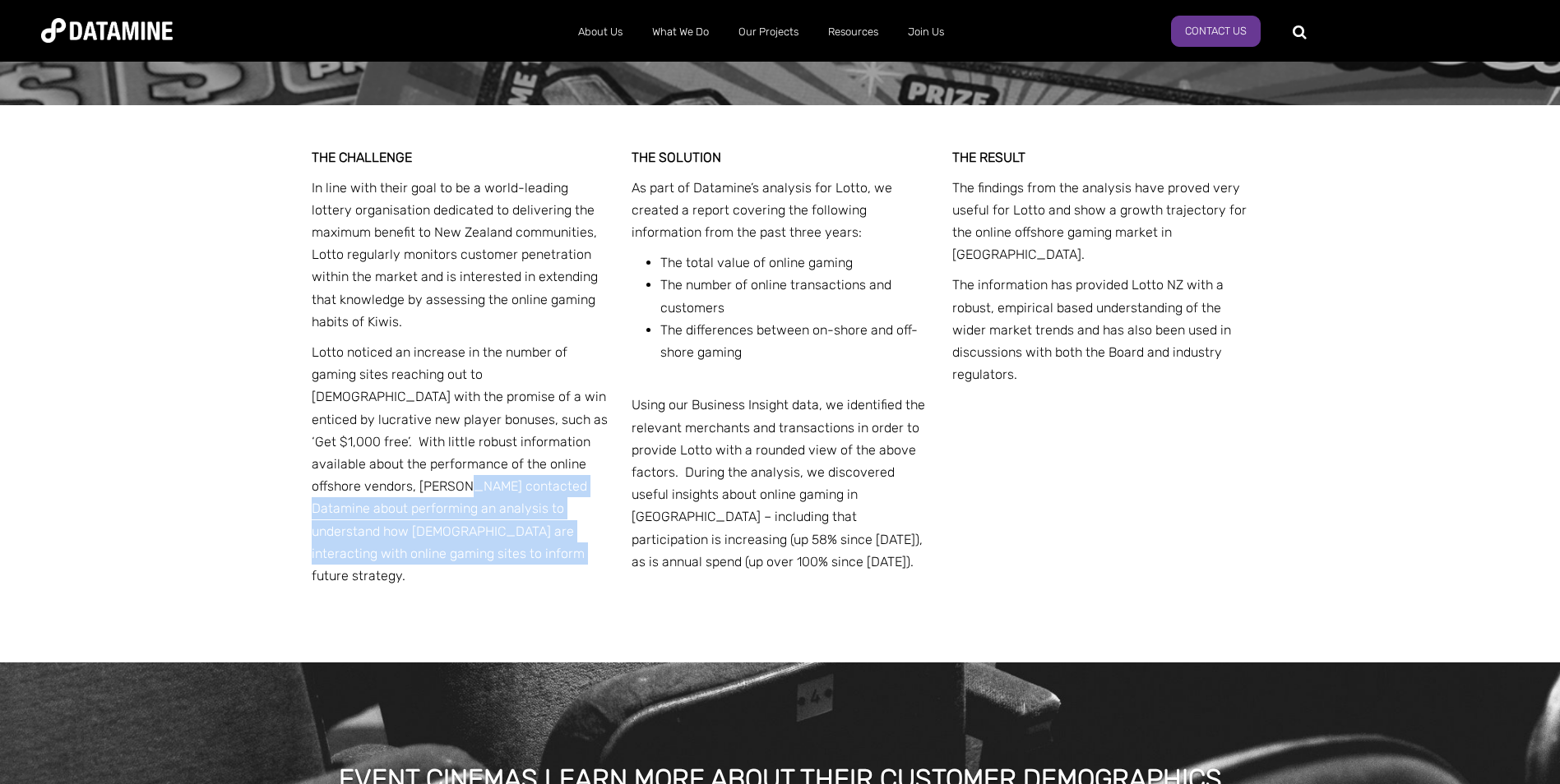
drag, startPoint x: 408, startPoint y: 530, endPoint x: 342, endPoint y: 459, distance: 96.9
click at [342, 459] on p "Lotto noticed an increase in the number of gaming sites reaching out to New Zea…" at bounding box center [460, 464] width 297 height 246
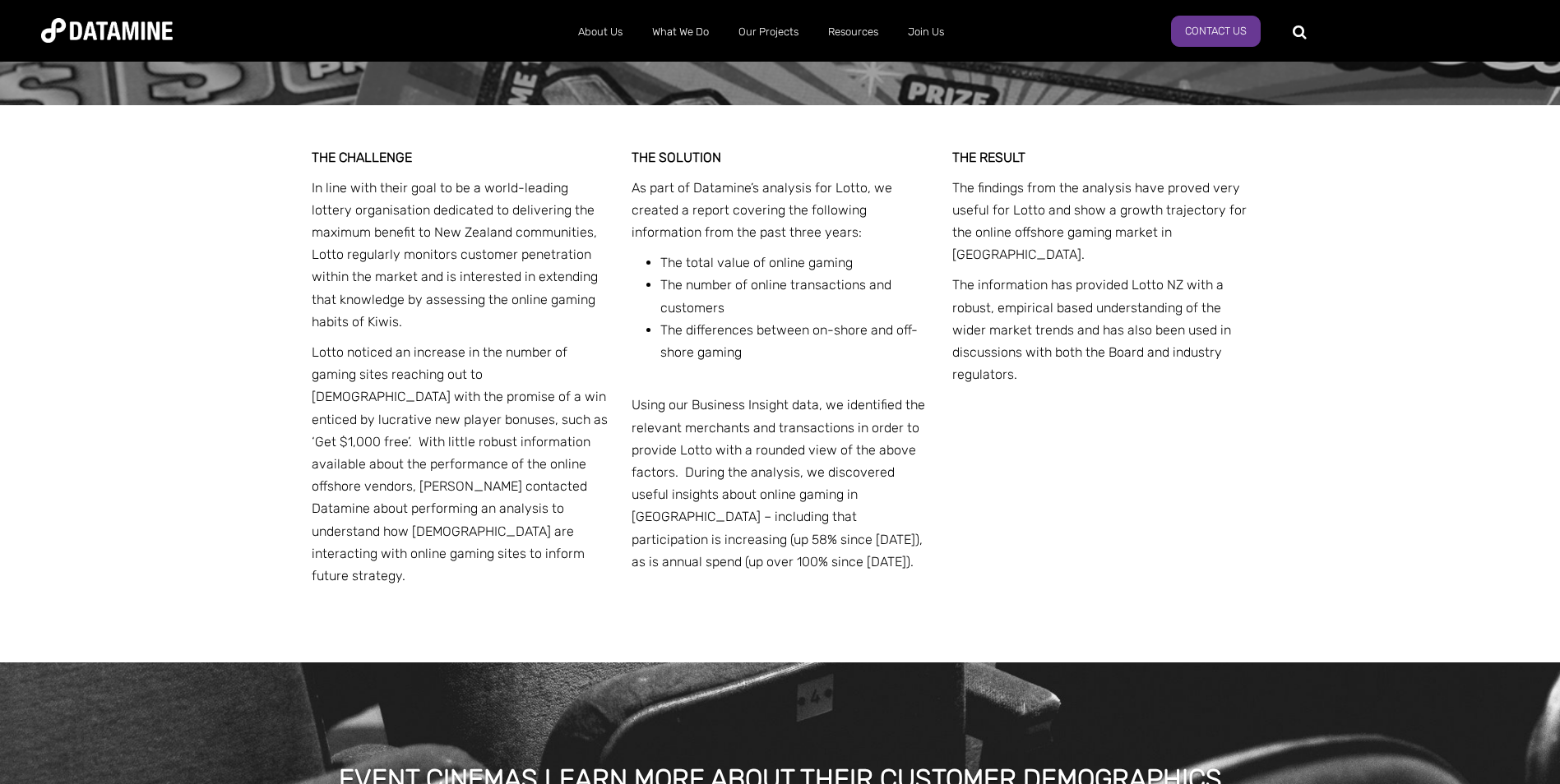
click at [711, 176] on p "As part of Datamine’s analysis for Lotto, we created a report covering the foll…" at bounding box center [780, 209] width 297 height 67
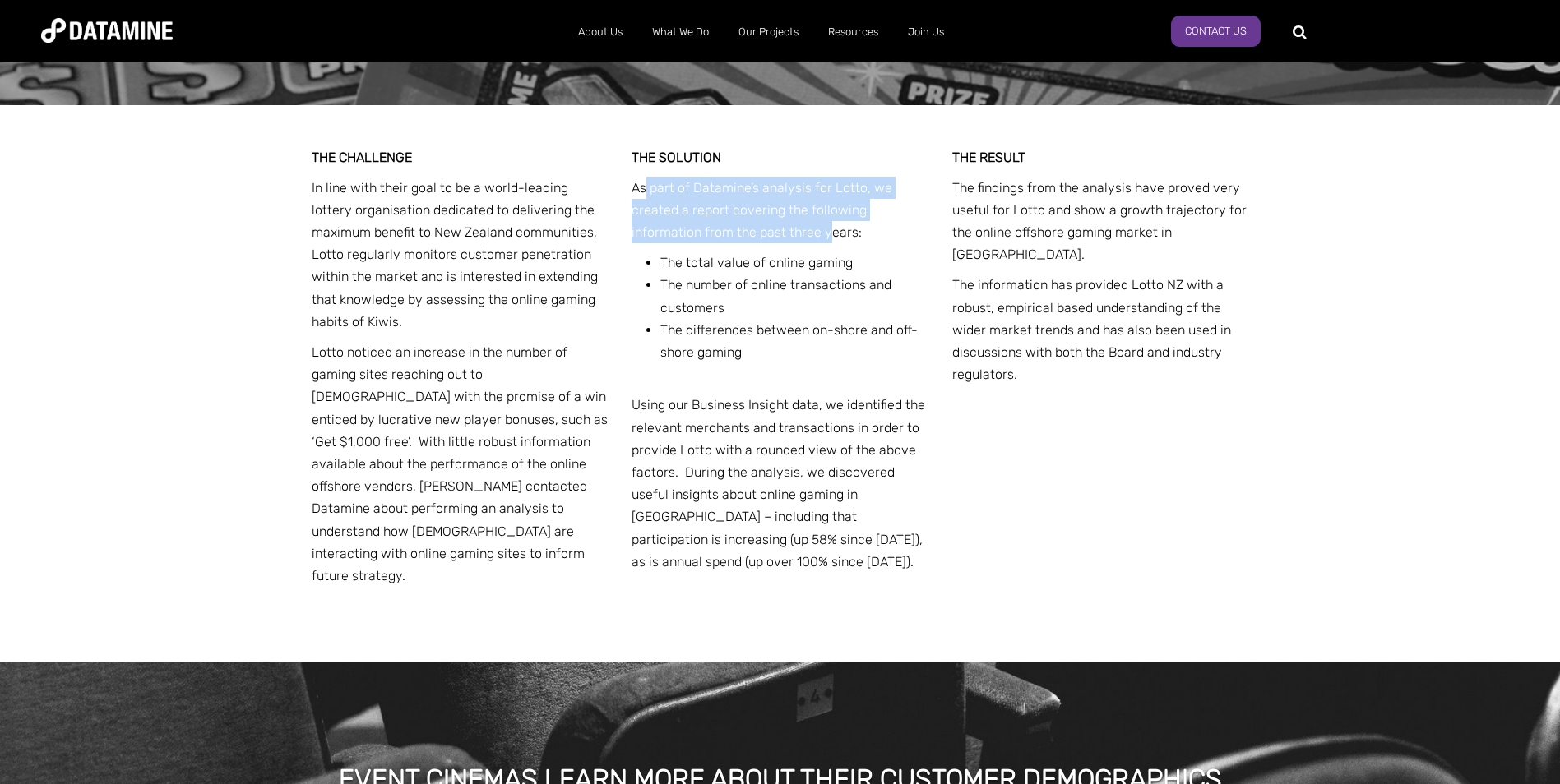
drag, startPoint x: 646, startPoint y: 171, endPoint x: 831, endPoint y: 204, distance: 187.9
click at [831, 204] on p "As part of Datamine’s analysis for Lotto, we created a report covering the foll…" at bounding box center [780, 209] width 297 height 67
drag, startPoint x: 831, startPoint y: 204, endPoint x: 828, endPoint y: 213, distance: 9.5
click at [828, 213] on p "As part of Datamine’s analysis for Lotto, we created a report covering the foll…" at bounding box center [780, 209] width 297 height 67
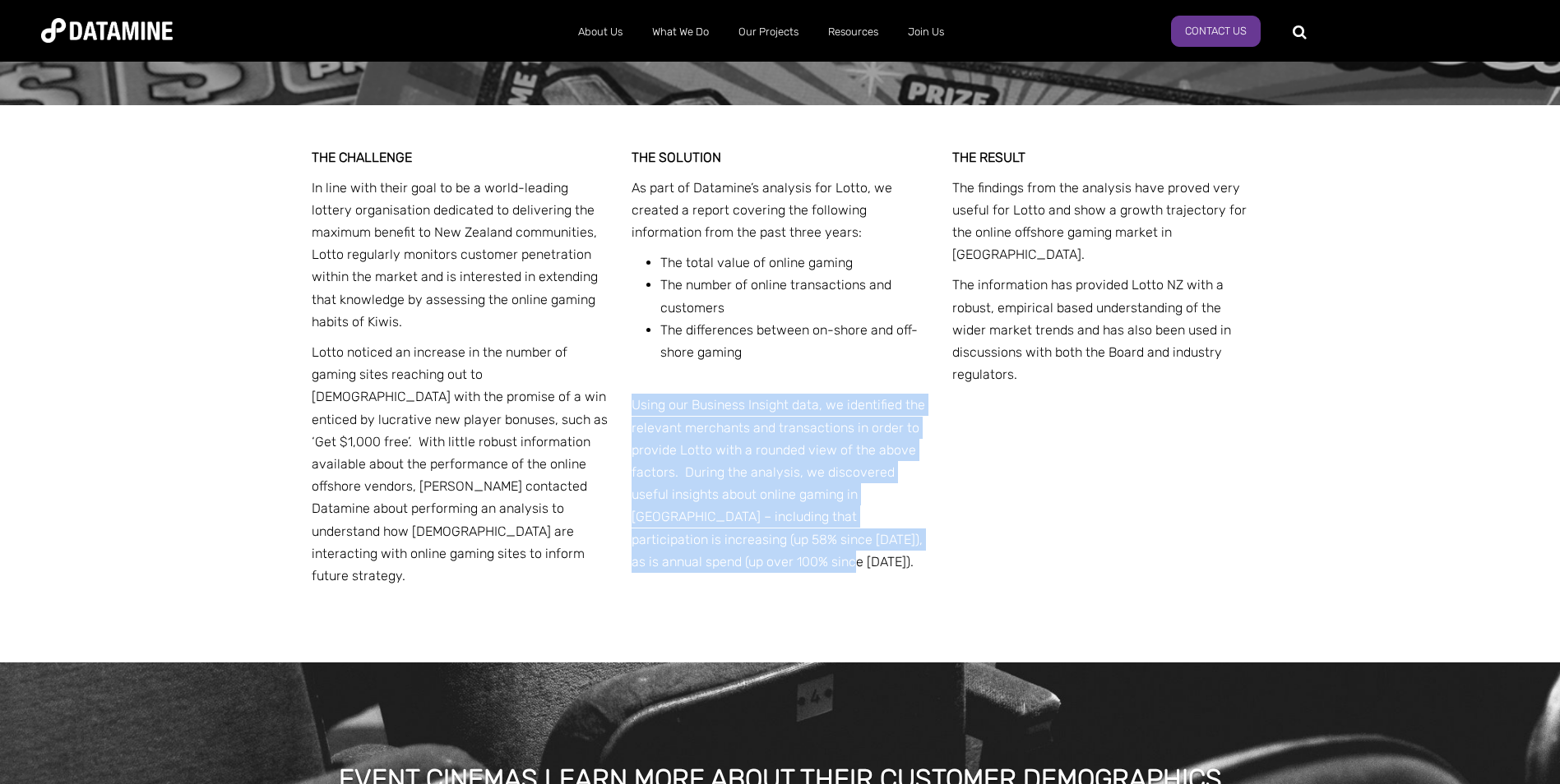
drag, startPoint x: 639, startPoint y: 385, endPoint x: 893, endPoint y: 550, distance: 302.9
click at [893, 550] on div "THE SOLUTION As part of Datamine’s analysis for Lotto, we created a report cove…" at bounding box center [780, 364] width 297 height 435
drag, startPoint x: 893, startPoint y: 550, endPoint x: 811, endPoint y: 547, distance: 82.1
click at [811, 547] on p "Using our Business Insight data, we identified the relevant merchants and trans…" at bounding box center [780, 483] width 297 height 179
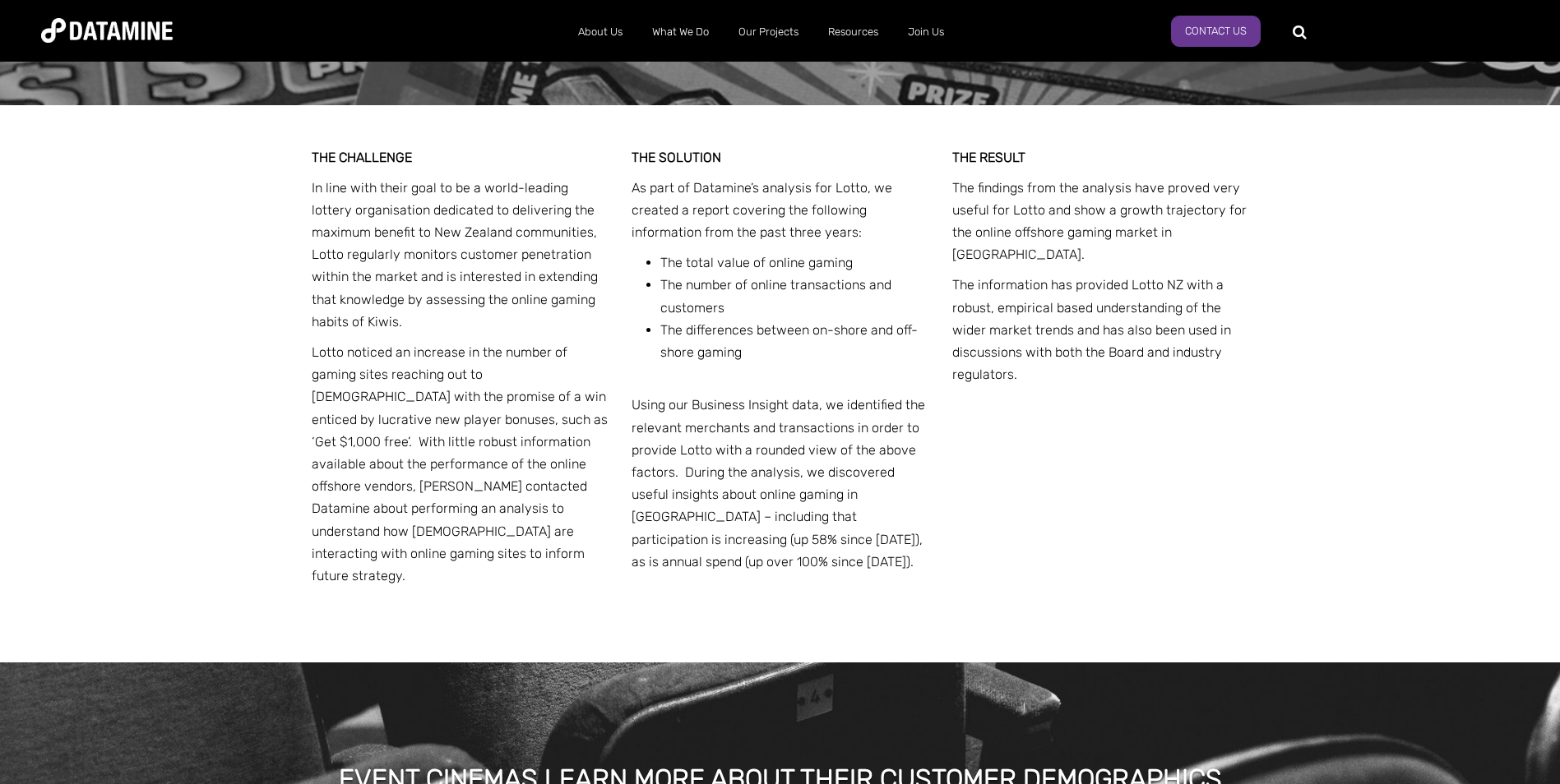
click at [823, 540] on p "Using our Business Insight data, we identified the relevant merchants and trans…" at bounding box center [780, 483] width 297 height 179
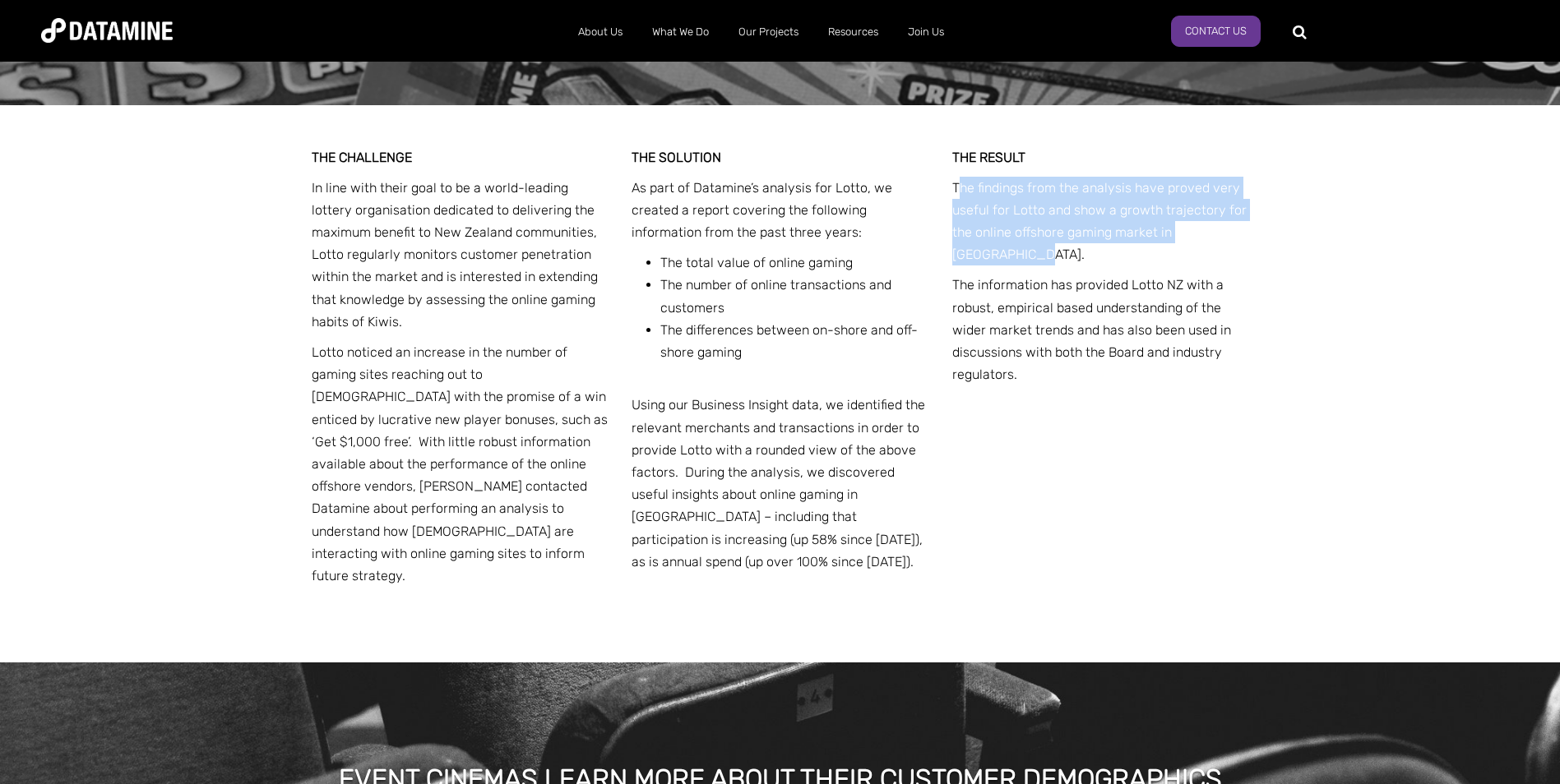
drag, startPoint x: 962, startPoint y: 165, endPoint x: 1206, endPoint y: 235, distance: 253.8
click at [1206, 235] on p "The findings from the analysis have proved very useful for Lotto and show a gro…" at bounding box center [1101, 221] width 297 height 89
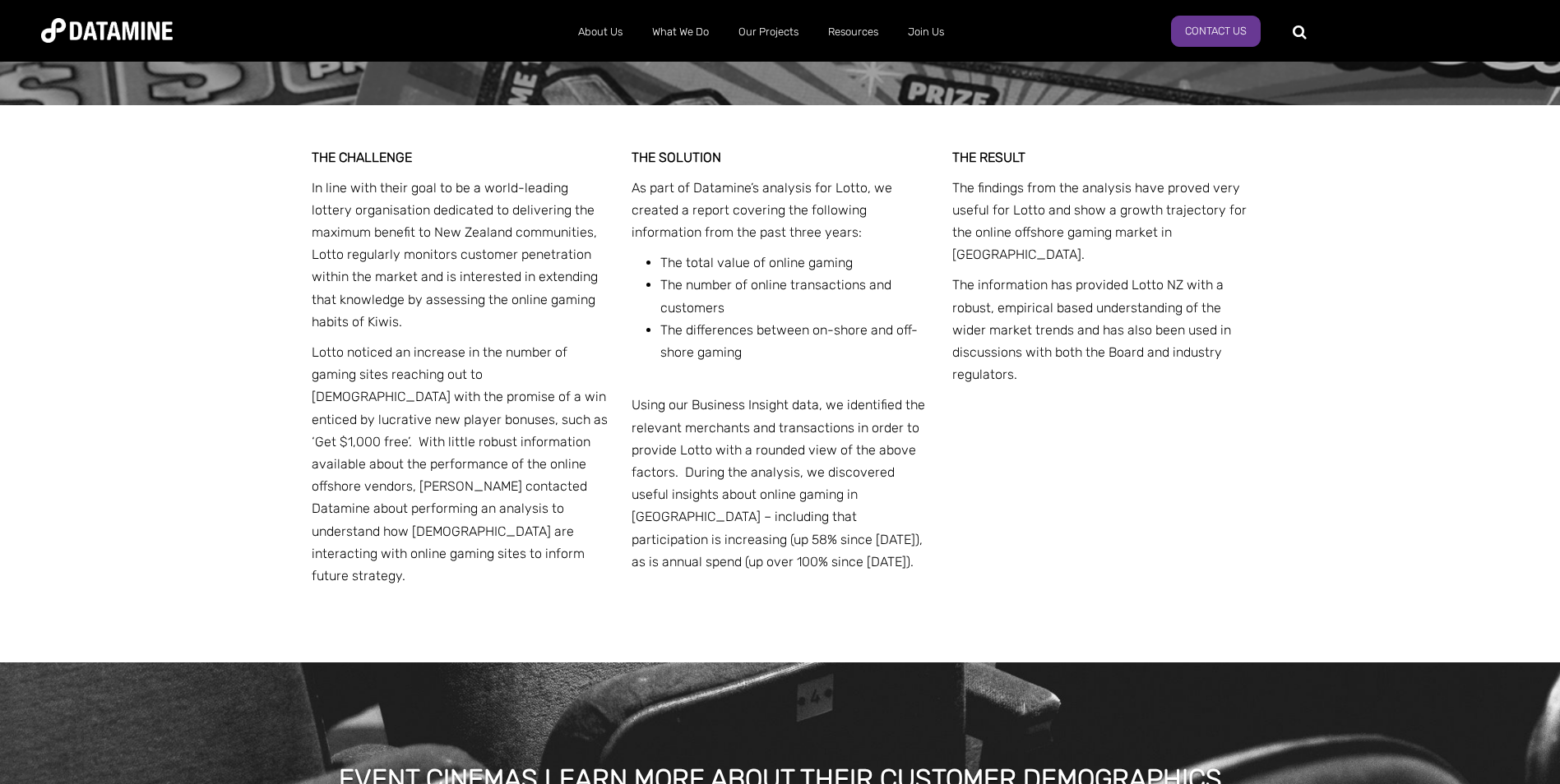
drag, startPoint x: 1206, startPoint y: 235, endPoint x: 1036, endPoint y: 268, distance: 173.2
click at [1100, 274] on p "The information has provided Lotto NZ with a robust, empirical based understand…" at bounding box center [1101, 329] width 297 height 112
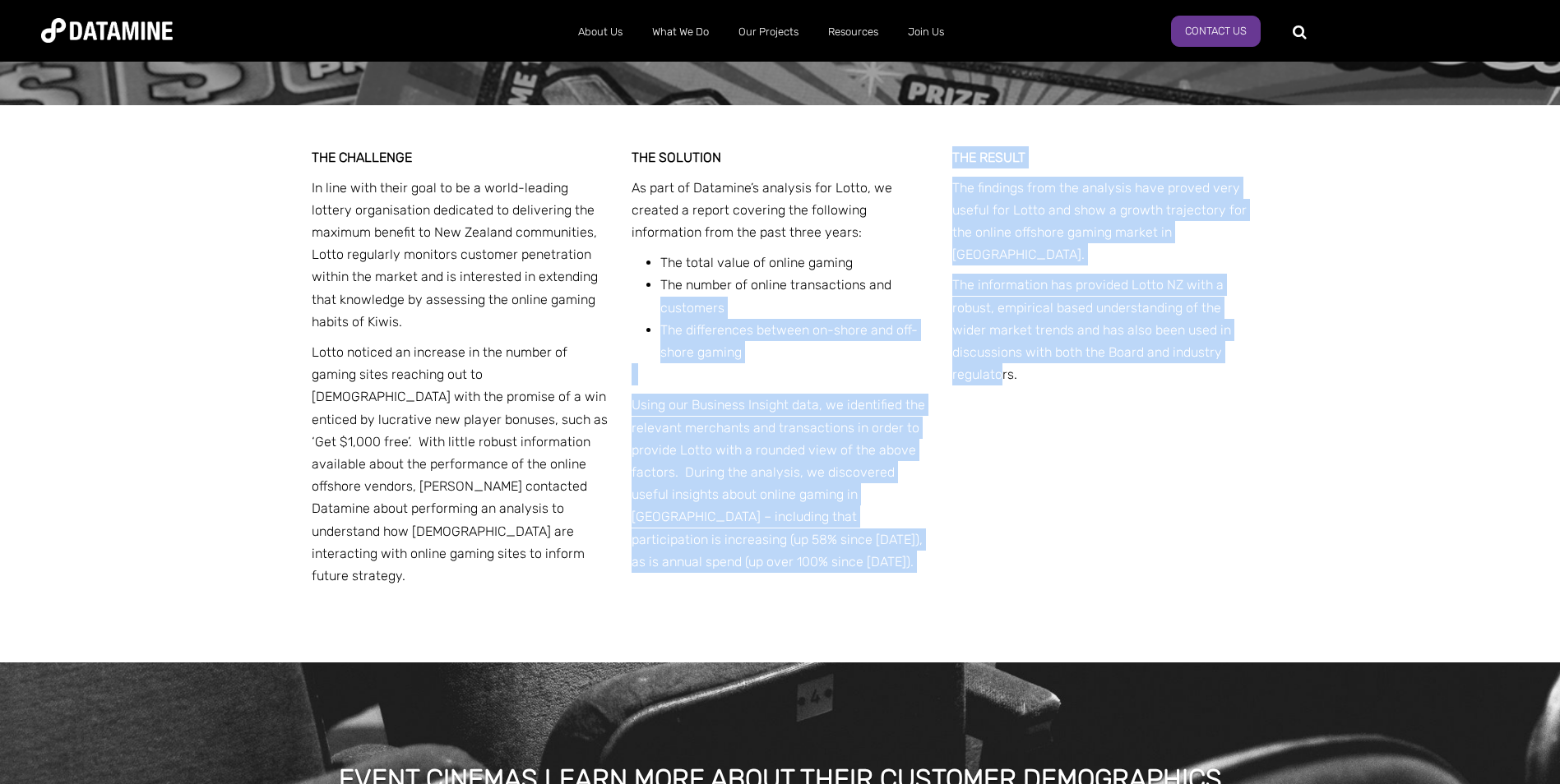
drag, startPoint x: 934, startPoint y: 263, endPoint x: 1000, endPoint y: 360, distance: 117.3
click at [1000, 360] on div "THE CHALLENGE In line with their goal to be a world-leading lottery organisatio…" at bounding box center [780, 385] width 937 height 558
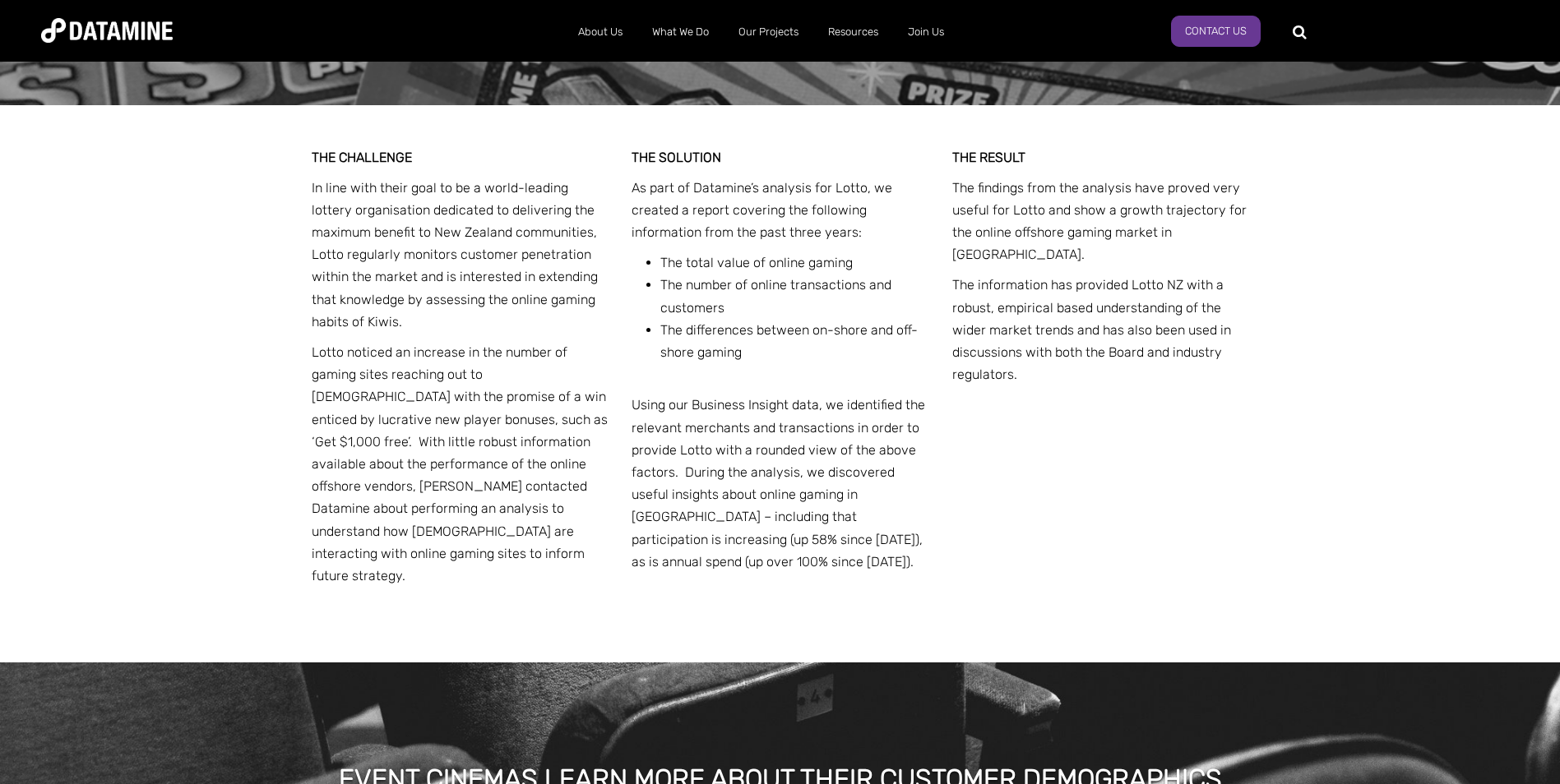
drag, startPoint x: 1000, startPoint y: 360, endPoint x: 1053, endPoint y: 361, distance: 53.0
click at [1053, 361] on p "The information has provided Lotto NZ with a robust, empirical based understand…" at bounding box center [1101, 329] width 297 height 112
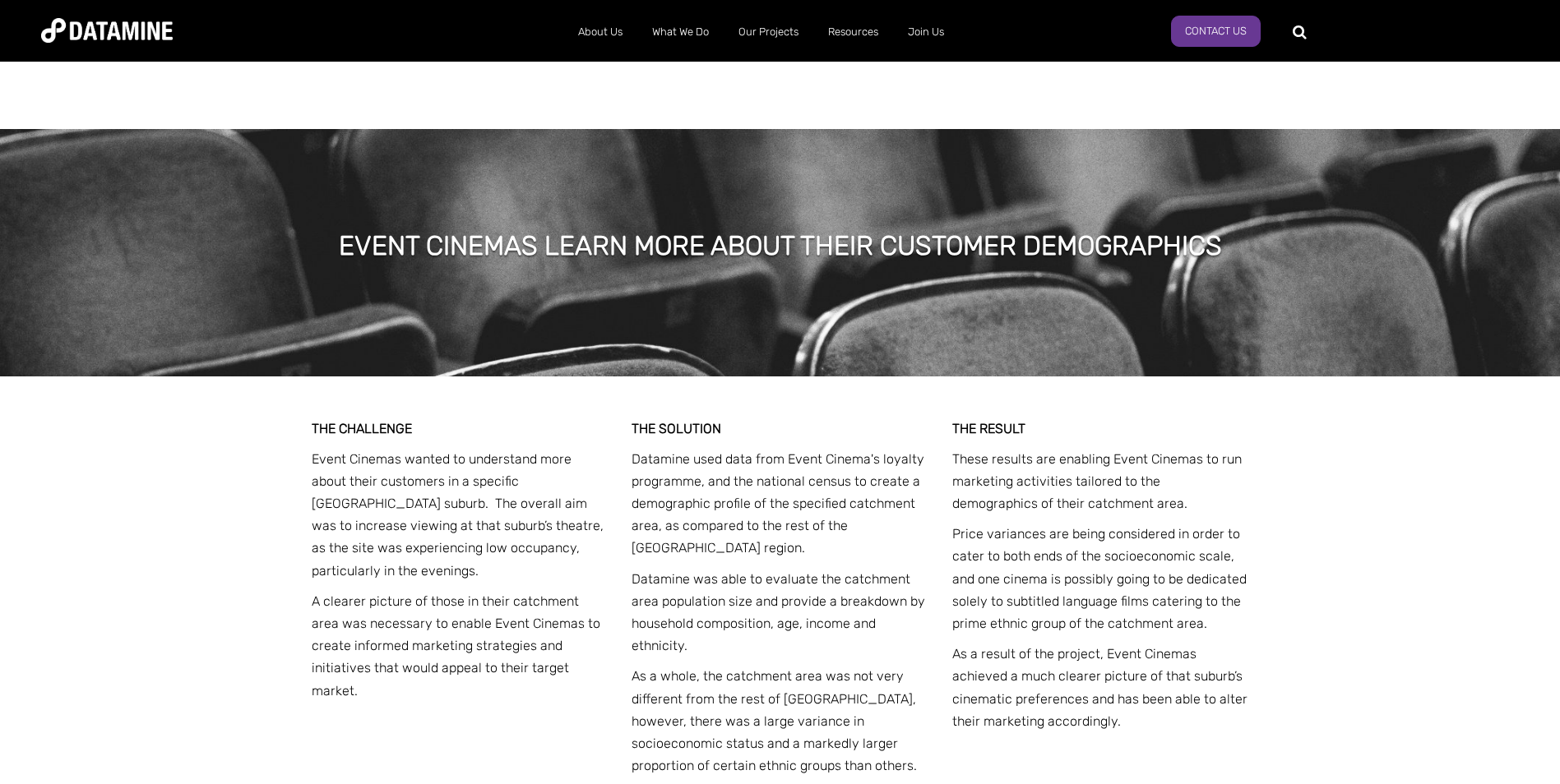
scroll to position [2384, 0]
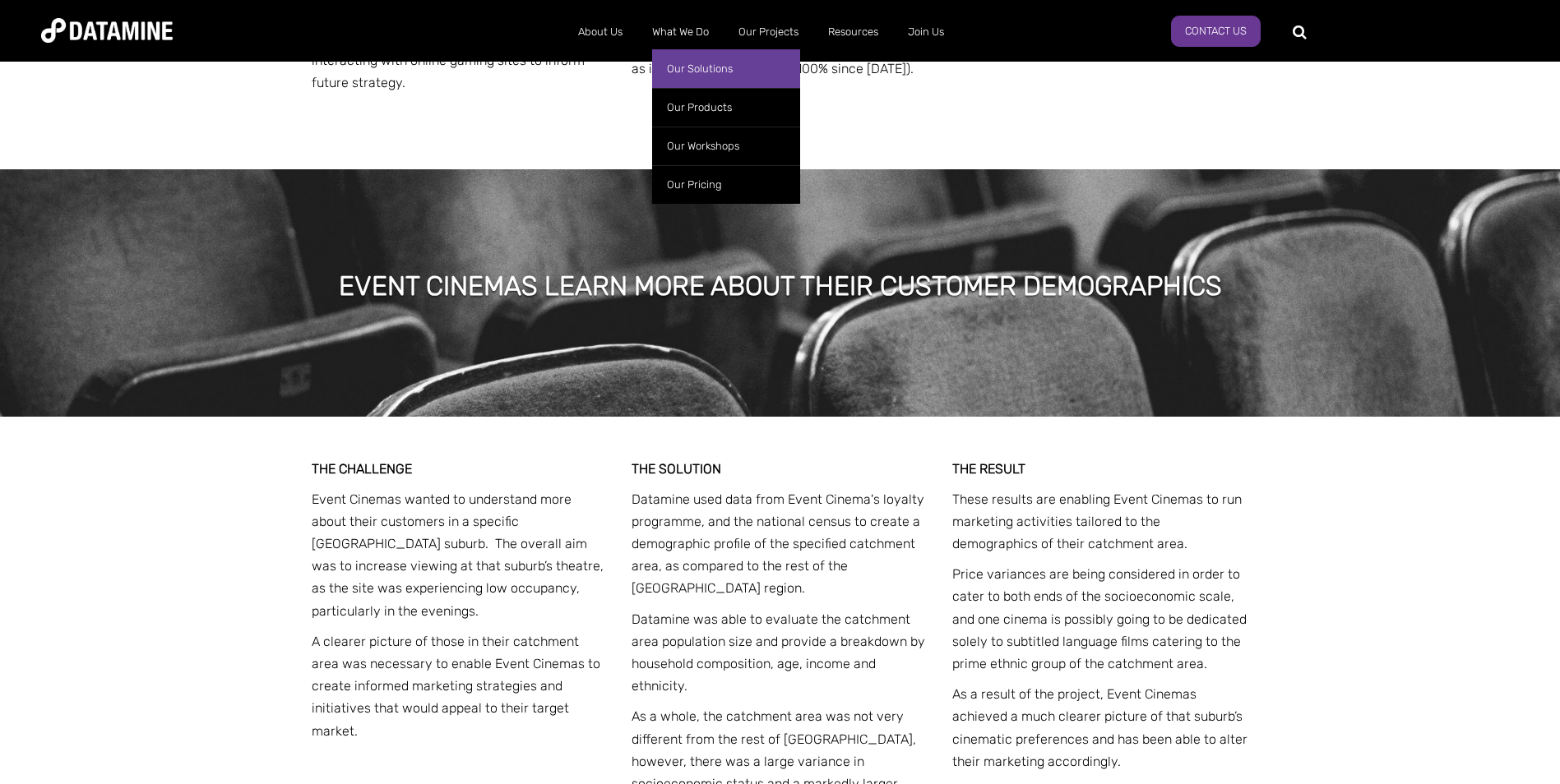
click at [687, 67] on link "Our Solutions" at bounding box center [725, 68] width 148 height 38
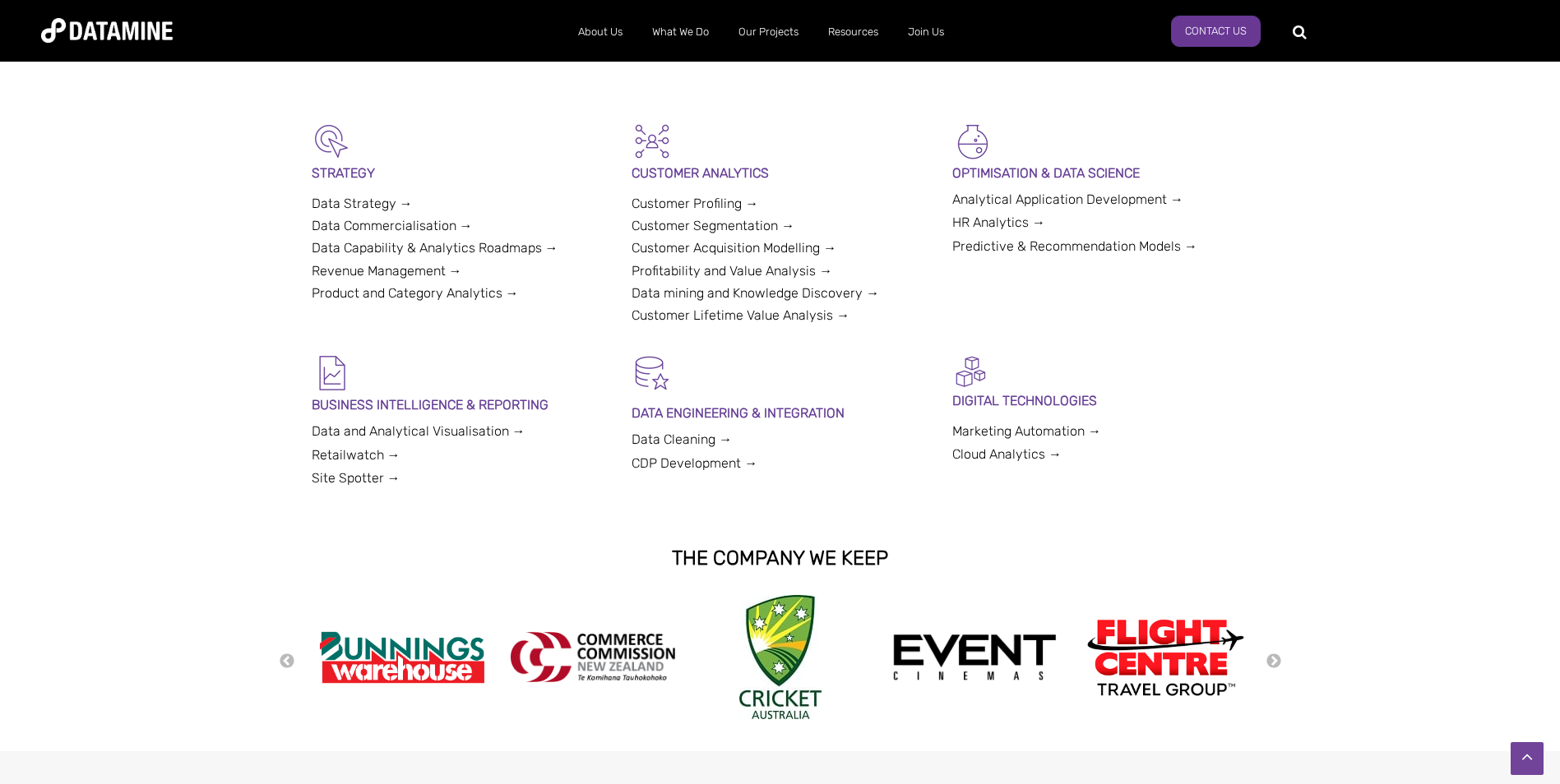
scroll to position [411, 0]
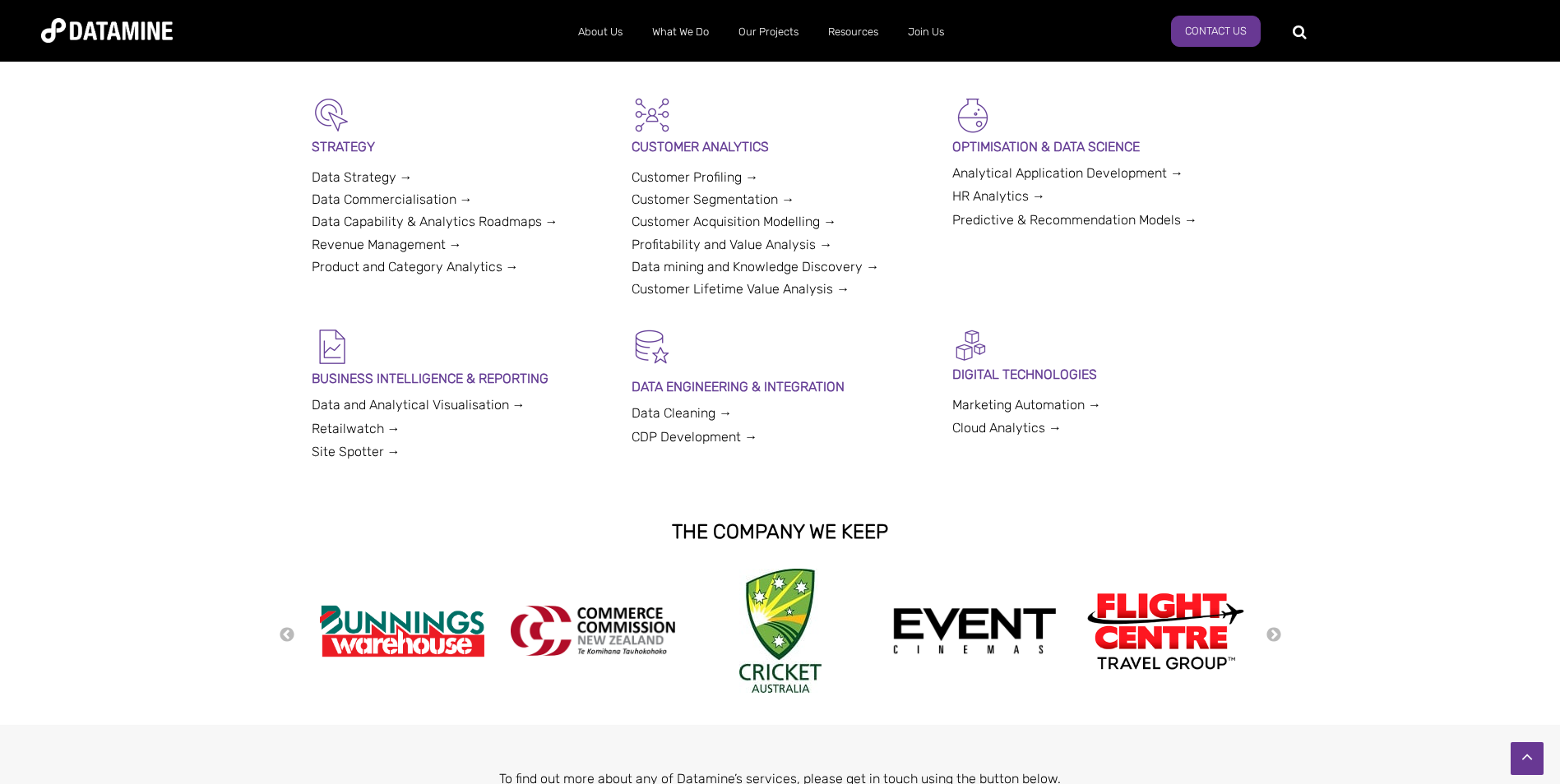
click at [322, 181] on link "Data Strategy →" at bounding box center [362, 176] width 101 height 15
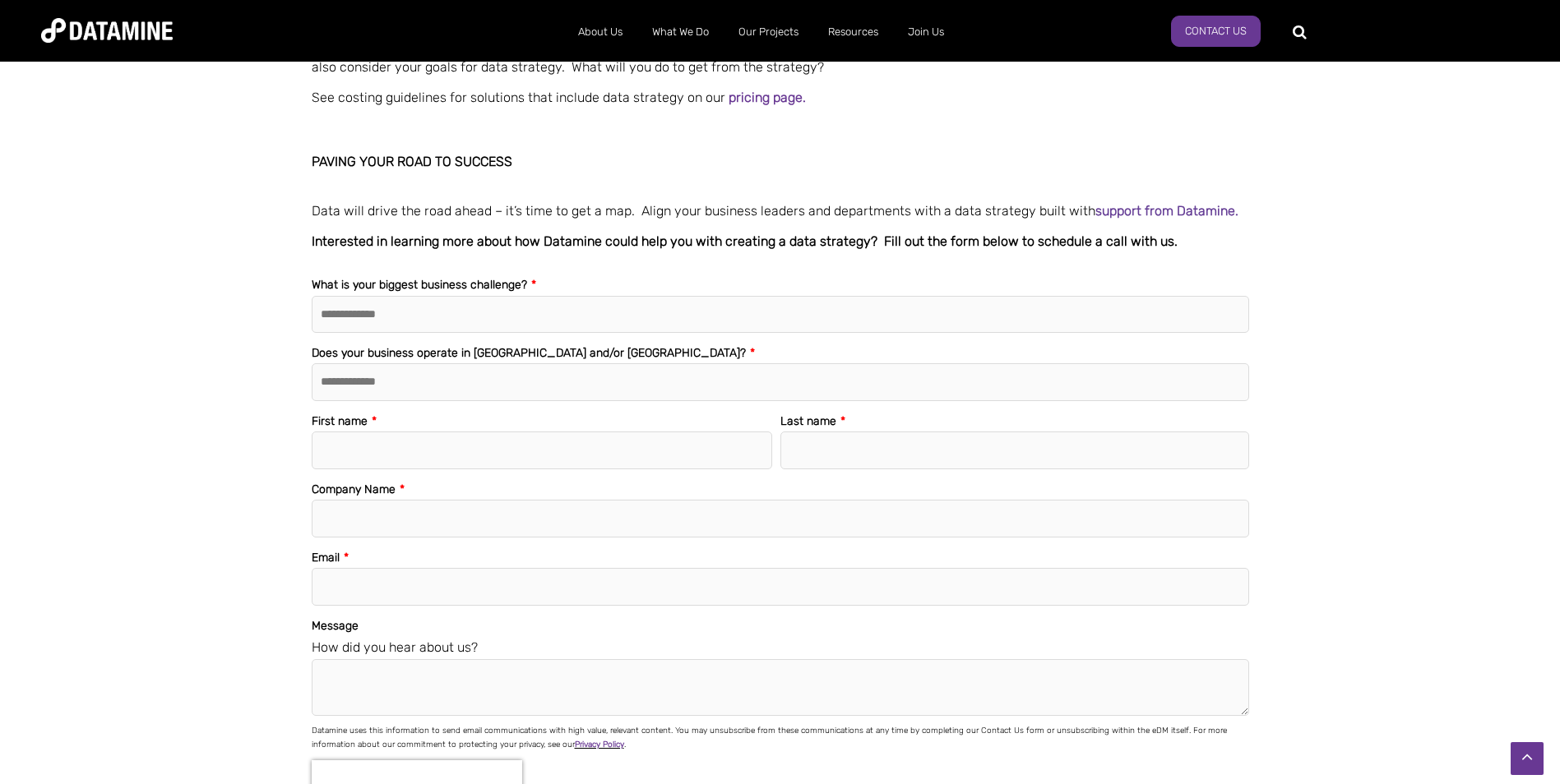
scroll to position [2467, 0]
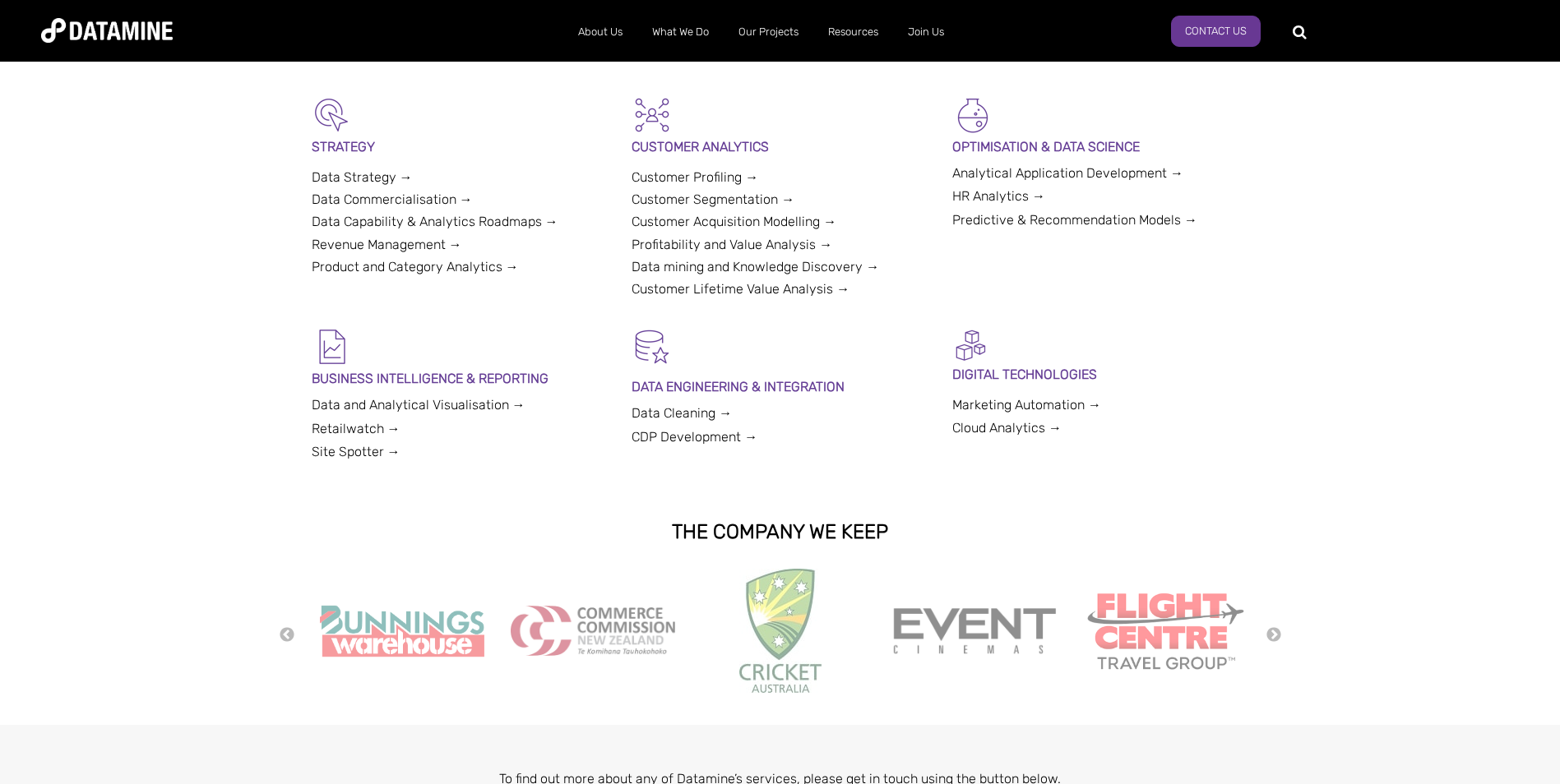
scroll to position [411, 0]
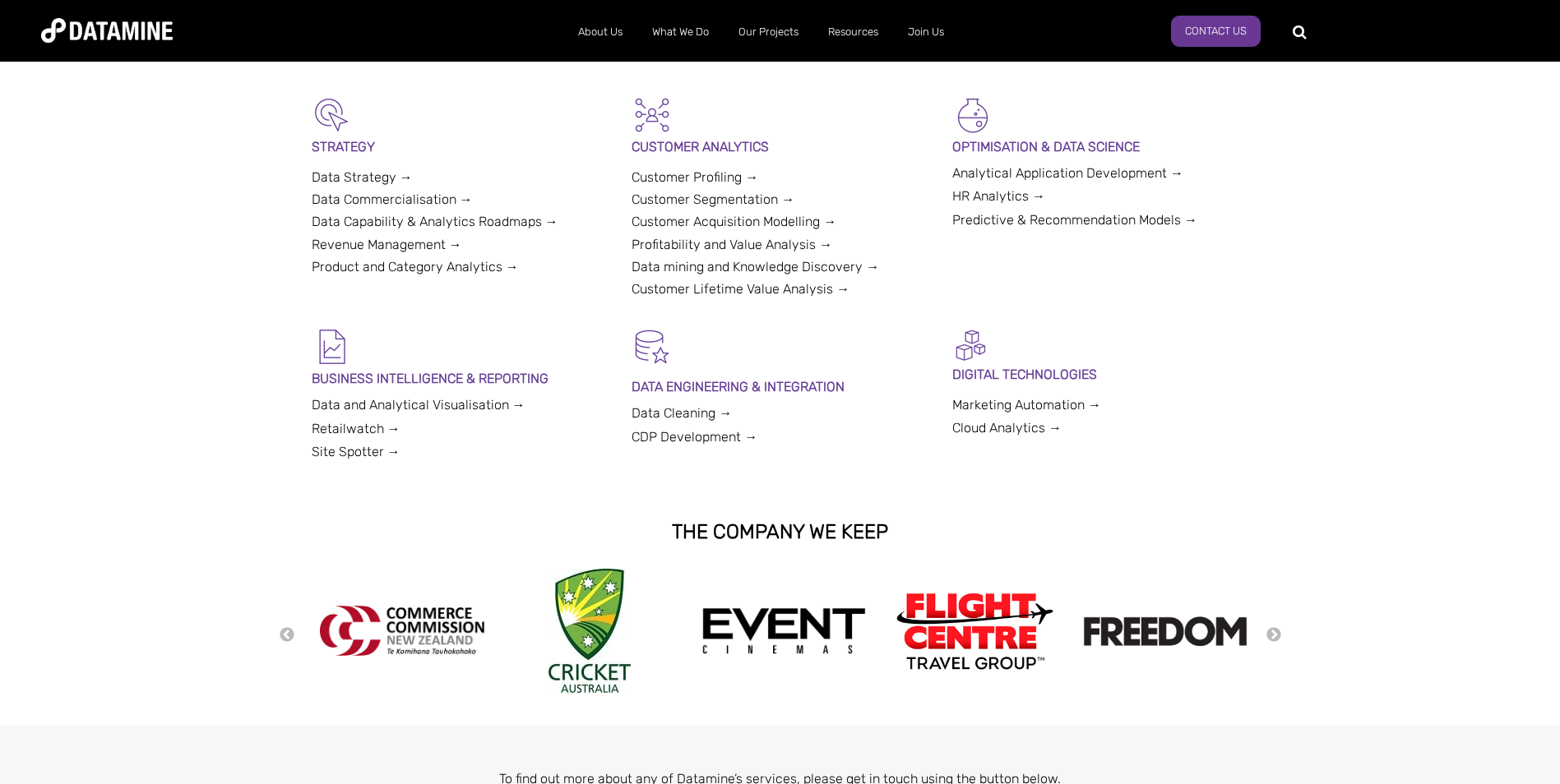
click at [660, 437] on link "CDP Development →" at bounding box center [694, 437] width 126 height 15
click at [1002, 407] on link "Marketing Automation →" at bounding box center [1027, 405] width 149 height 15
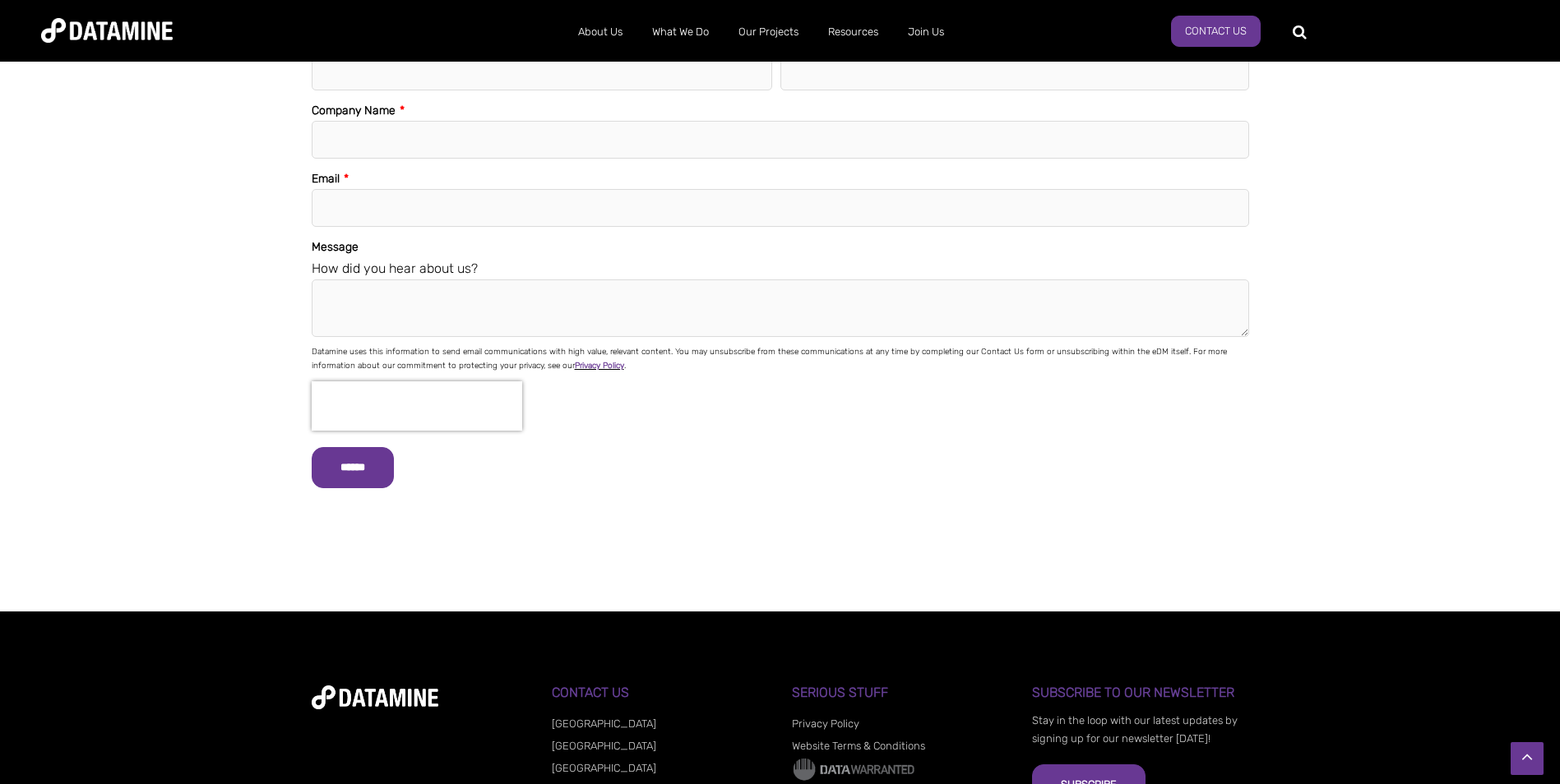
scroll to position [5755, 0]
